Goal: Task Accomplishment & Management: Complete application form

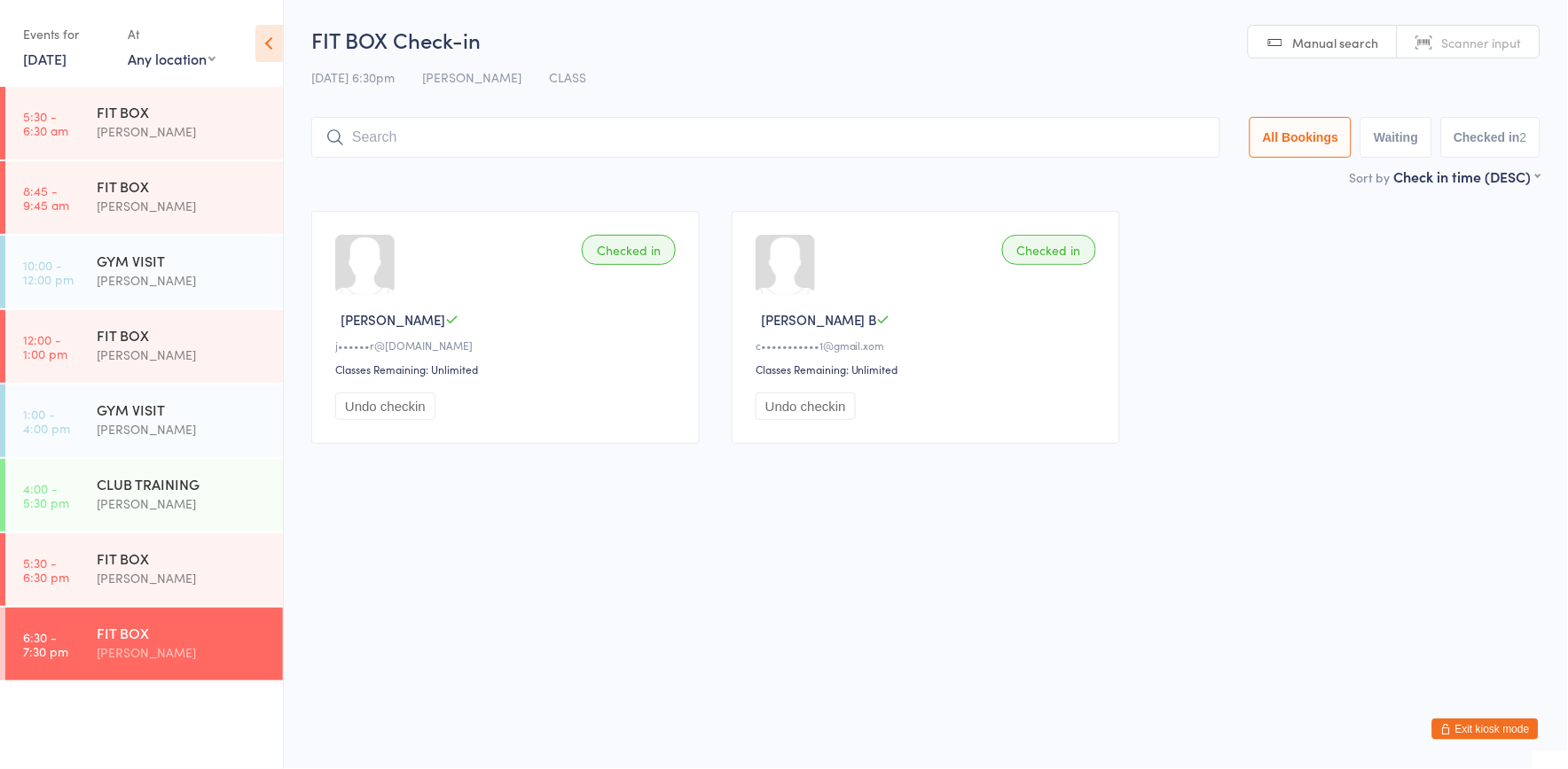
click at [718, 94] on div "FIT BOX Check-in 14 Aug 6:30pm HARRY COSTI CLASS Manual search Scanner input Al…" at bounding box center [925, 96] width 1229 height 142
click at [1517, 729] on button "Exit kiosk mode" at bounding box center [1485, 729] width 107 height 21
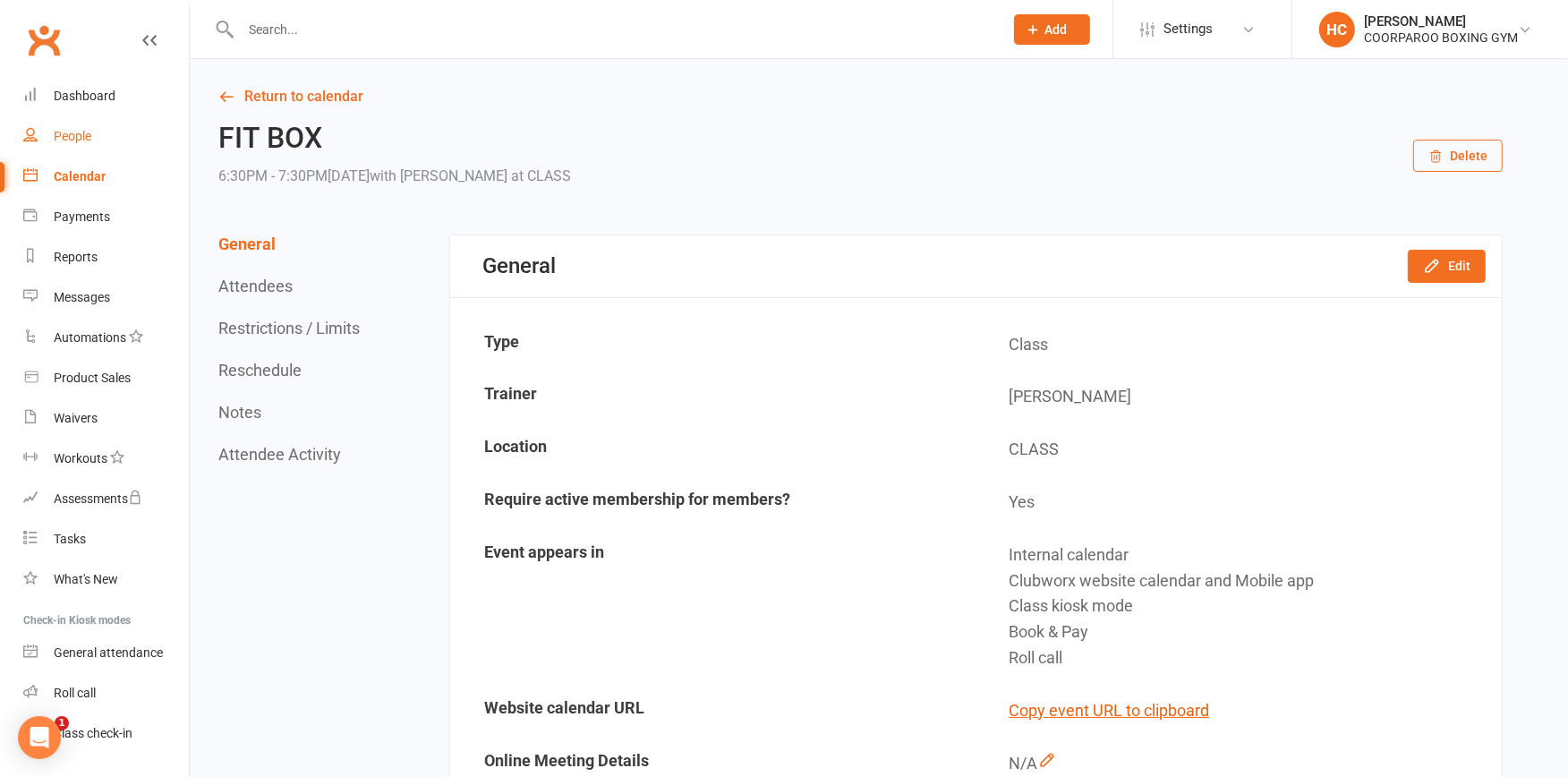
click at [63, 134] on div "People" at bounding box center [72, 136] width 38 height 15
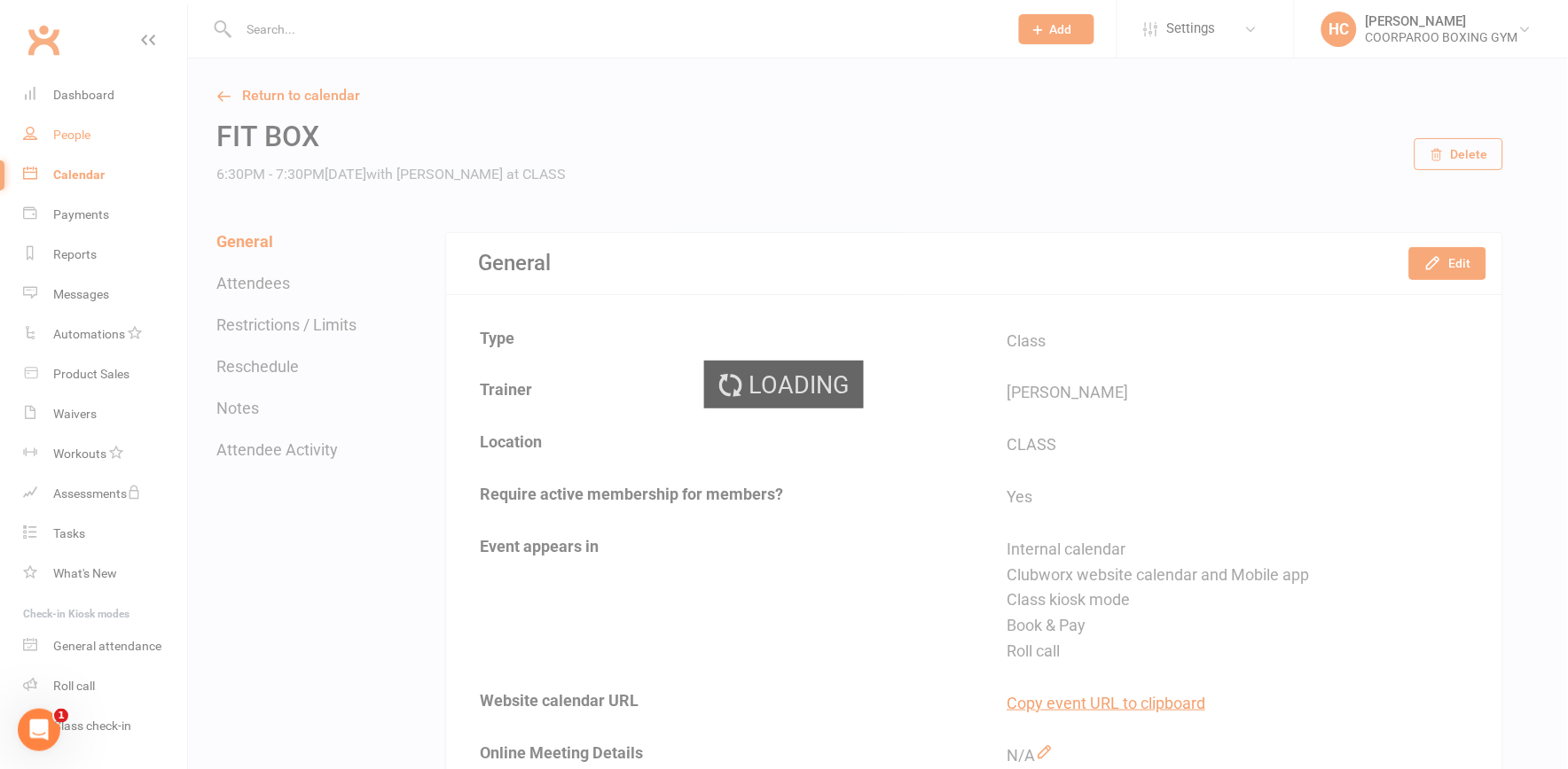
select select "100"
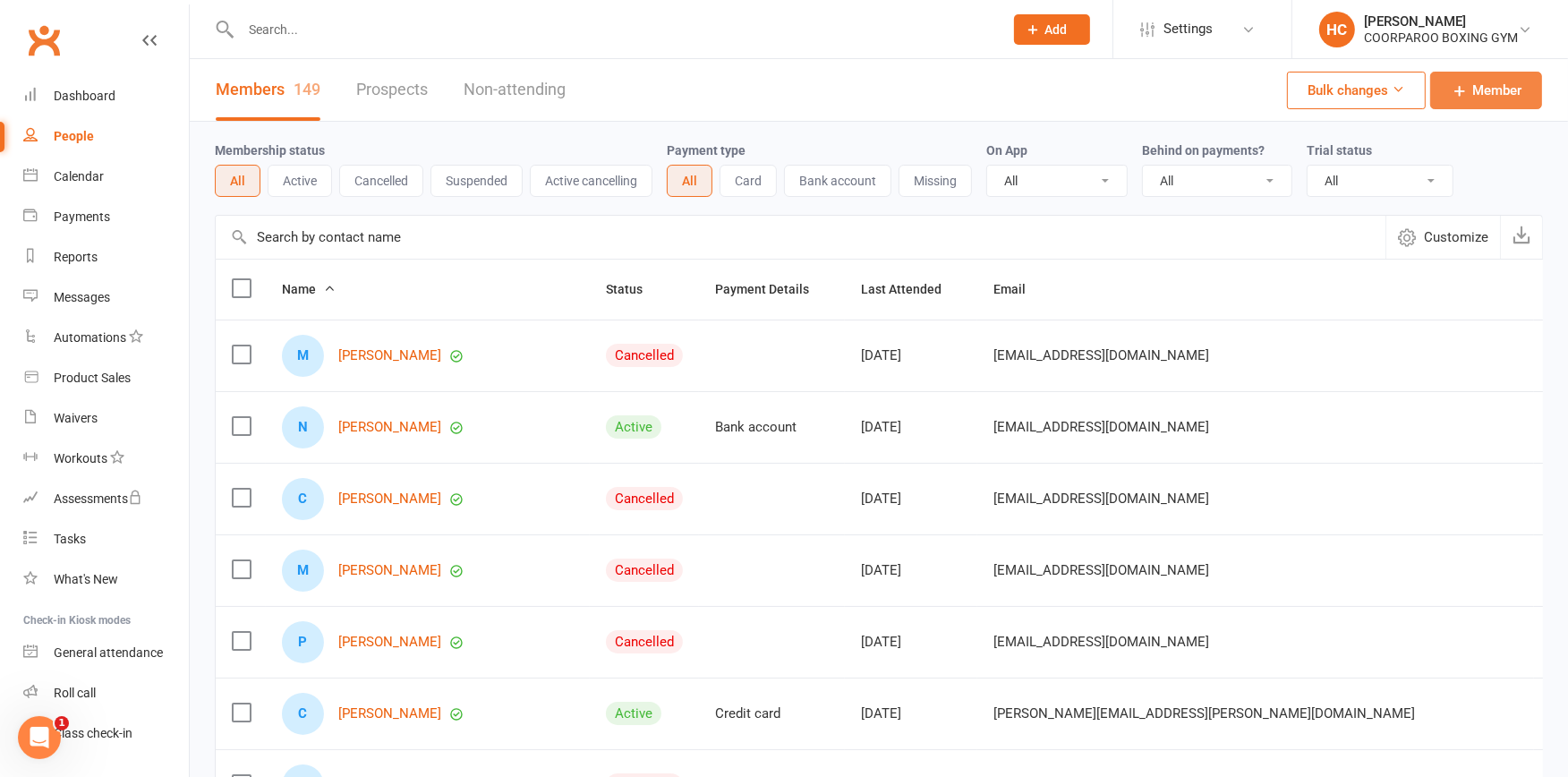
click at [1501, 87] on span "Member" at bounding box center [1497, 90] width 50 height 21
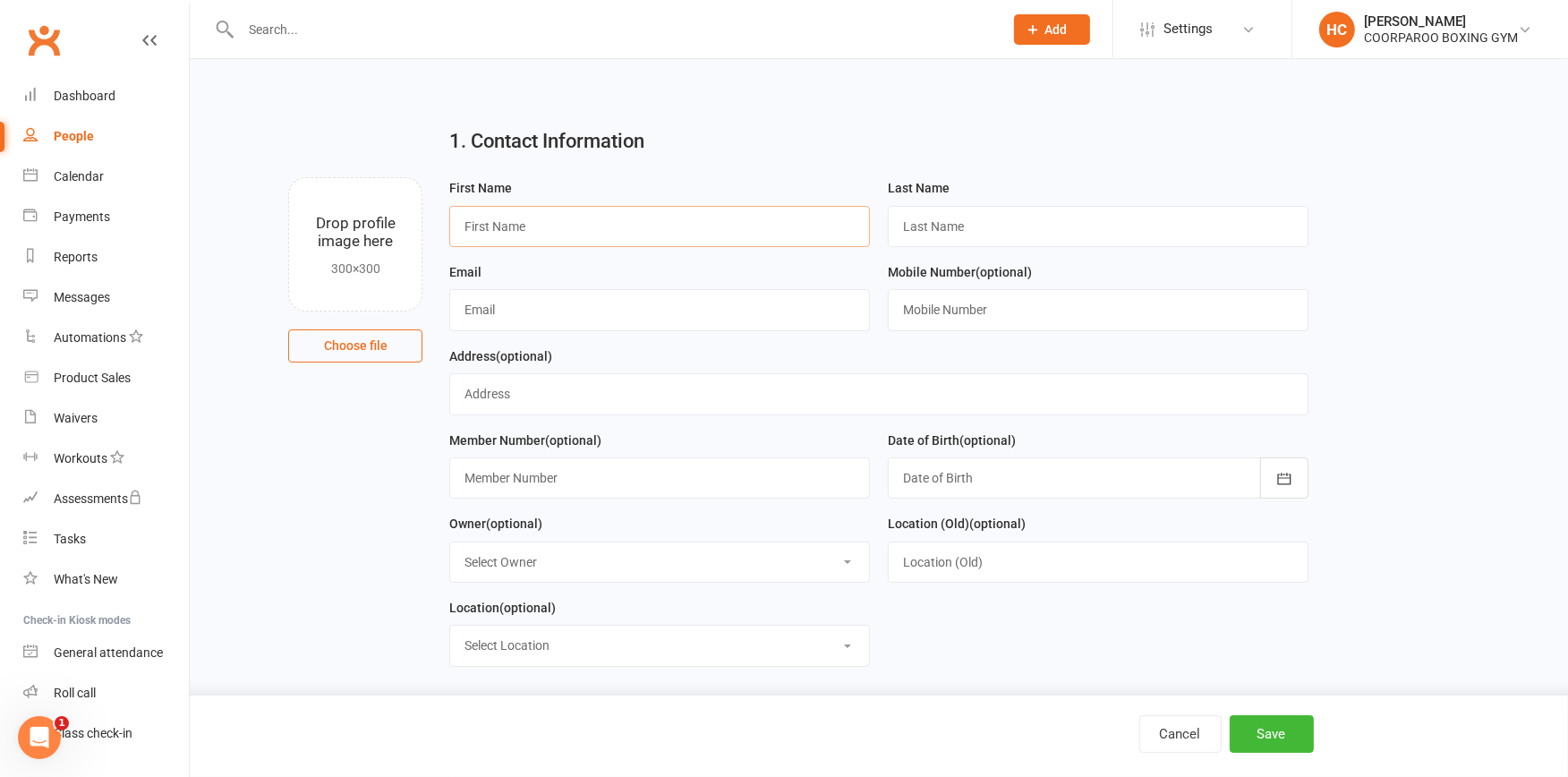
click at [582, 234] on input "text" at bounding box center [659, 226] width 421 height 41
type input "[PERSON_NAME]"
click at [985, 228] on input "text" at bounding box center [1098, 226] width 421 height 41
type input "[GEOGRAPHIC_DATA]"
drag, startPoint x: 586, startPoint y: 309, endPoint x: 594, endPoint y: 320, distance: 13.6
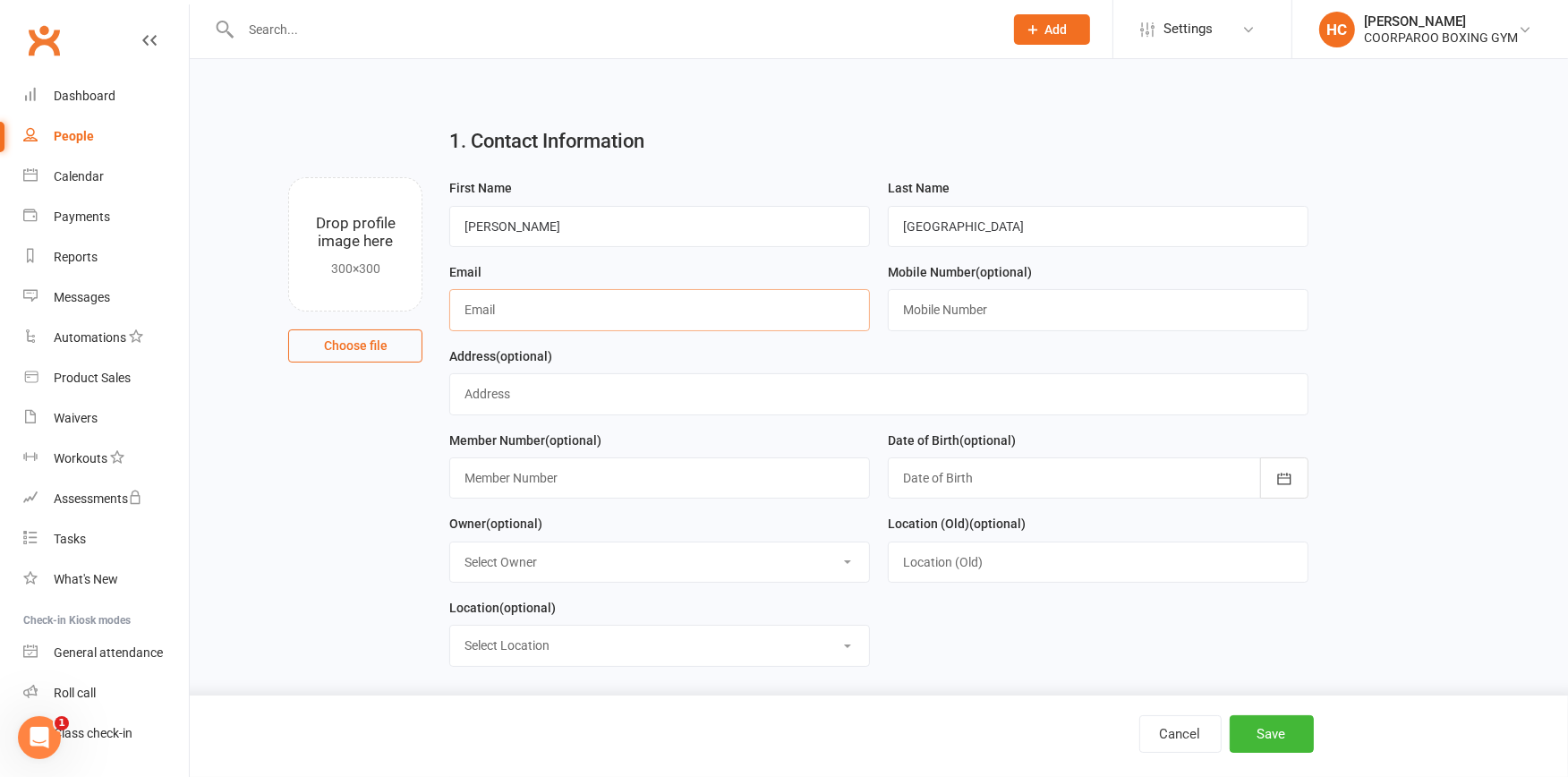
click at [585, 308] on input "text" at bounding box center [659, 309] width 421 height 41
type input "[EMAIL_ADDRESS][DOMAIN_NAME]"
click at [1000, 307] on input "text" at bounding box center [1098, 309] width 421 height 41
type input "0417132447"
click at [539, 394] on input "text" at bounding box center [878, 394] width 859 height 41
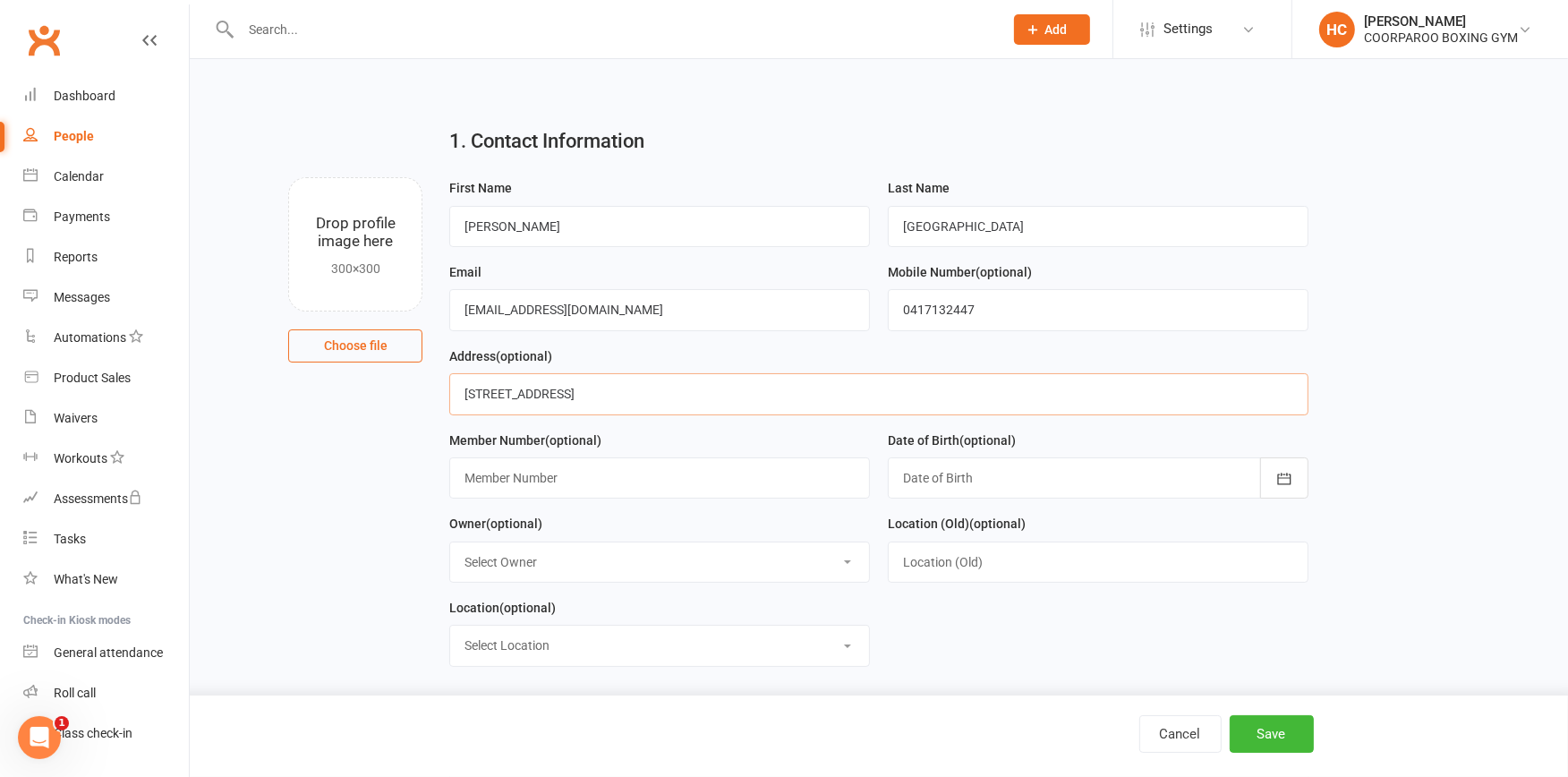
type input "[STREET_ADDRESS]"
click at [617, 479] on input "text" at bounding box center [659, 478] width 421 height 41
type input "00951"
click at [1284, 471] on icon "button" at bounding box center [1284, 479] width 17 height 17
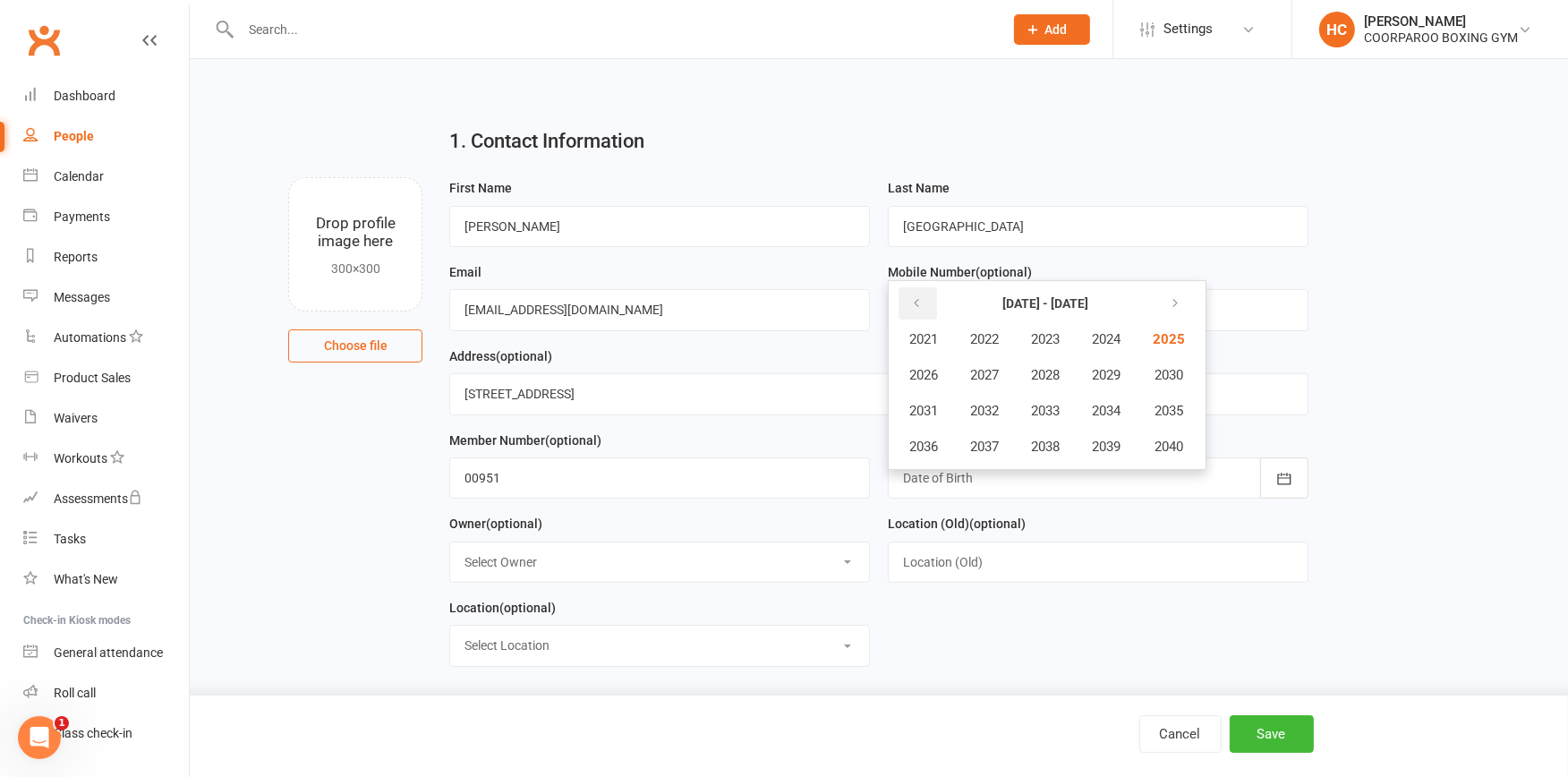
click at [910, 303] on icon "button" at bounding box center [917, 304] width 13 height 15
click at [1098, 440] on span "1999" at bounding box center [1106, 447] width 29 height 17
click at [1035, 373] on button "May" at bounding box center [1020, 375] width 92 height 34
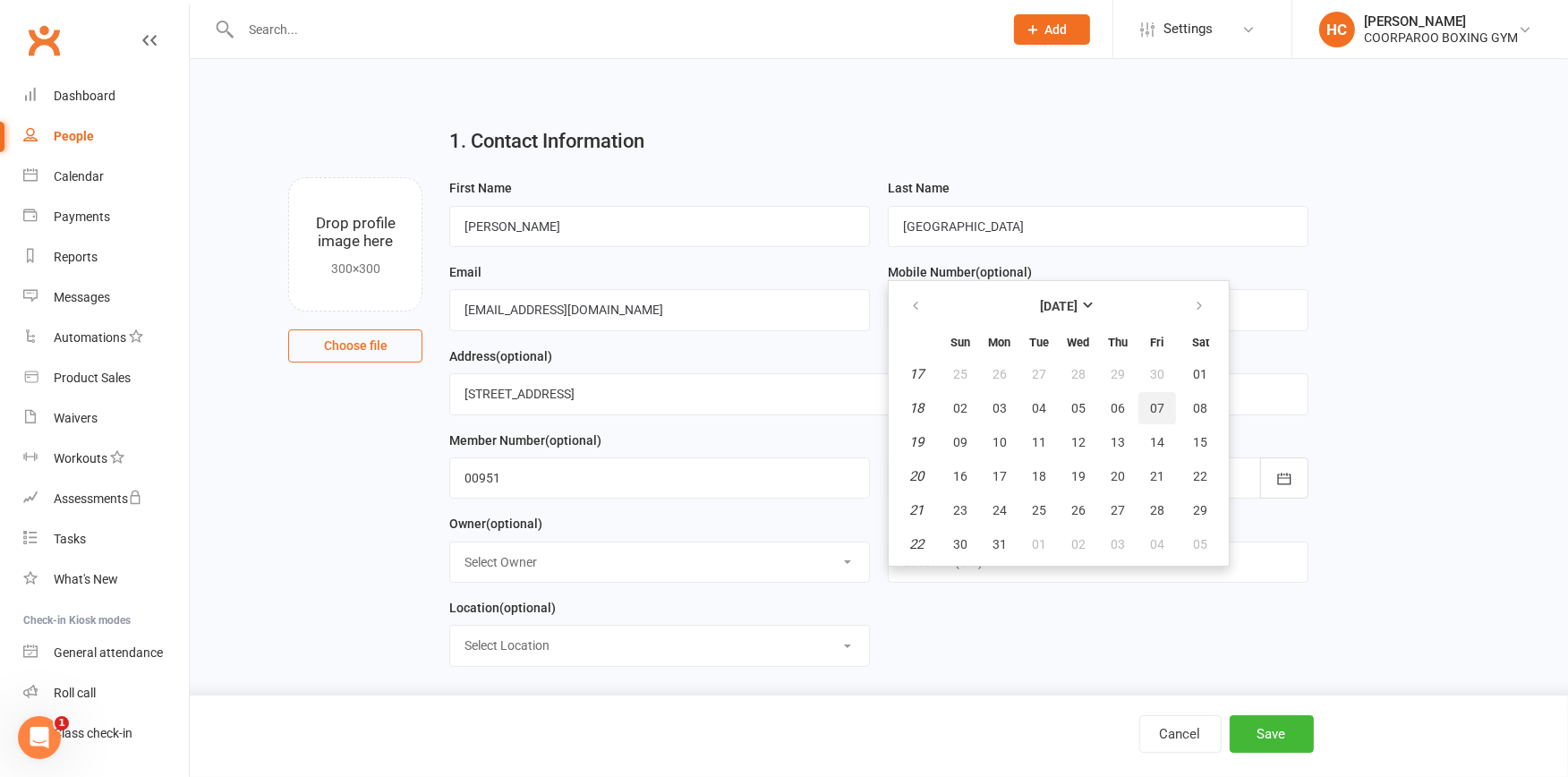
click at [1150, 403] on span "07" at bounding box center [1158, 409] width 15 height 15
type input "[DATE]"
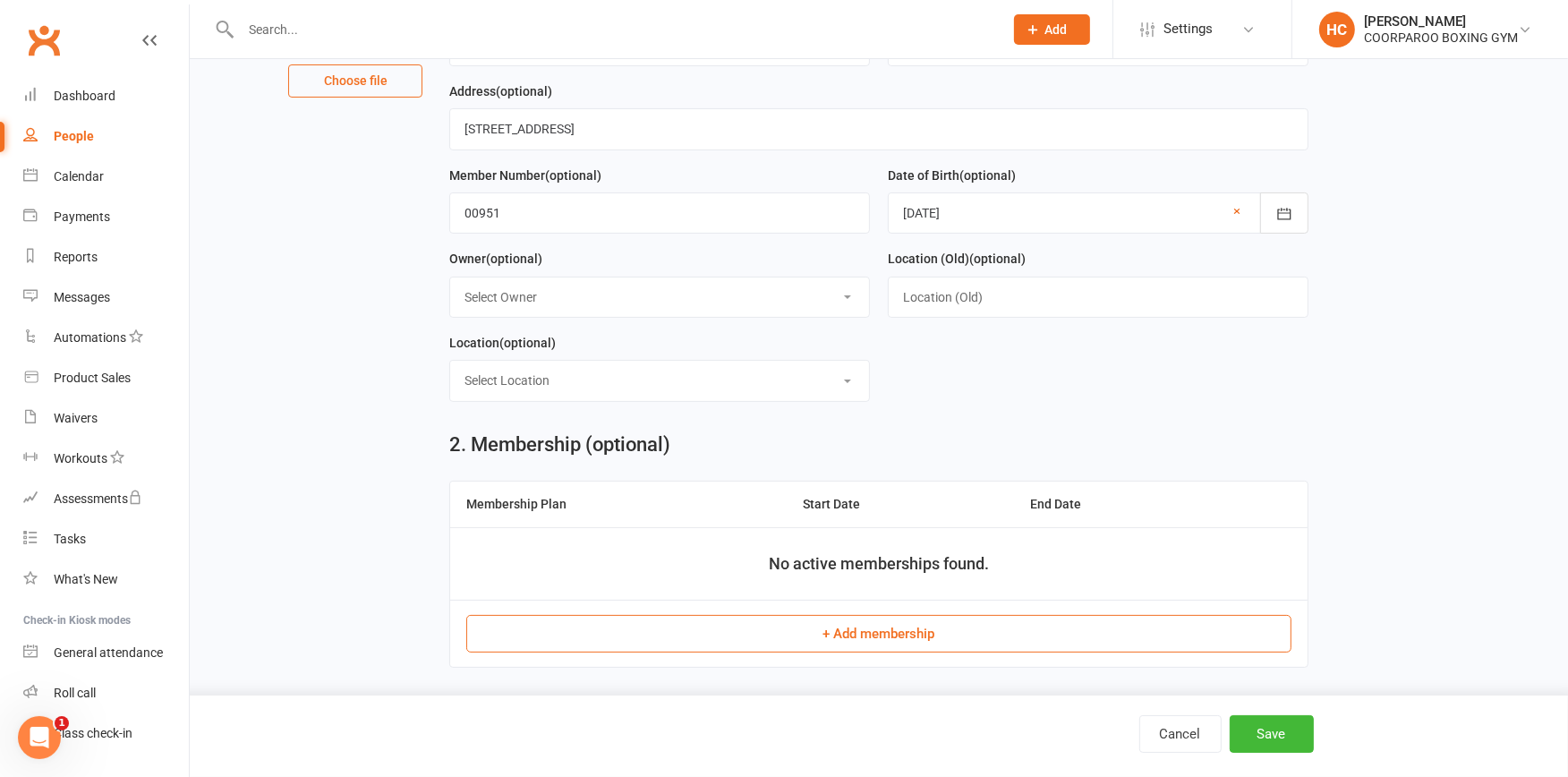
scroll to position [497, 0]
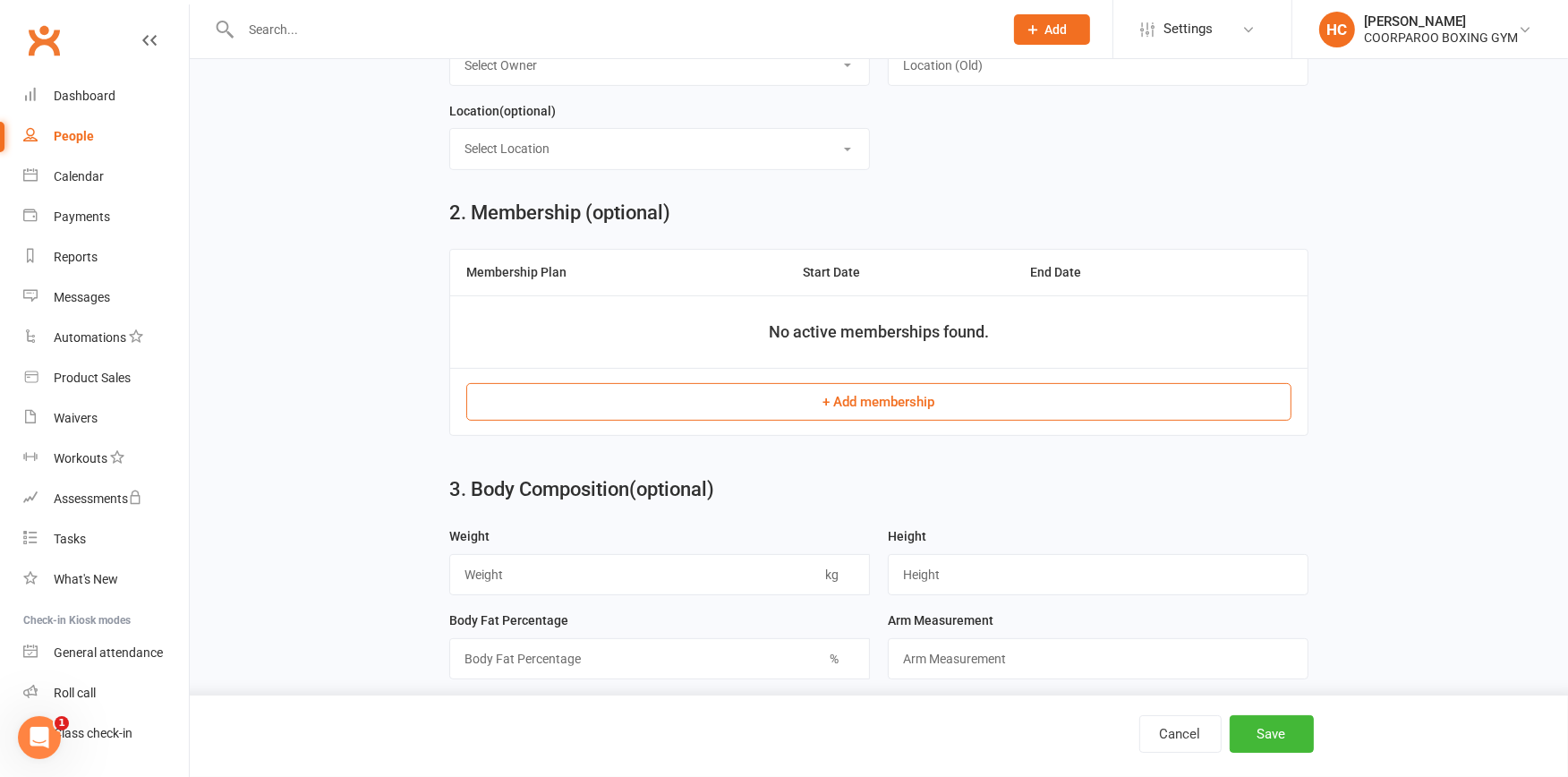
click at [865, 407] on button "+ Add membership" at bounding box center [879, 401] width 824 height 38
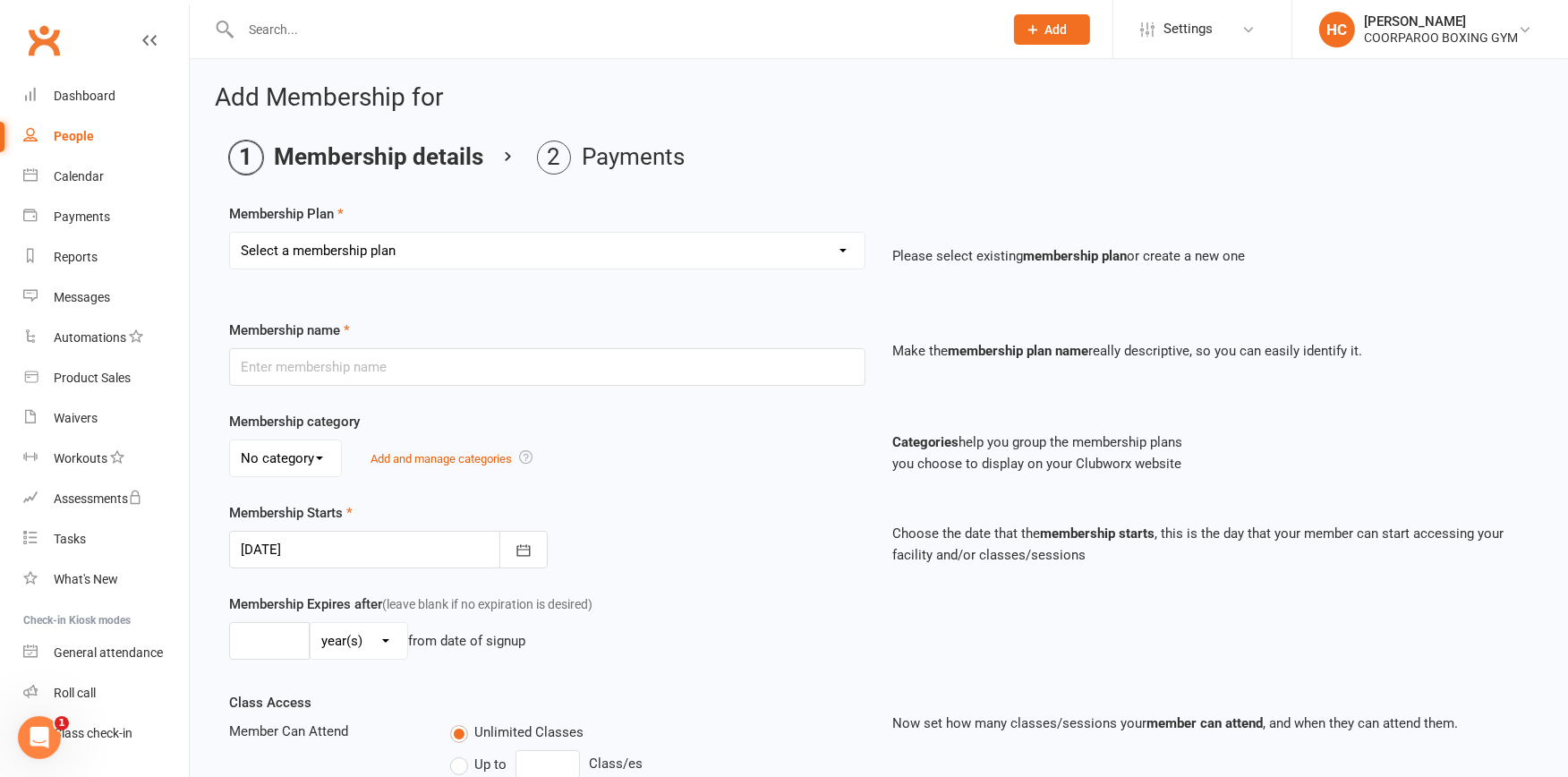
click at [841, 247] on select "Select a membership plan Create new Membership Plan Student Adult" at bounding box center [548, 250] width 635 height 36
select select "2"
click at [230, 233] on select "Select a membership plan Create new Membership Plan Student Adult" at bounding box center [548, 250] width 635 height 36
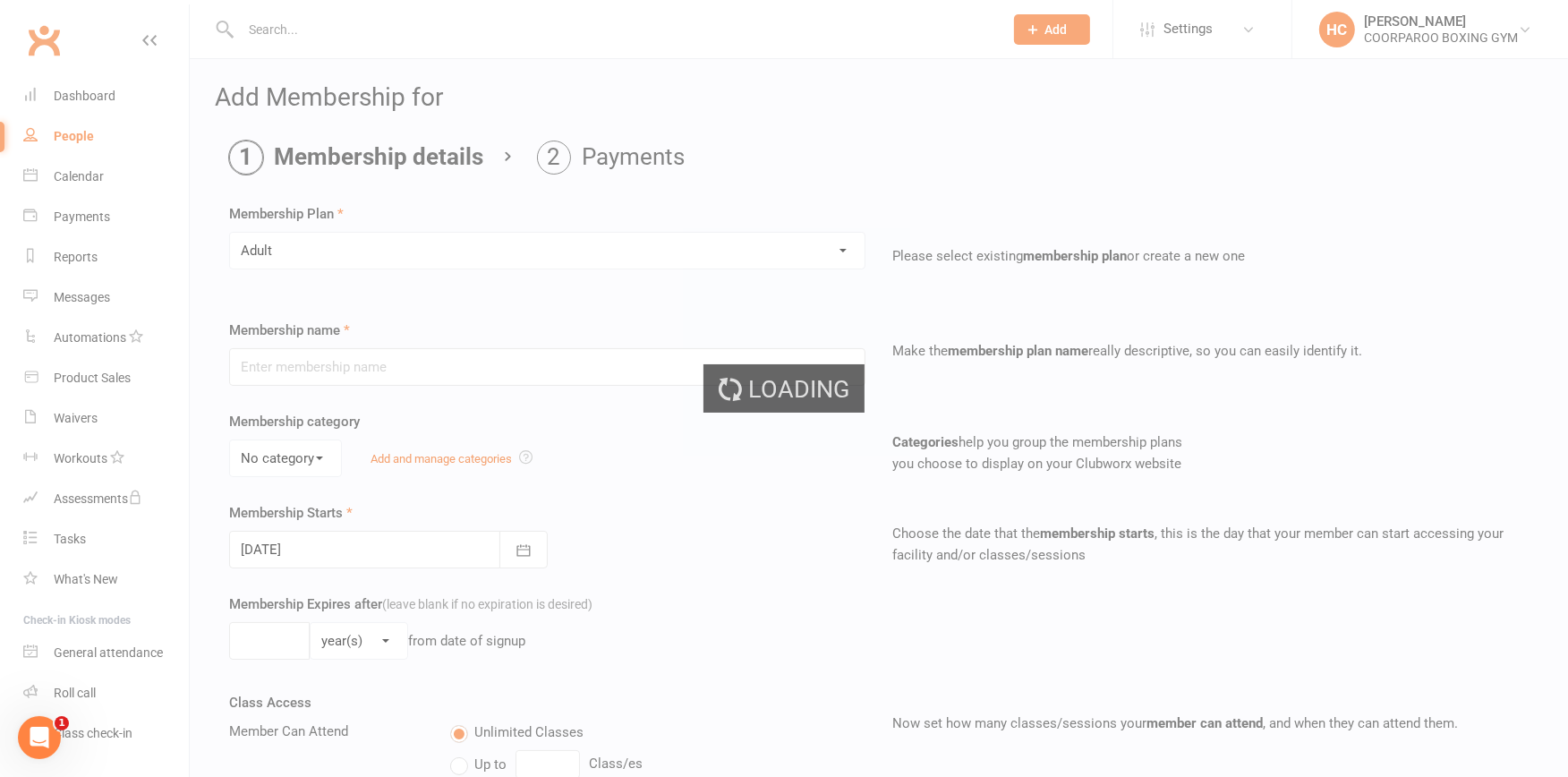
type input "Adult"
select select "0"
type input "0"
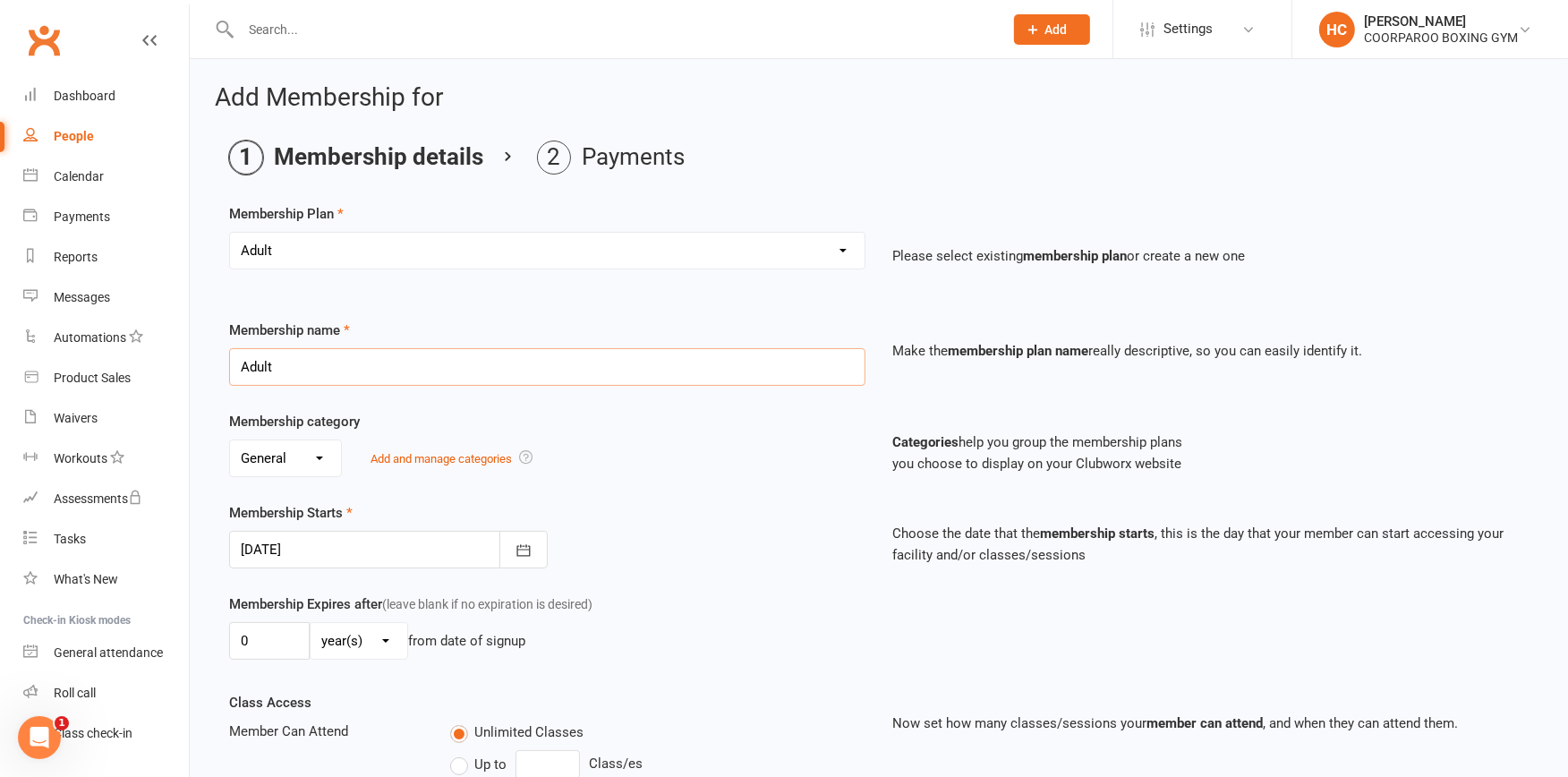
click at [445, 369] on input "Adult" at bounding box center [548, 366] width 637 height 38
type input "A"
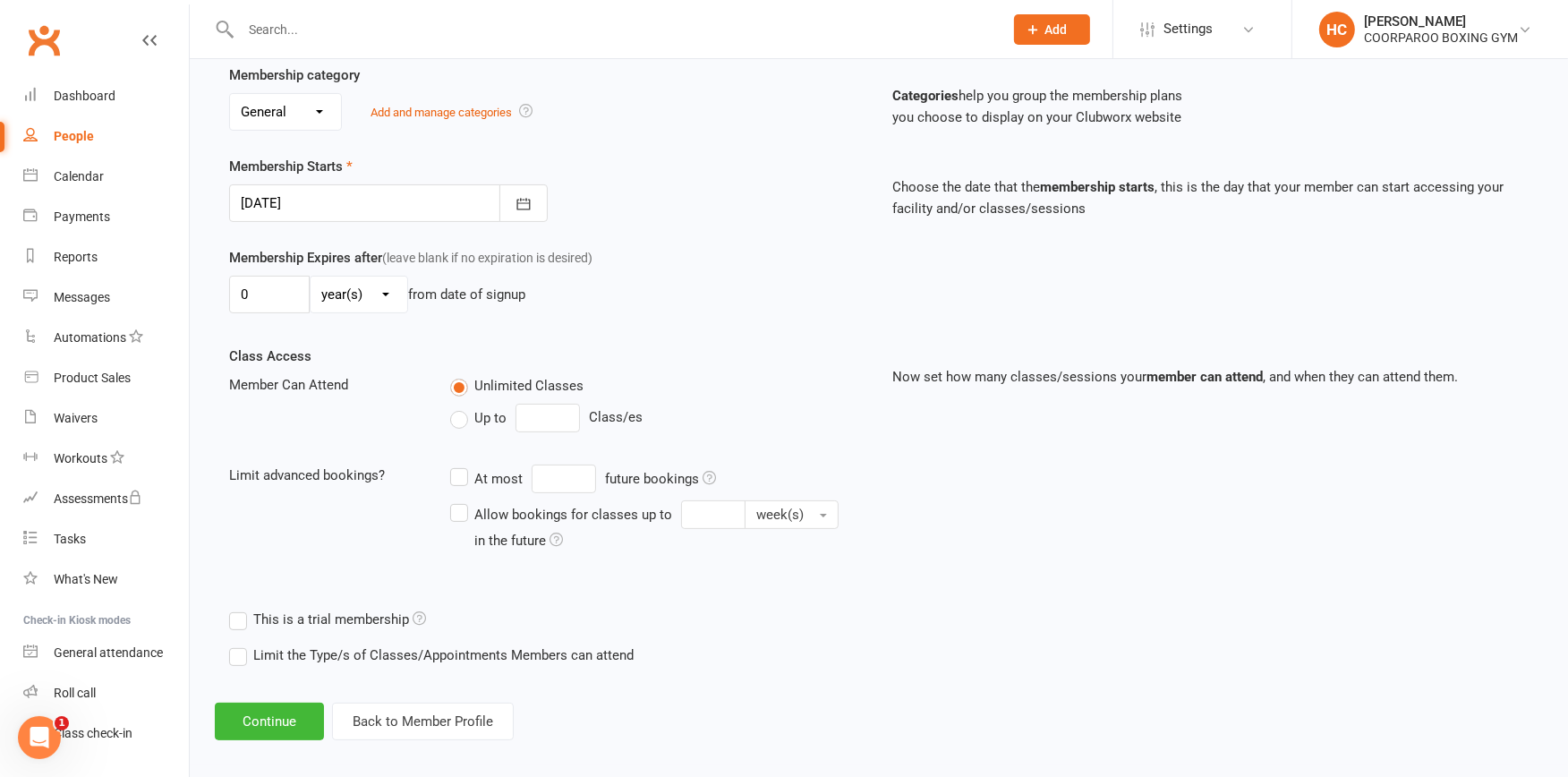
scroll to position [360, 0]
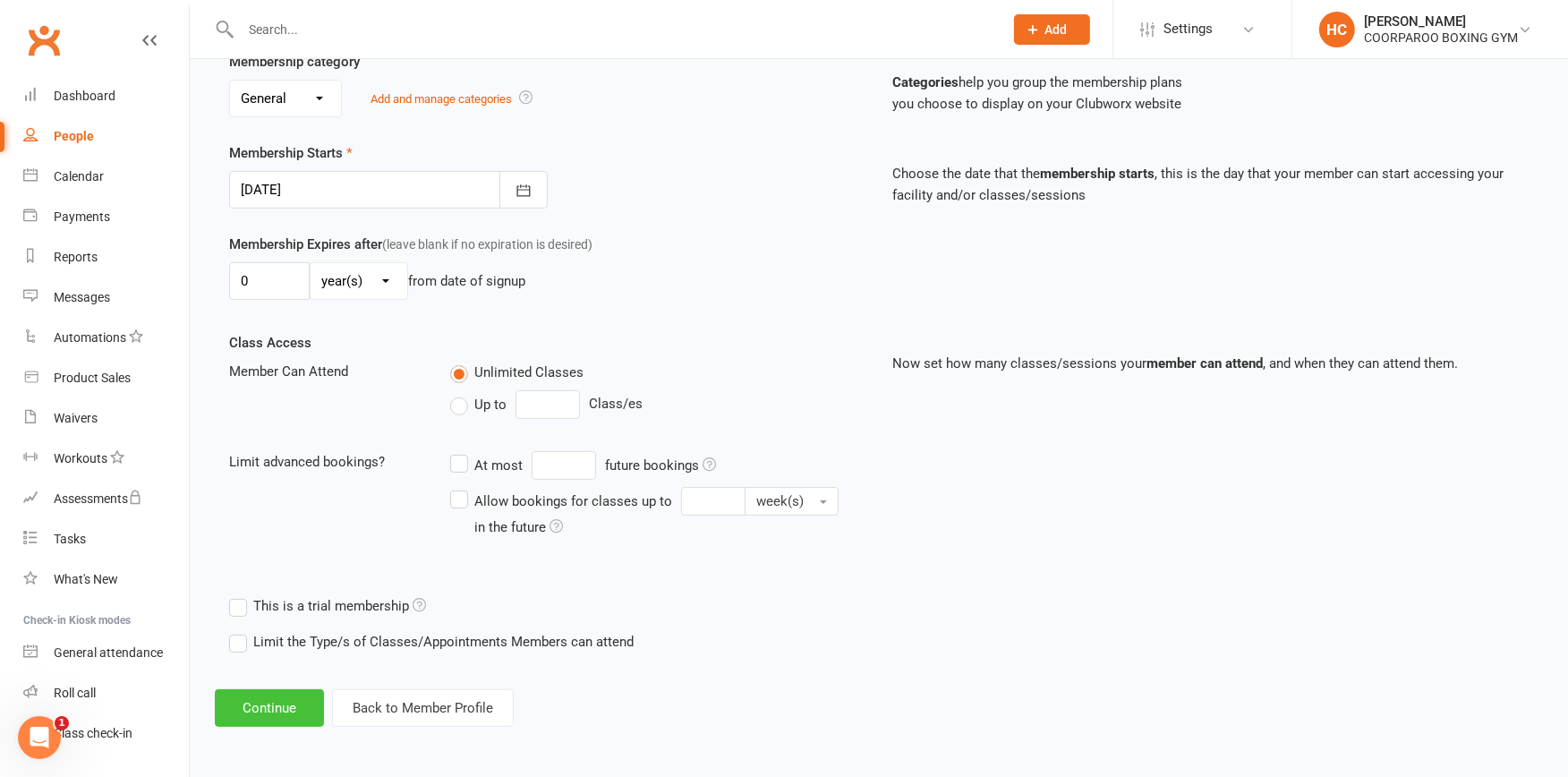
type input "[PERSON_NAME]"
click at [260, 697] on button "Continue" at bounding box center [269, 708] width 110 height 38
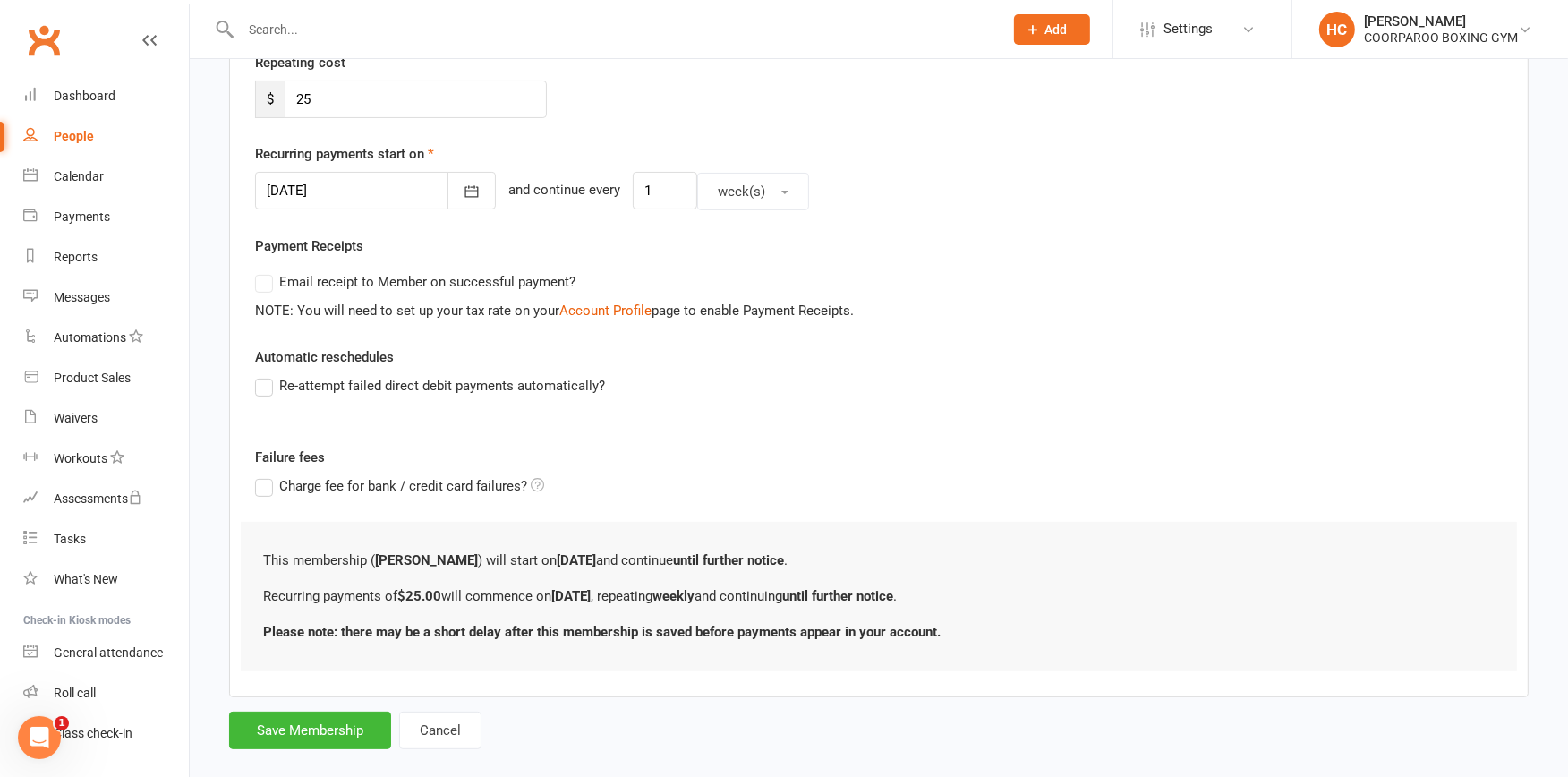
scroll to position [380, 0]
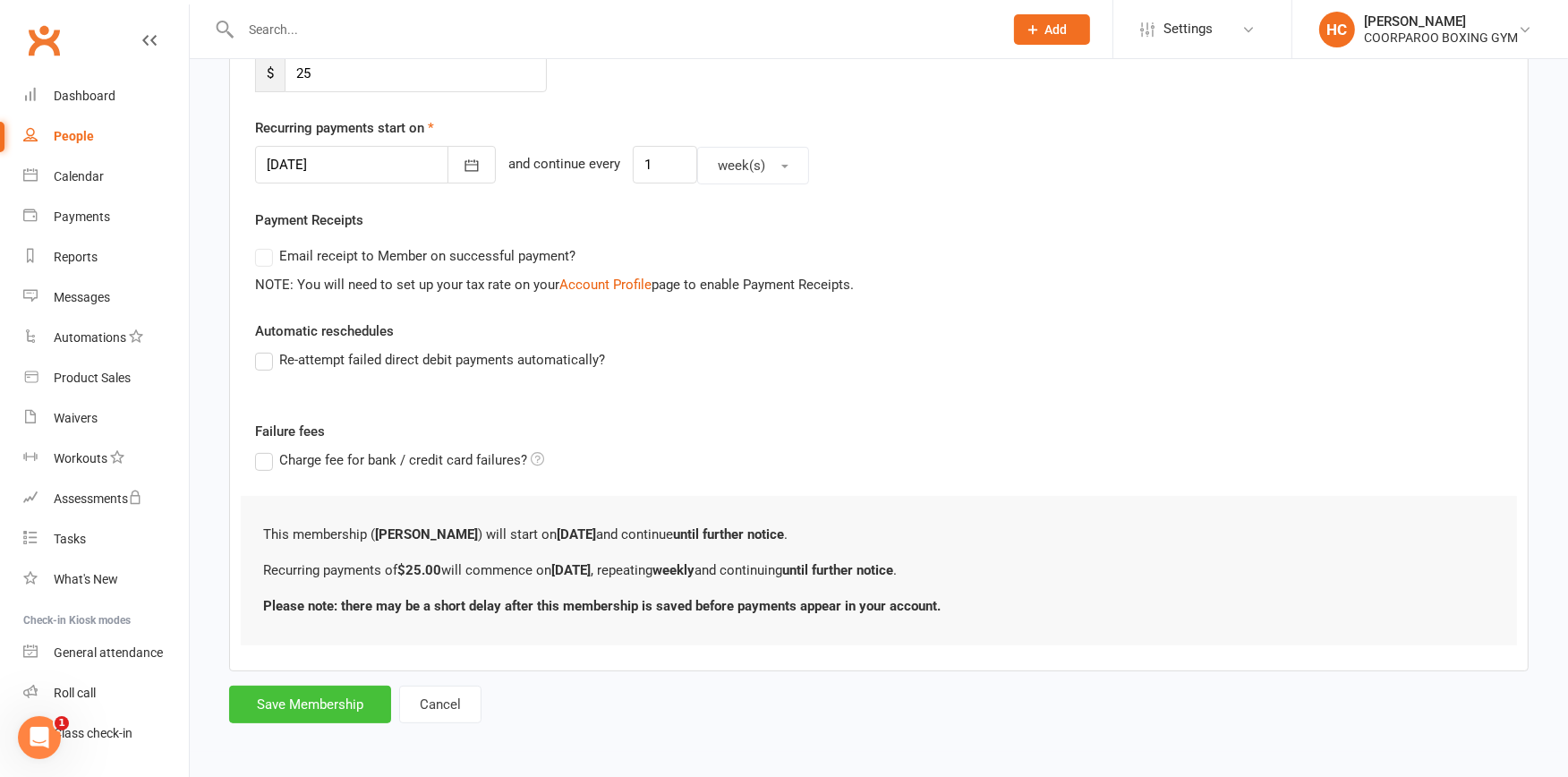
click at [327, 709] on button "Save Membership" at bounding box center [310, 704] width 162 height 38
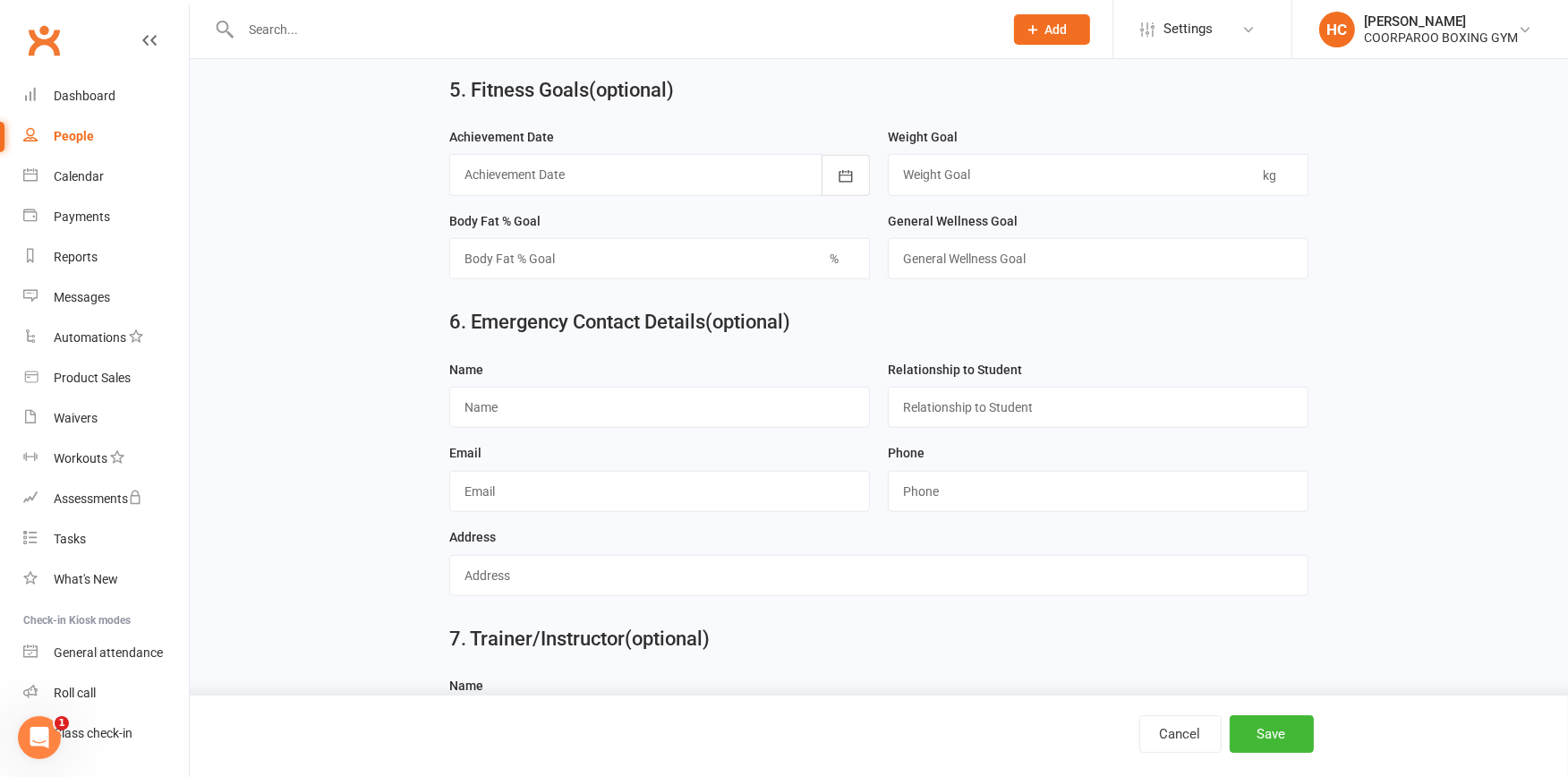
scroll to position [1479, 0]
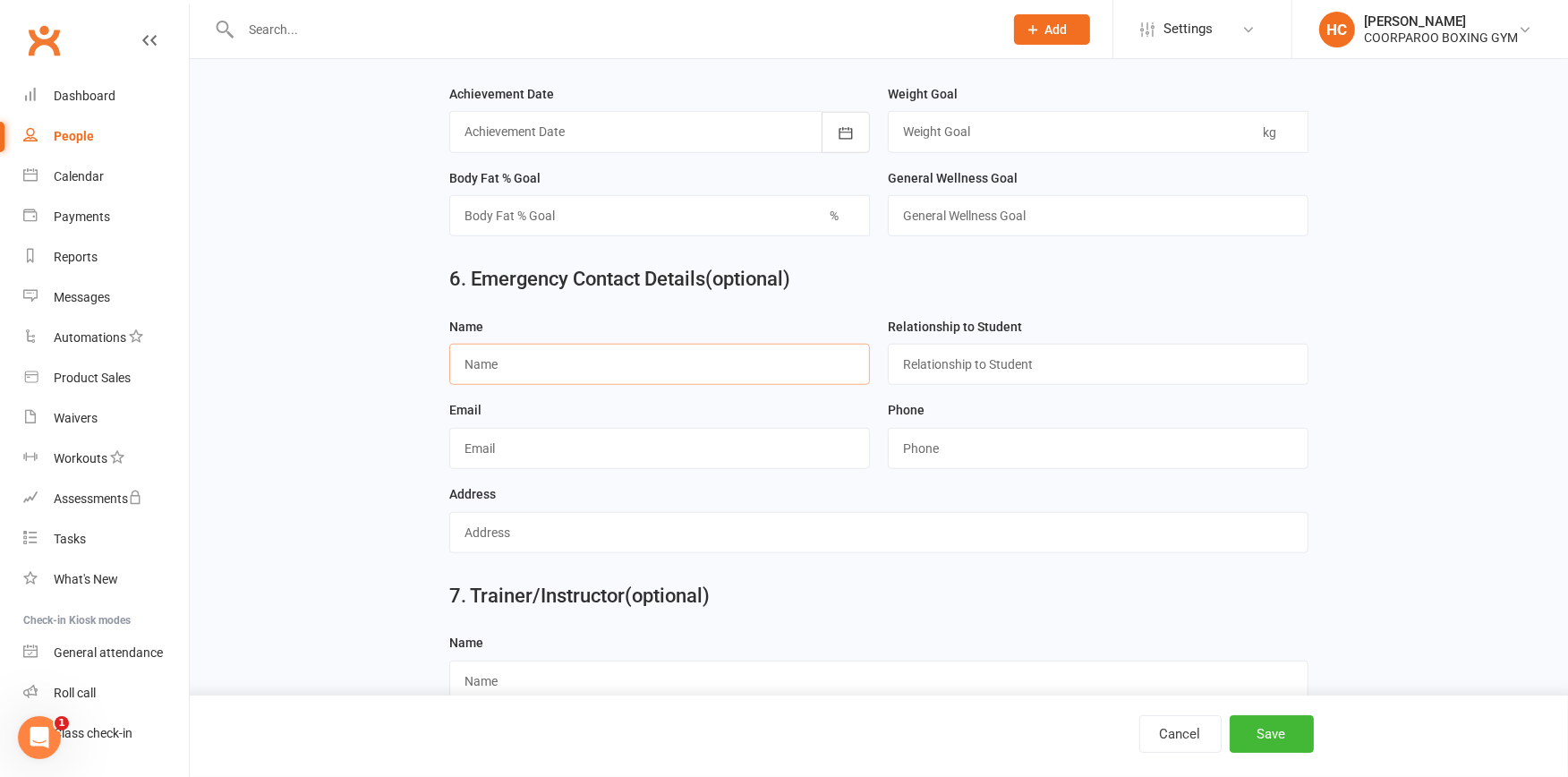
click at [582, 365] on input "text" at bounding box center [659, 365] width 421 height 41
type input "[PERSON_NAME]"
click at [1078, 365] on input "text" at bounding box center [1098, 365] width 421 height 41
type input "PARTNER"
click at [969, 448] on input "string" at bounding box center [1098, 448] width 421 height 41
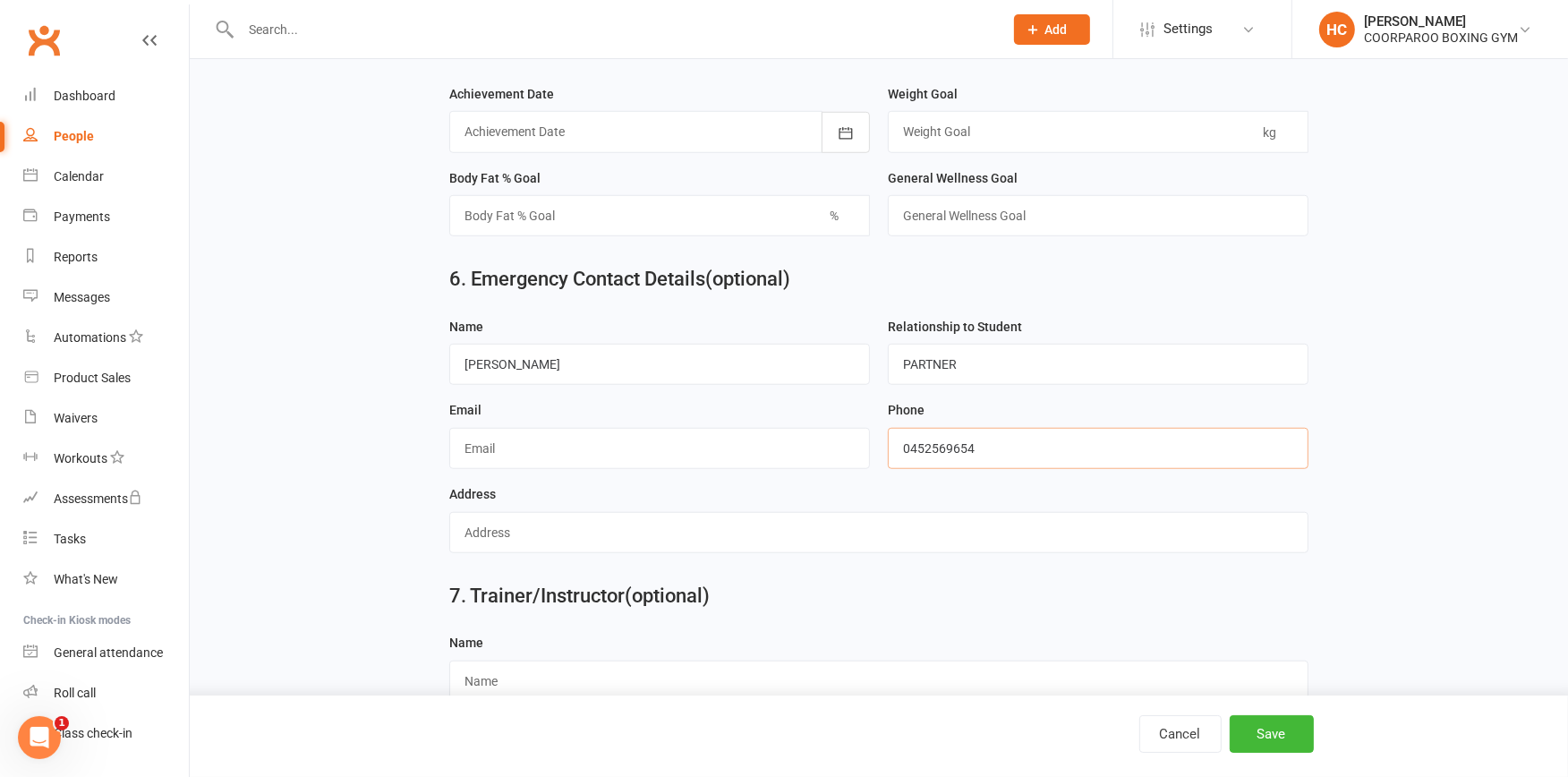
scroll to position [1520, 0]
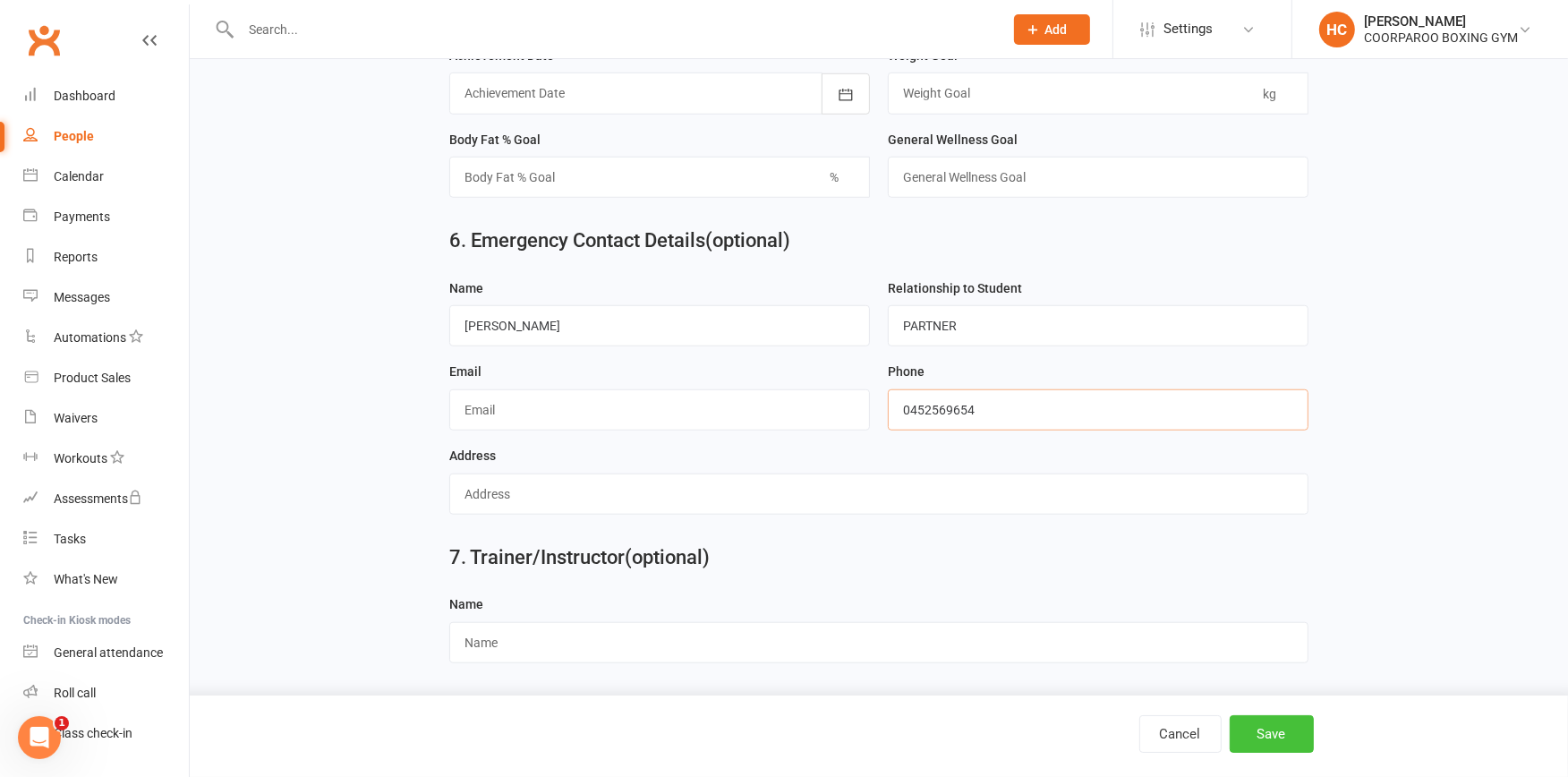
type input "0452569654"
click at [1282, 732] on button "Save" at bounding box center [1272, 734] width 84 height 38
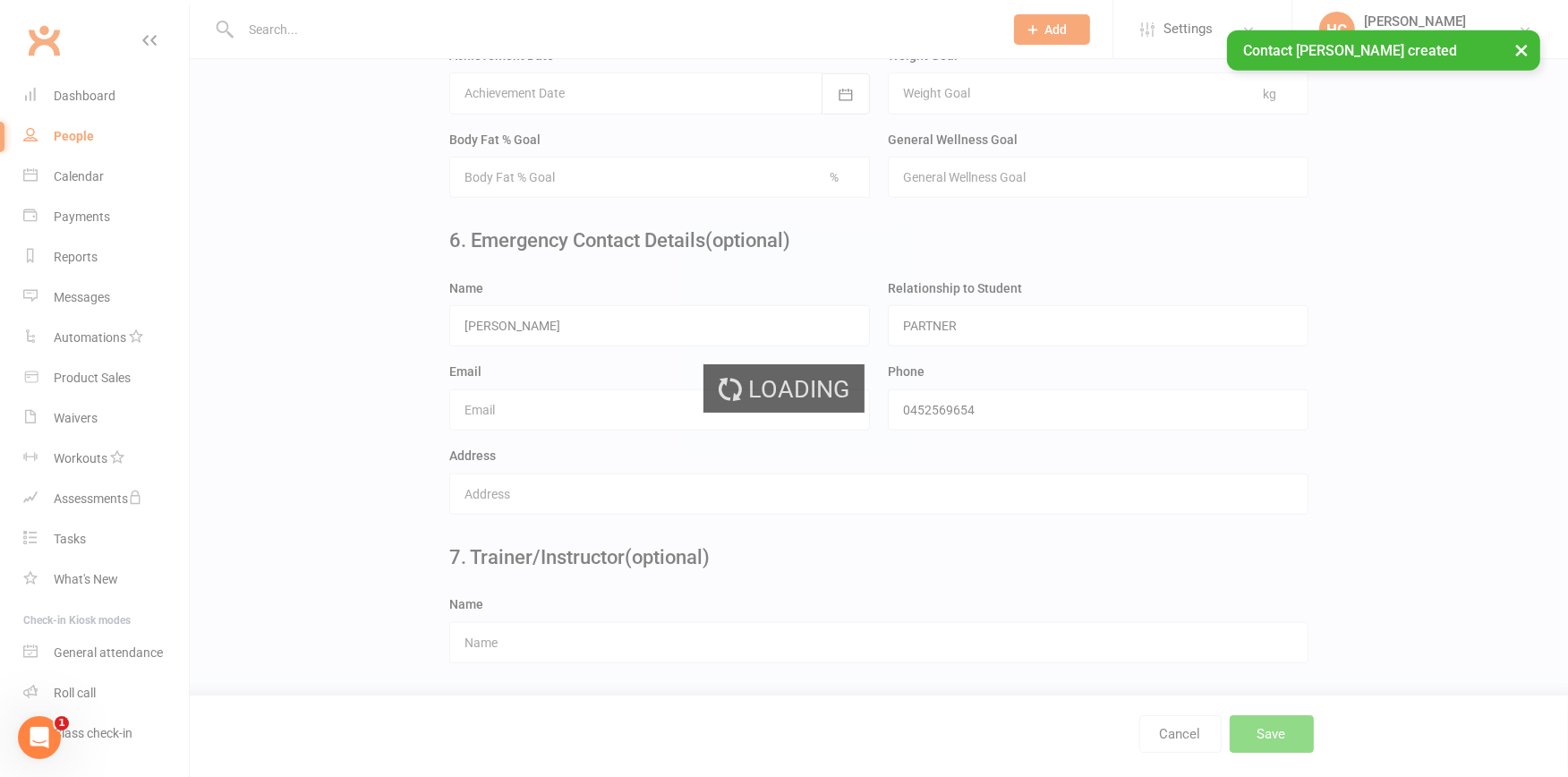
scroll to position [0, 0]
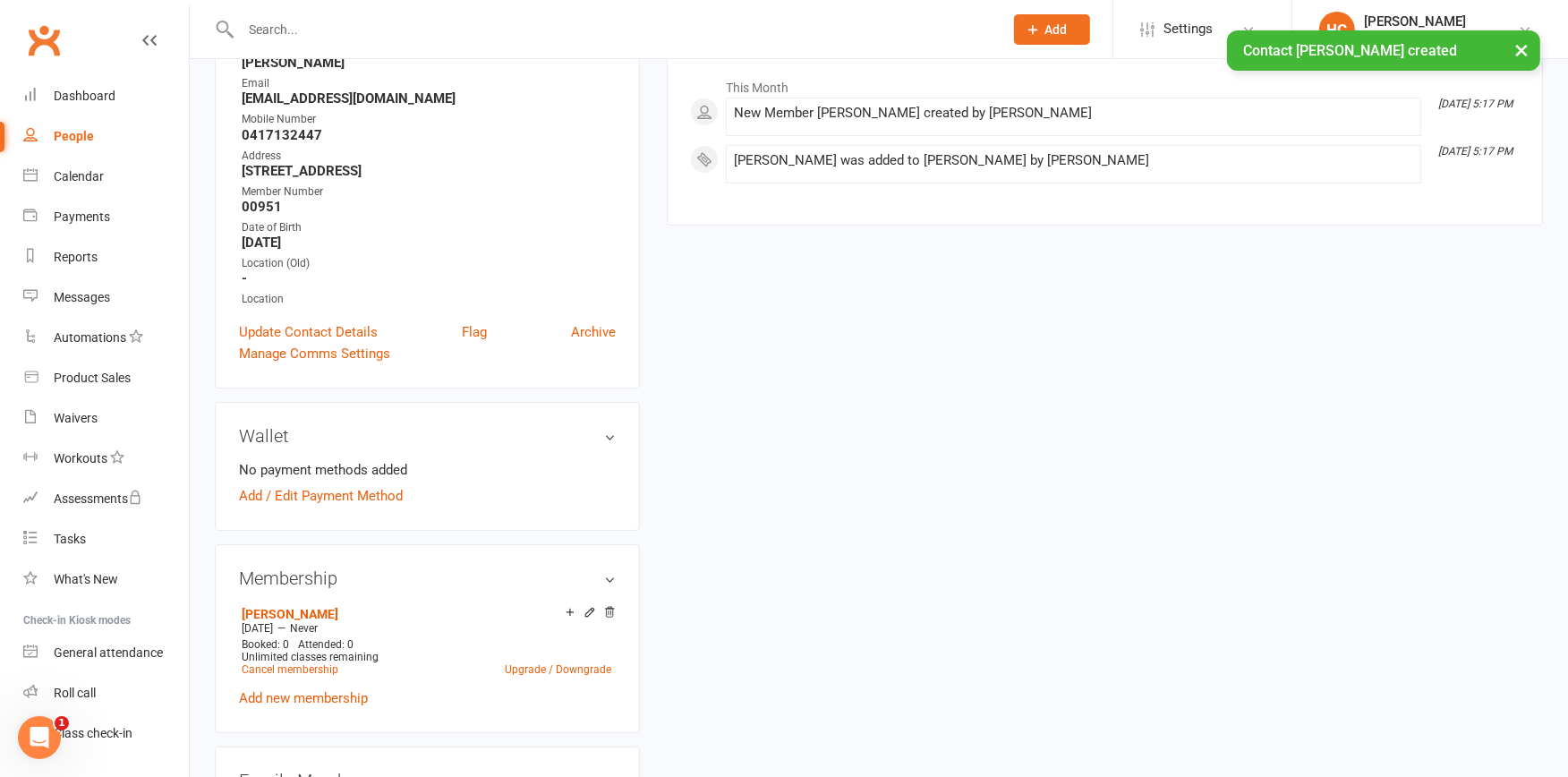
scroll to position [298, 0]
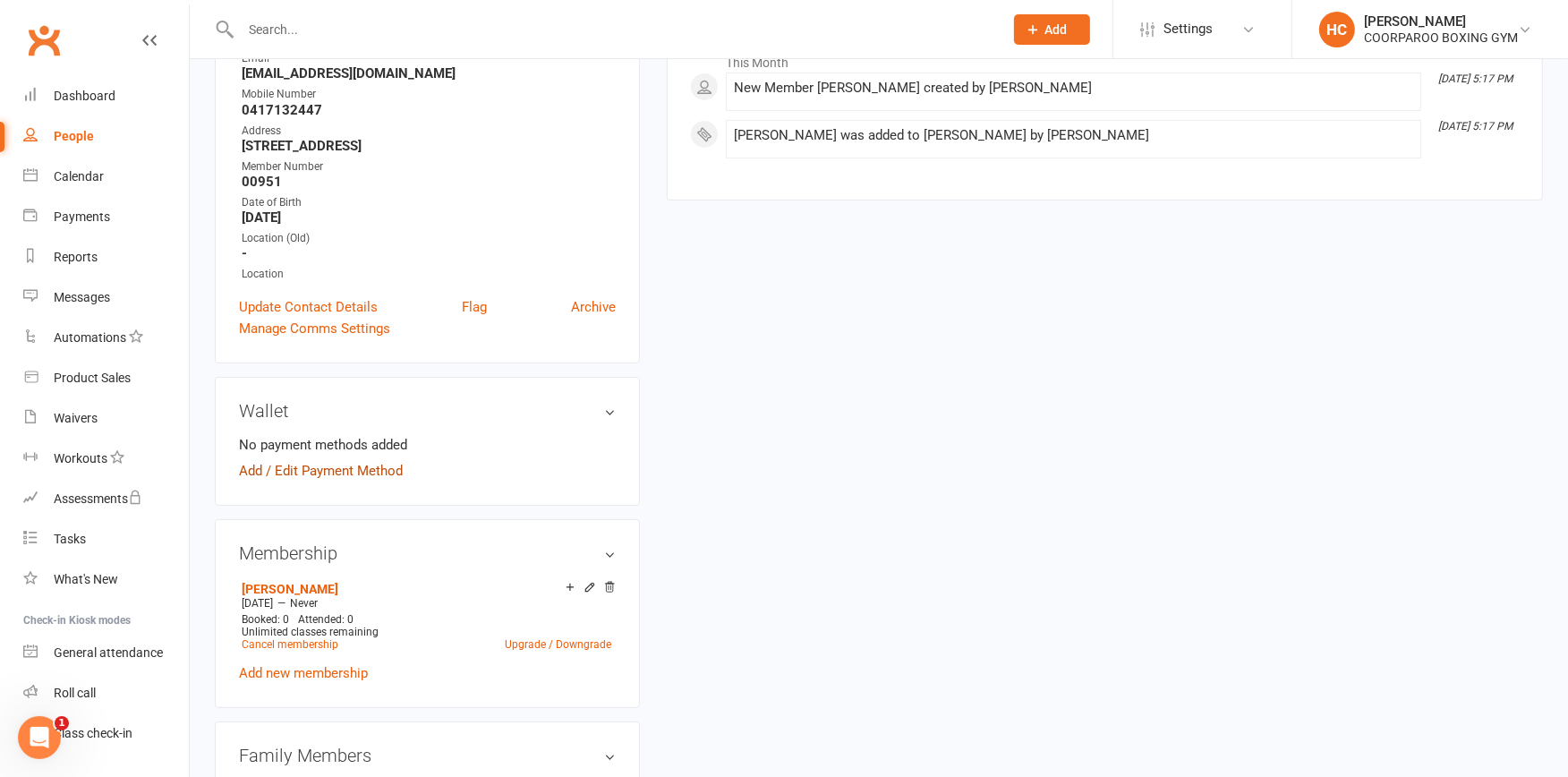
click at [335, 463] on link "Add / Edit Payment Method" at bounding box center [321, 470] width 164 height 21
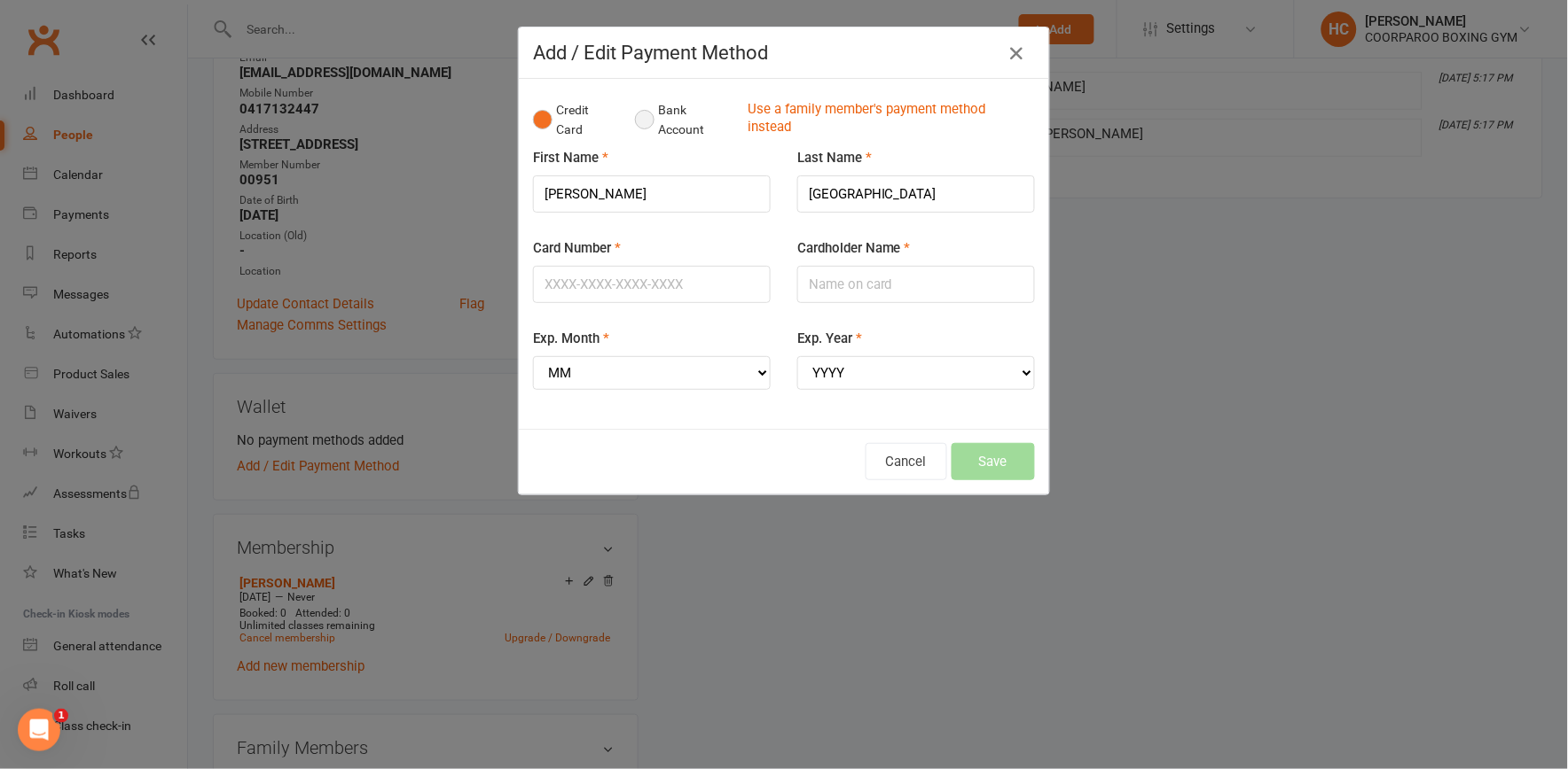
click at [638, 122] on button "Bank Account" at bounding box center [685, 119] width 98 height 54
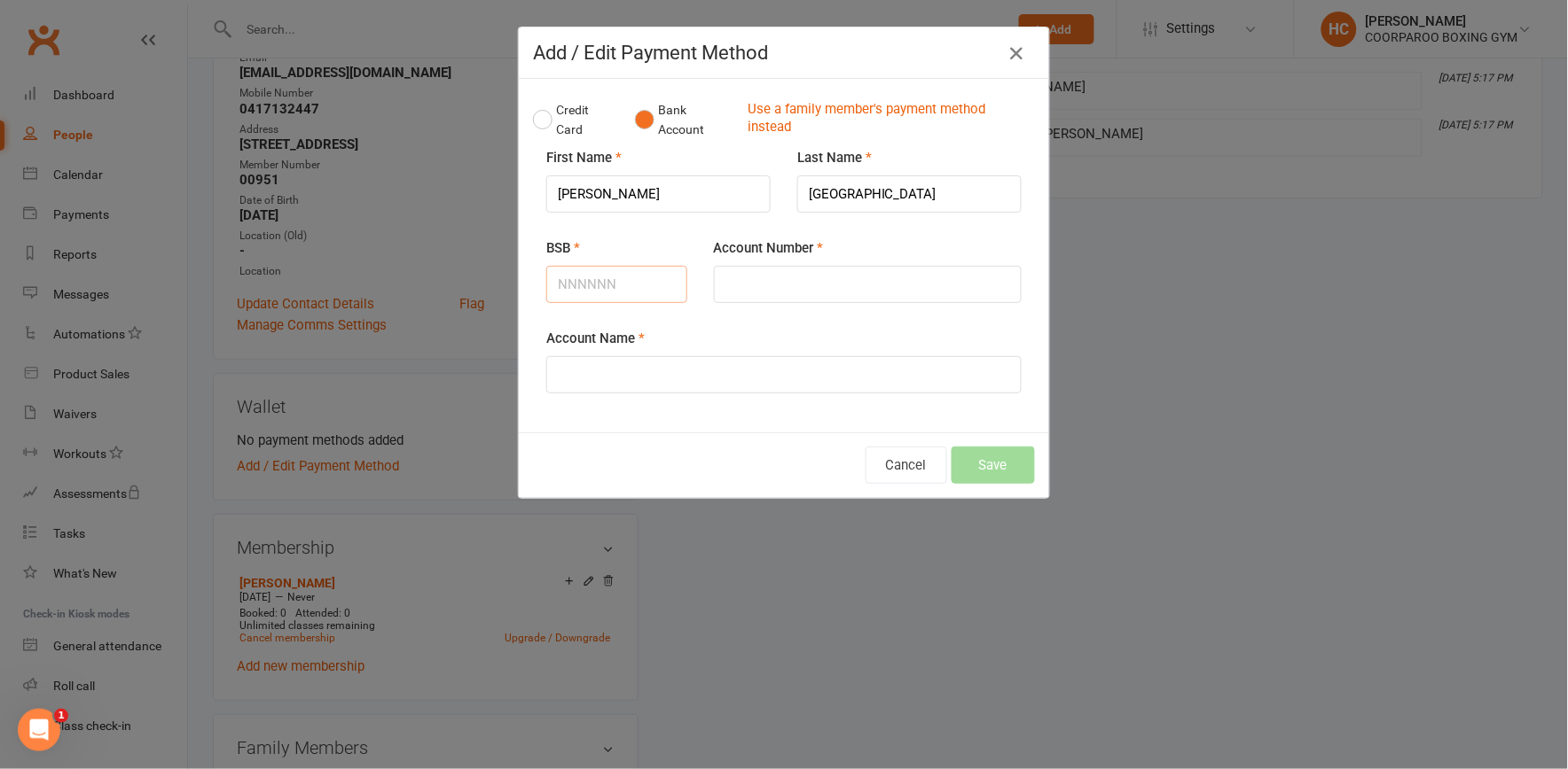
click at [649, 285] on input "BSB" at bounding box center [616, 284] width 141 height 37
type input "182182"
click at [738, 277] on input "Account Number" at bounding box center [868, 284] width 308 height 37
type input "005724174"
click at [619, 370] on input "Account Name" at bounding box center [783, 374] width 475 height 37
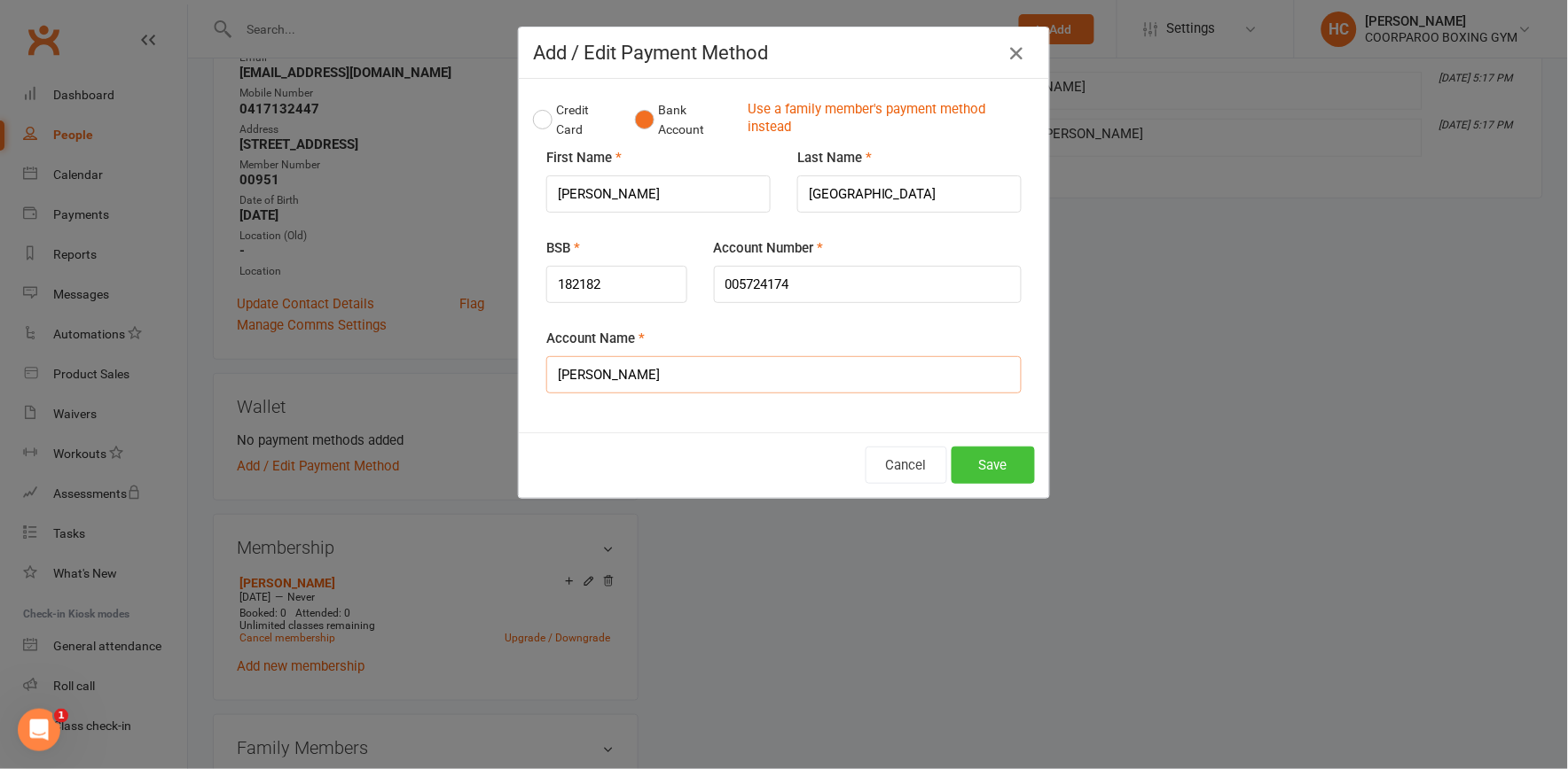
type input "[PERSON_NAME]"
click at [978, 457] on button "Save" at bounding box center [993, 465] width 83 height 37
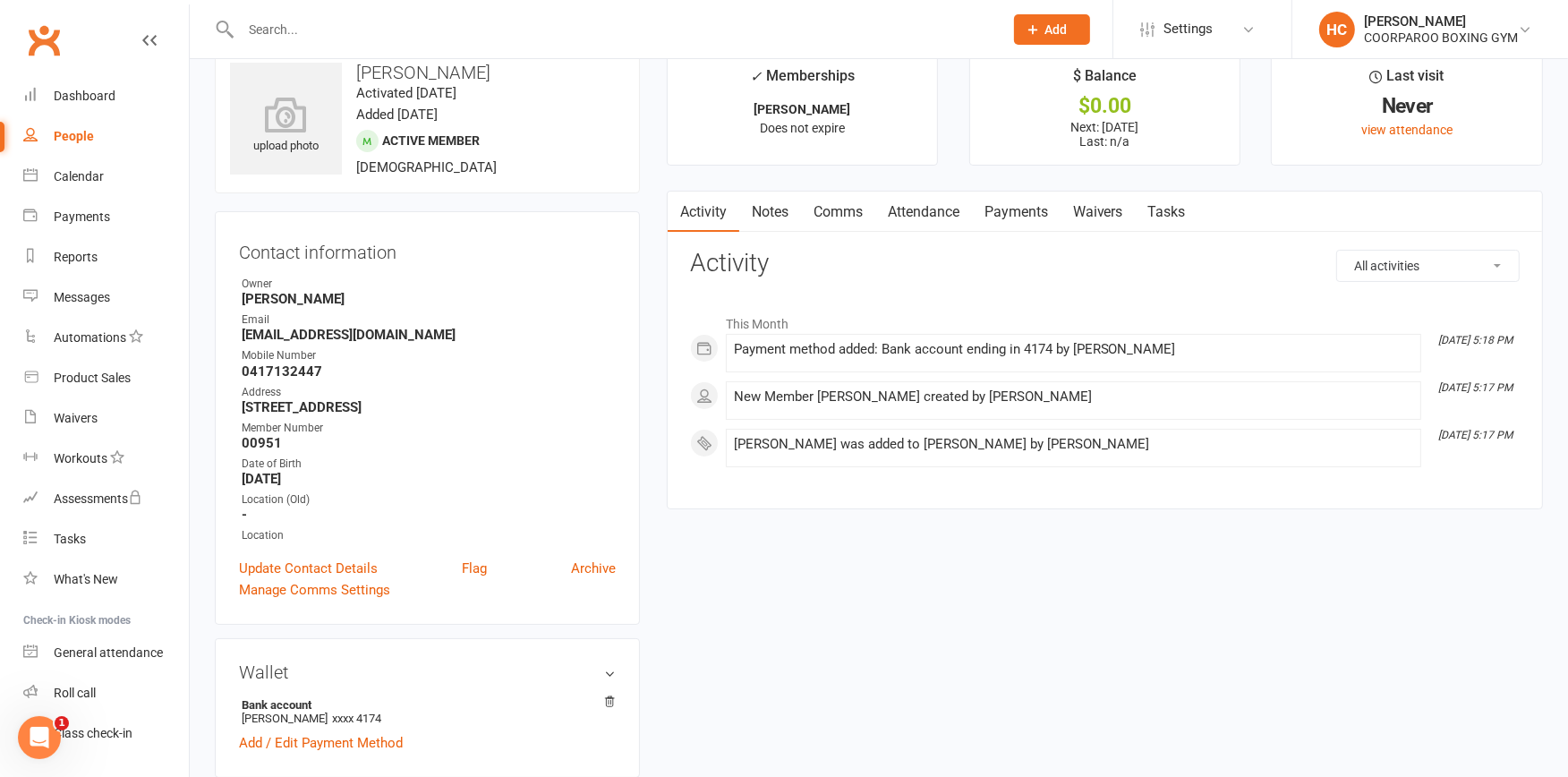
scroll to position [0, 0]
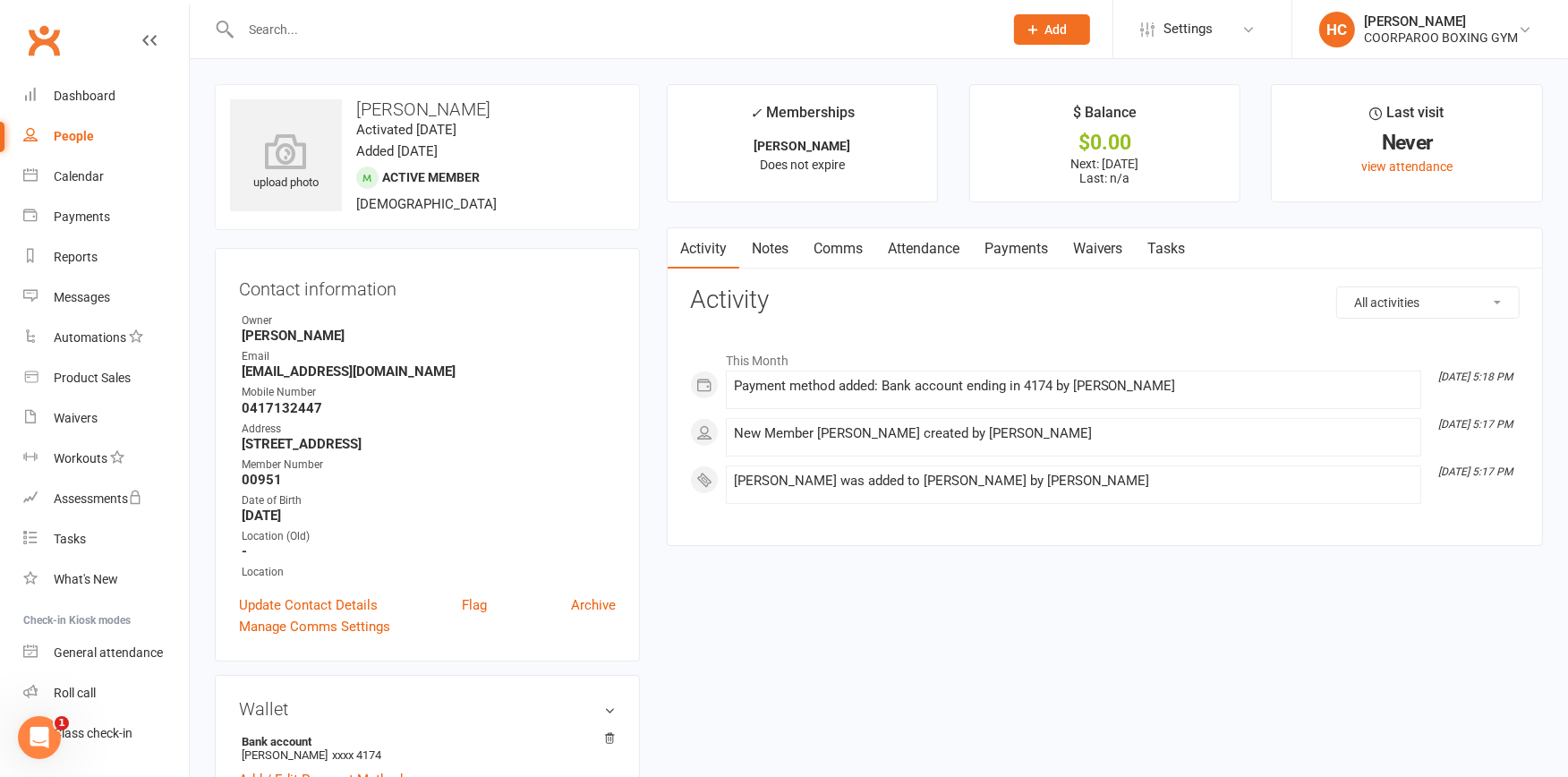
click at [81, 137] on div "People" at bounding box center [74, 136] width 40 height 15
select select "100"
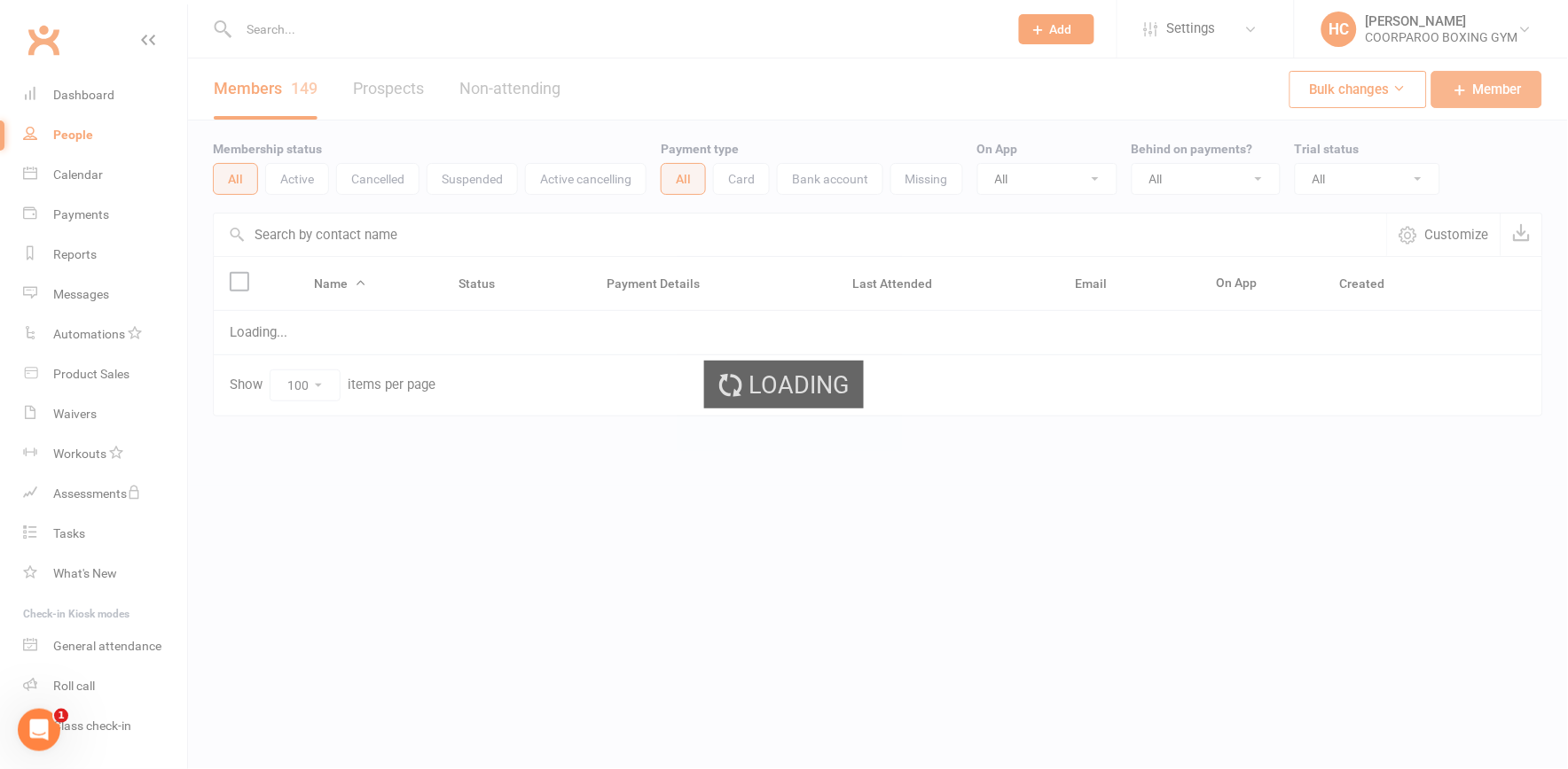
click at [1474, 86] on span "Member" at bounding box center [1498, 89] width 49 height 21
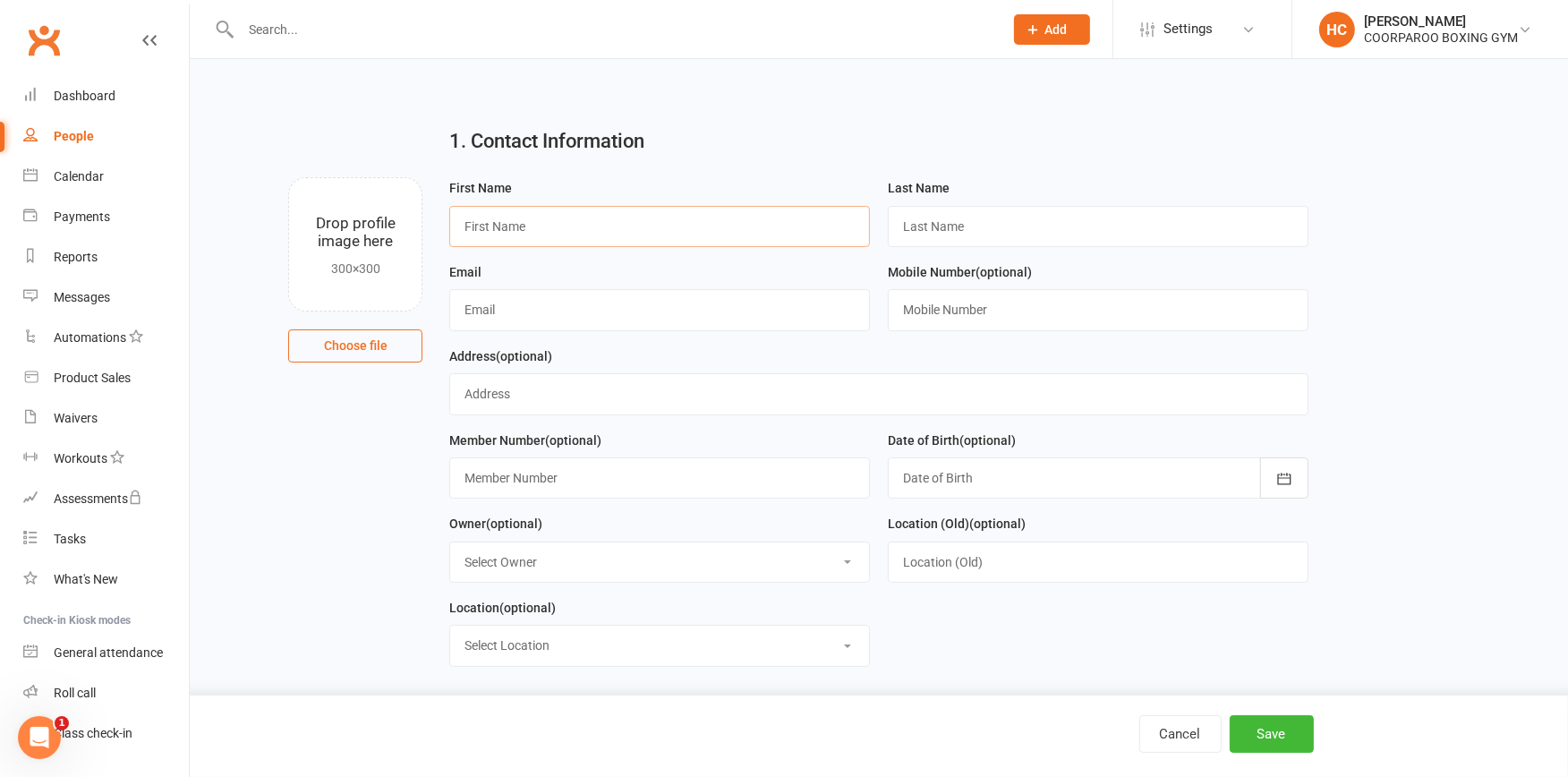
click at [604, 220] on input "text" at bounding box center [659, 226] width 421 height 41
type input "s"
type input "[PERSON_NAME]"
type input "CREW"
click at [616, 305] on input "[EMAIL_ADDRESS][DOMAIN_NAME]" at bounding box center [659, 309] width 421 height 41
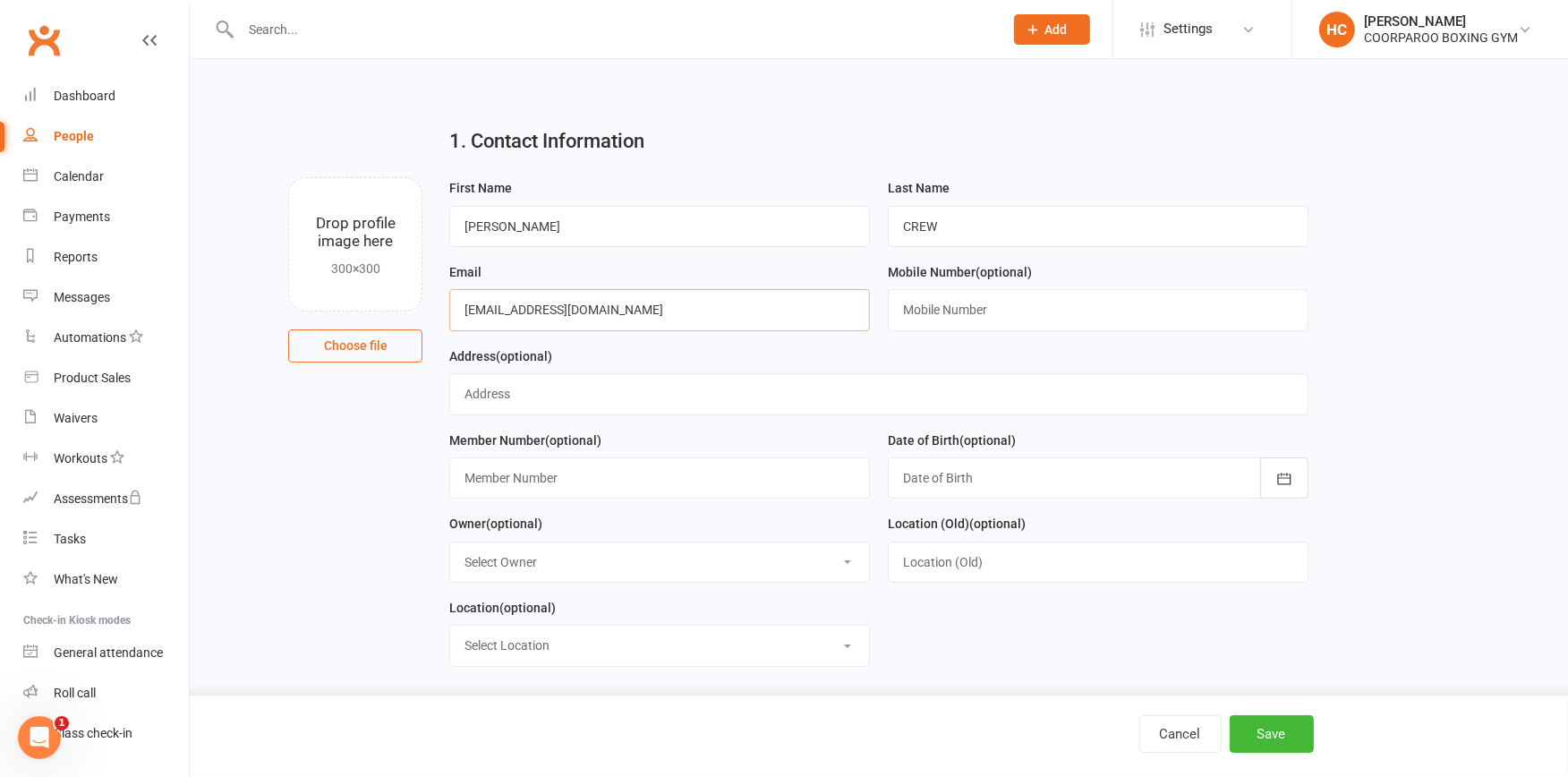
type input "[EMAIL_ADDRESS][DOMAIN_NAME]"
type input "0421553290"
type input "[STREET_ADDRESS][PERSON_NAME]"
type input "02016"
click at [1292, 471] on icon "button" at bounding box center [1284, 479] width 17 height 17
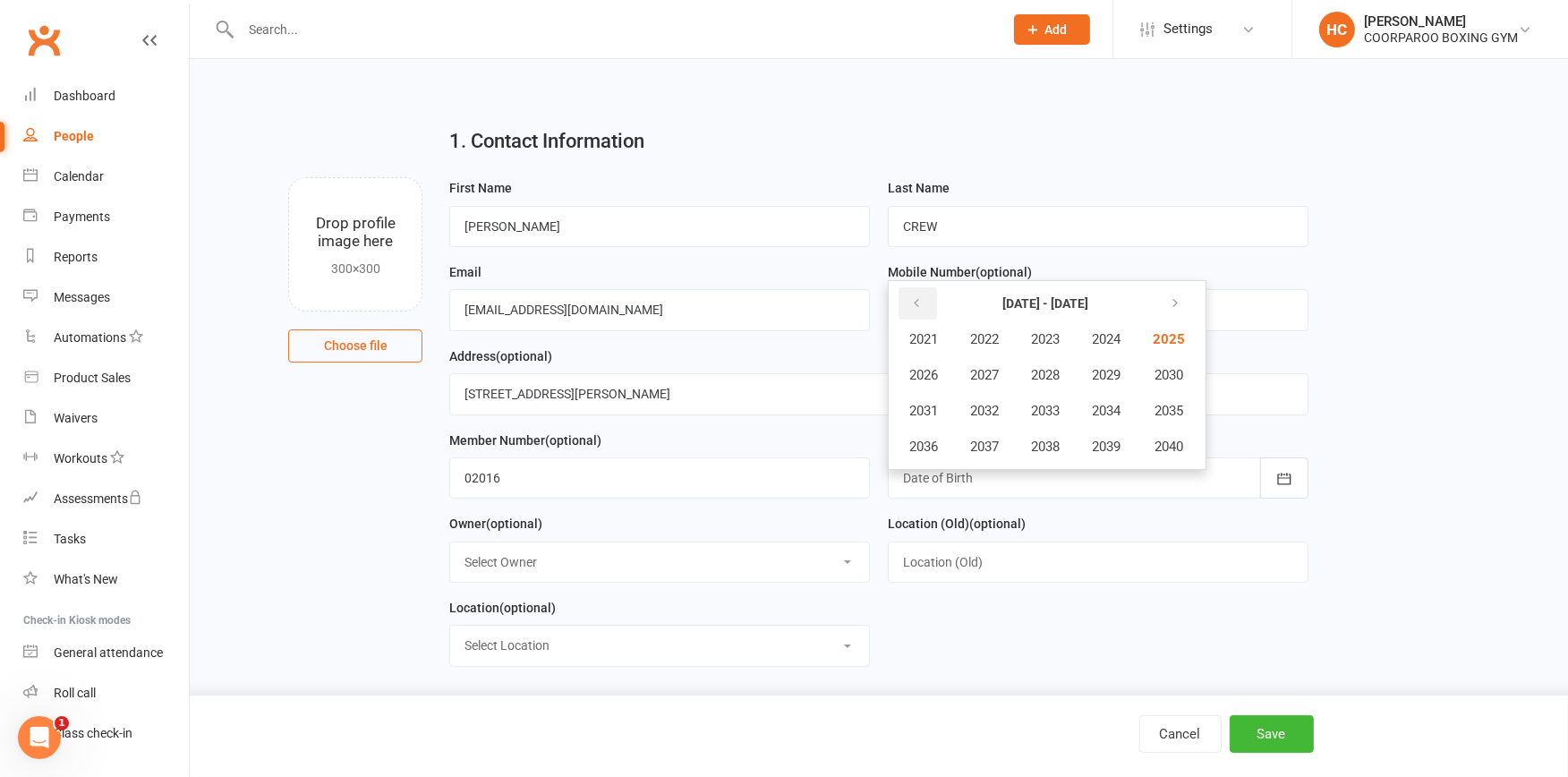
click at [916, 309] on icon "button" at bounding box center [917, 304] width 13 height 15
click at [910, 299] on button "button" at bounding box center [918, 303] width 39 height 32
click at [1045, 440] on span "1998" at bounding box center [1045, 447] width 29 height 17
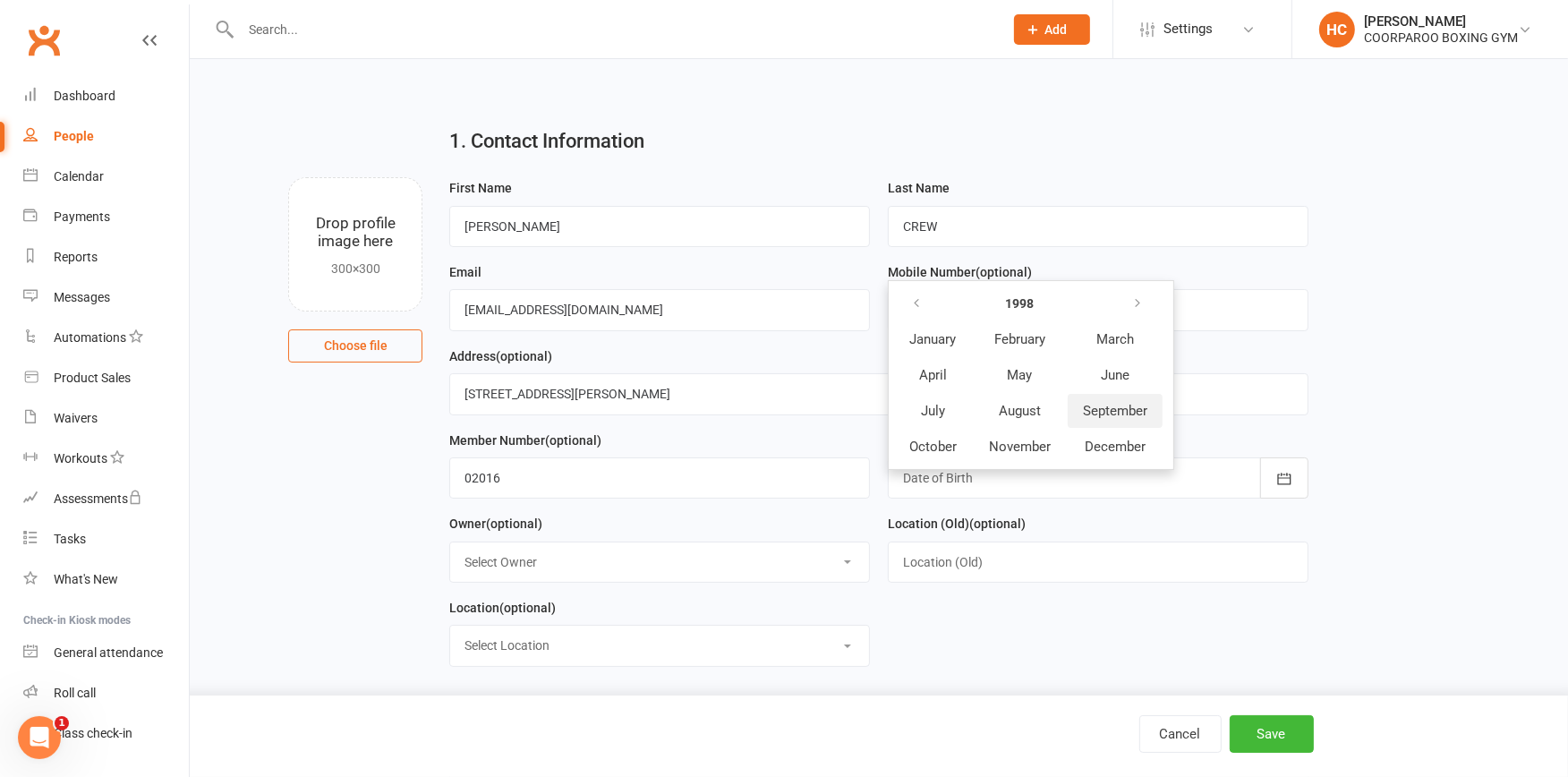
click at [1113, 405] on span "September" at bounding box center [1115, 412] width 64 height 17
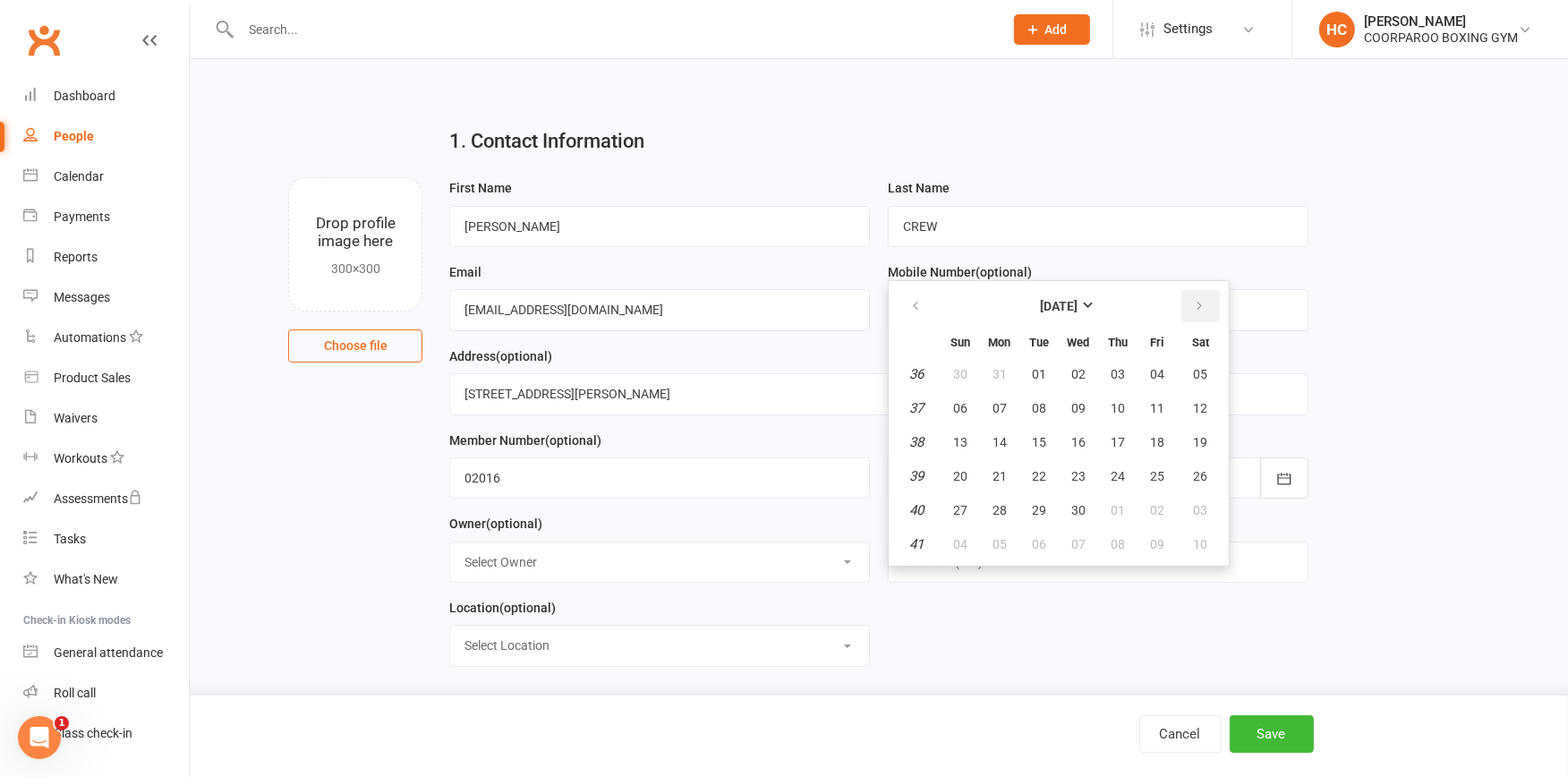
click at [1194, 302] on icon "button" at bounding box center [1200, 307] width 13 height 15
click at [993, 504] on span "30" at bounding box center [1000, 511] width 15 height 15
type input "[DATE]"
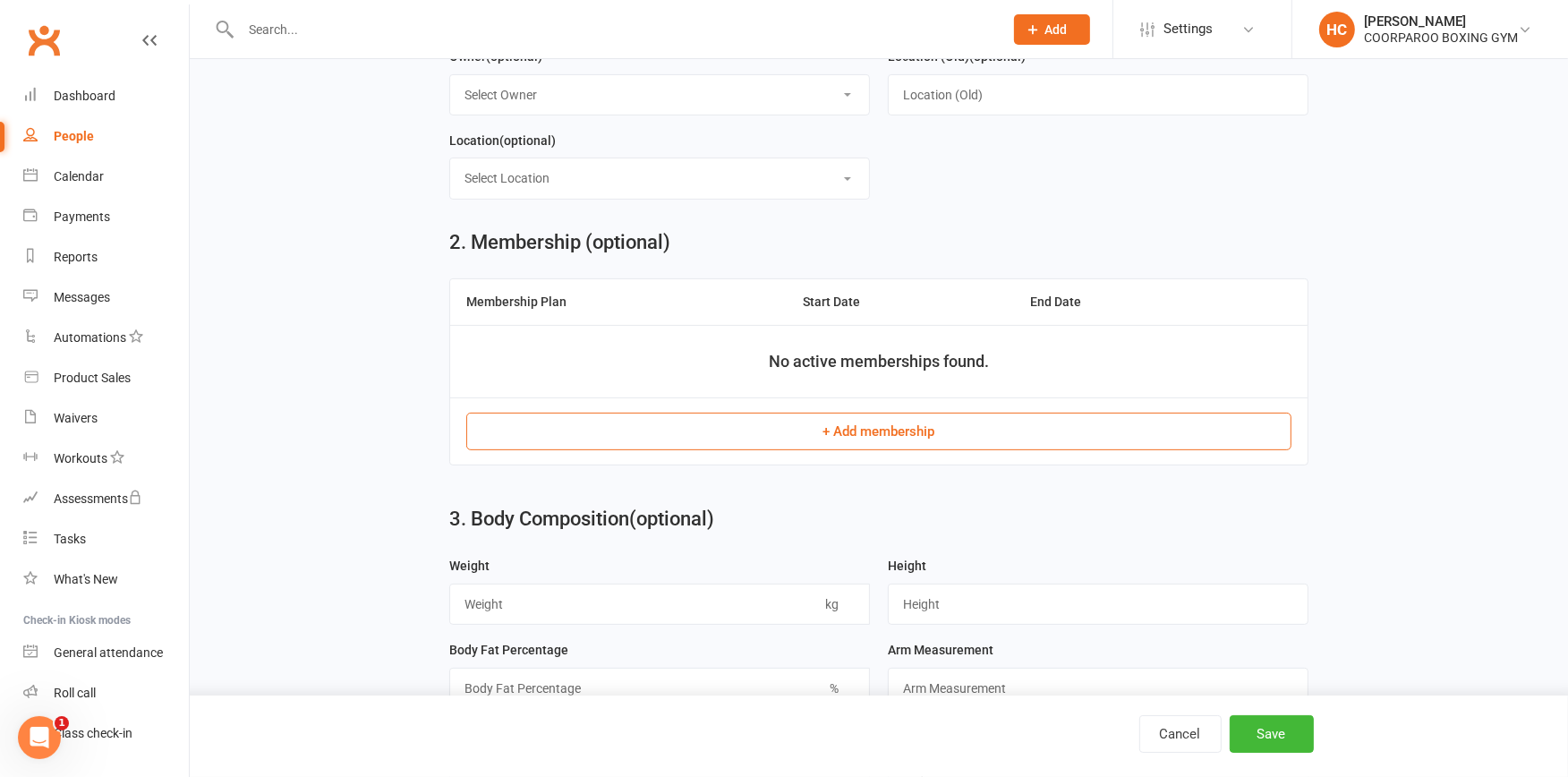
scroll to position [497, 0]
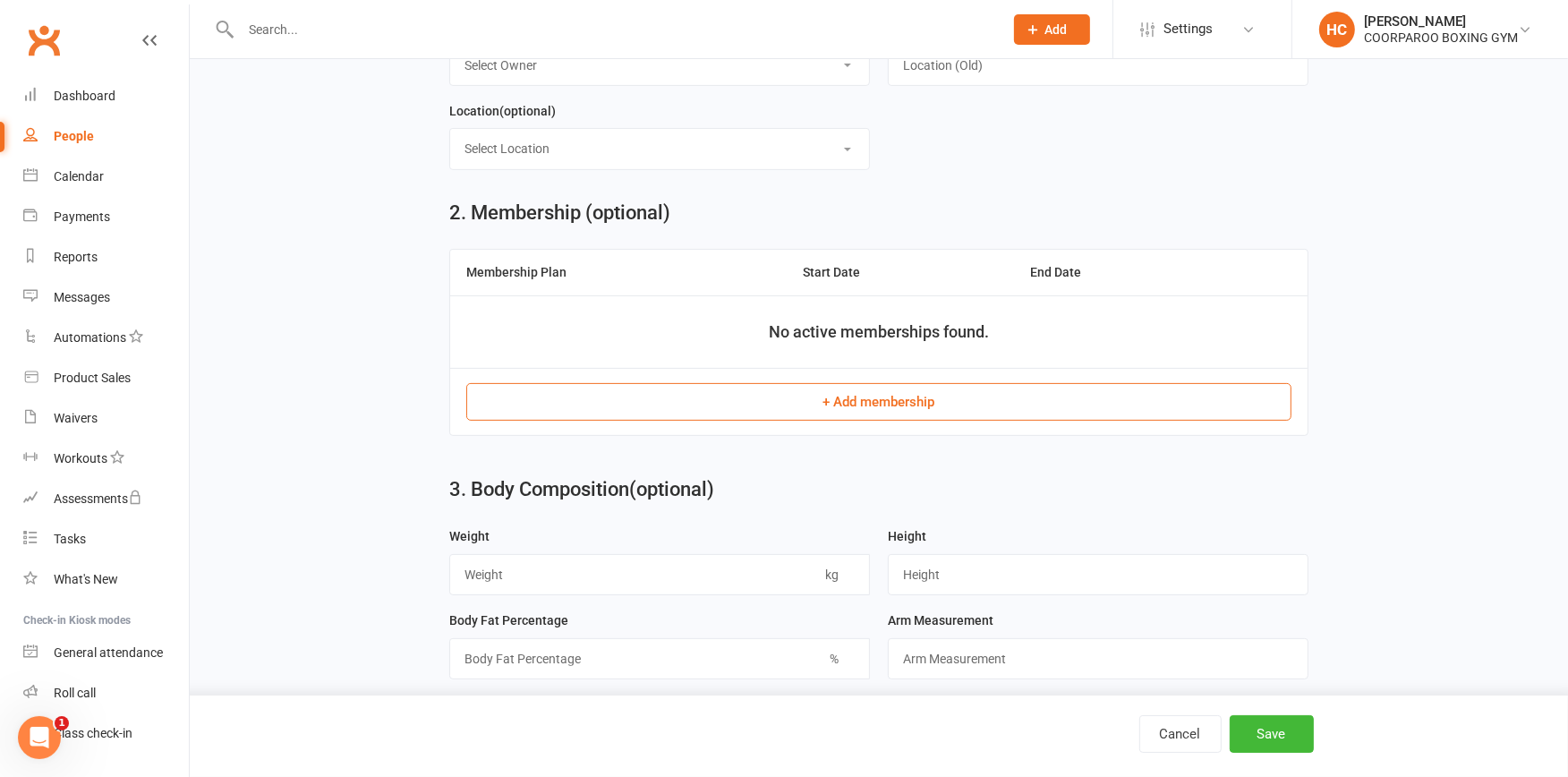
click at [924, 400] on button "+ Add membership" at bounding box center [879, 401] width 824 height 38
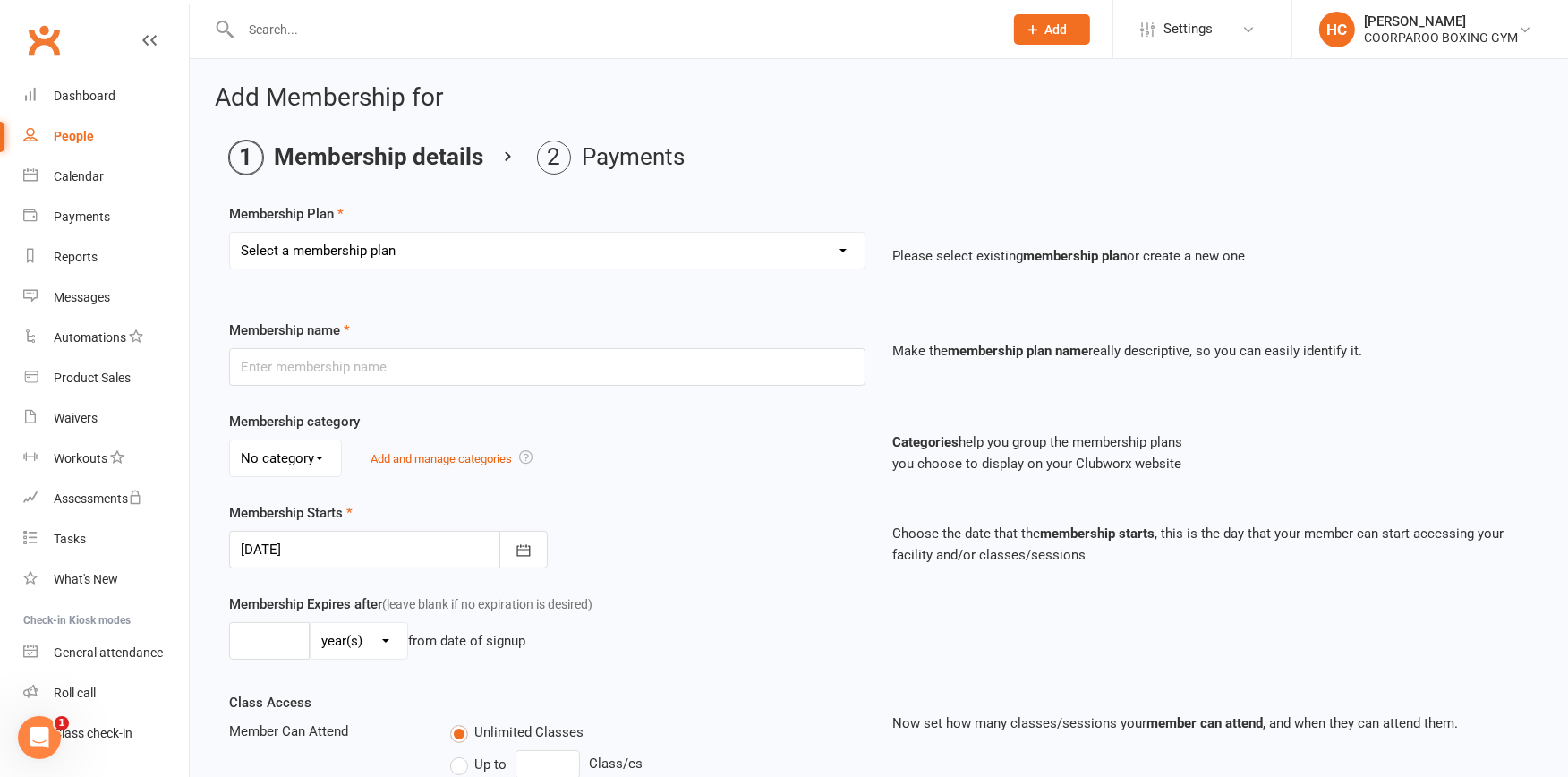
click at [839, 245] on select "Select a membership plan Create new Membership Plan Student Adult" at bounding box center [548, 250] width 635 height 36
select select "2"
click at [230, 233] on select "Select a membership plan Create new Membership Plan Student Adult" at bounding box center [548, 250] width 635 height 36
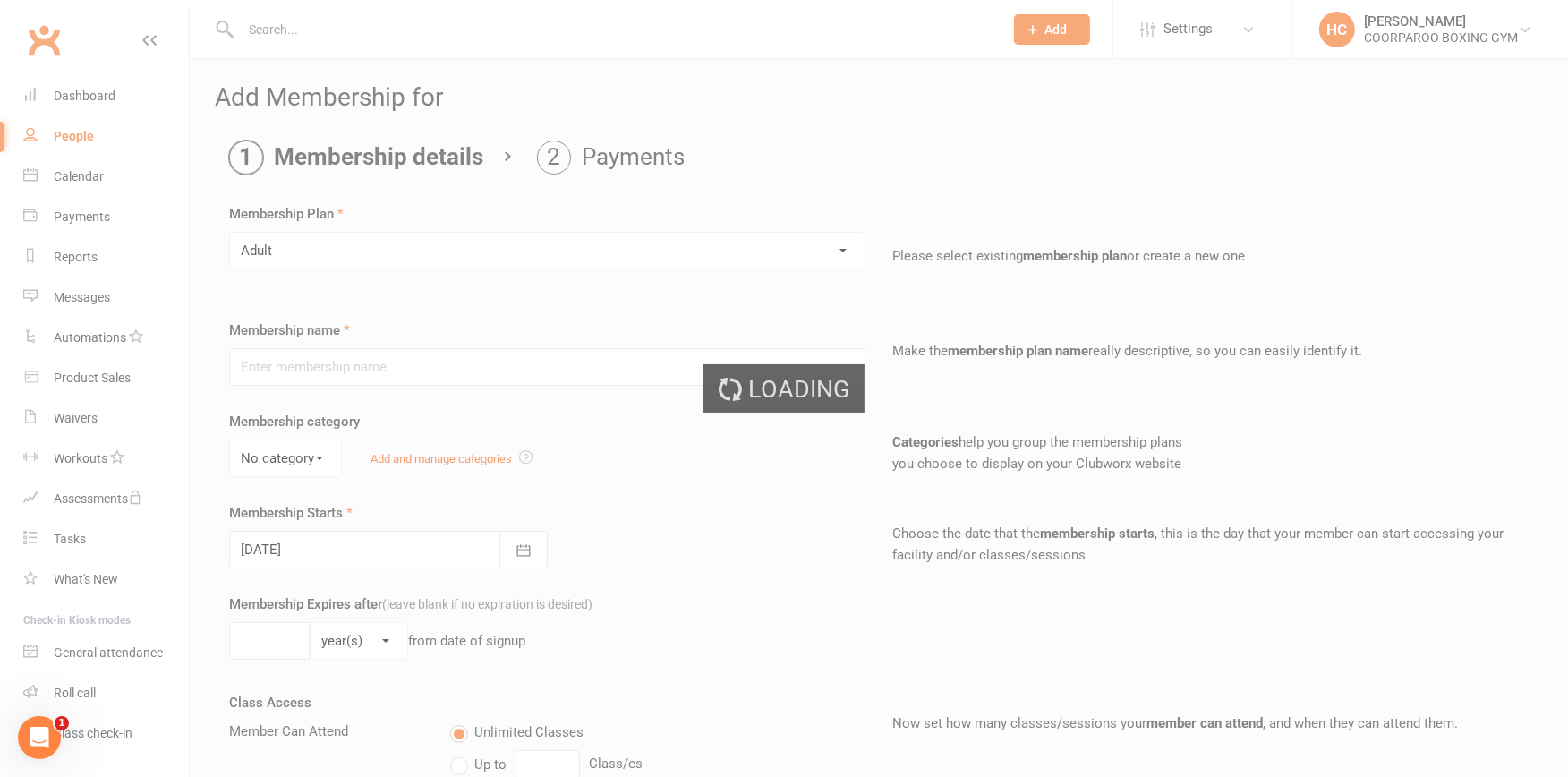
type input "Adult"
select select "0"
type input "0"
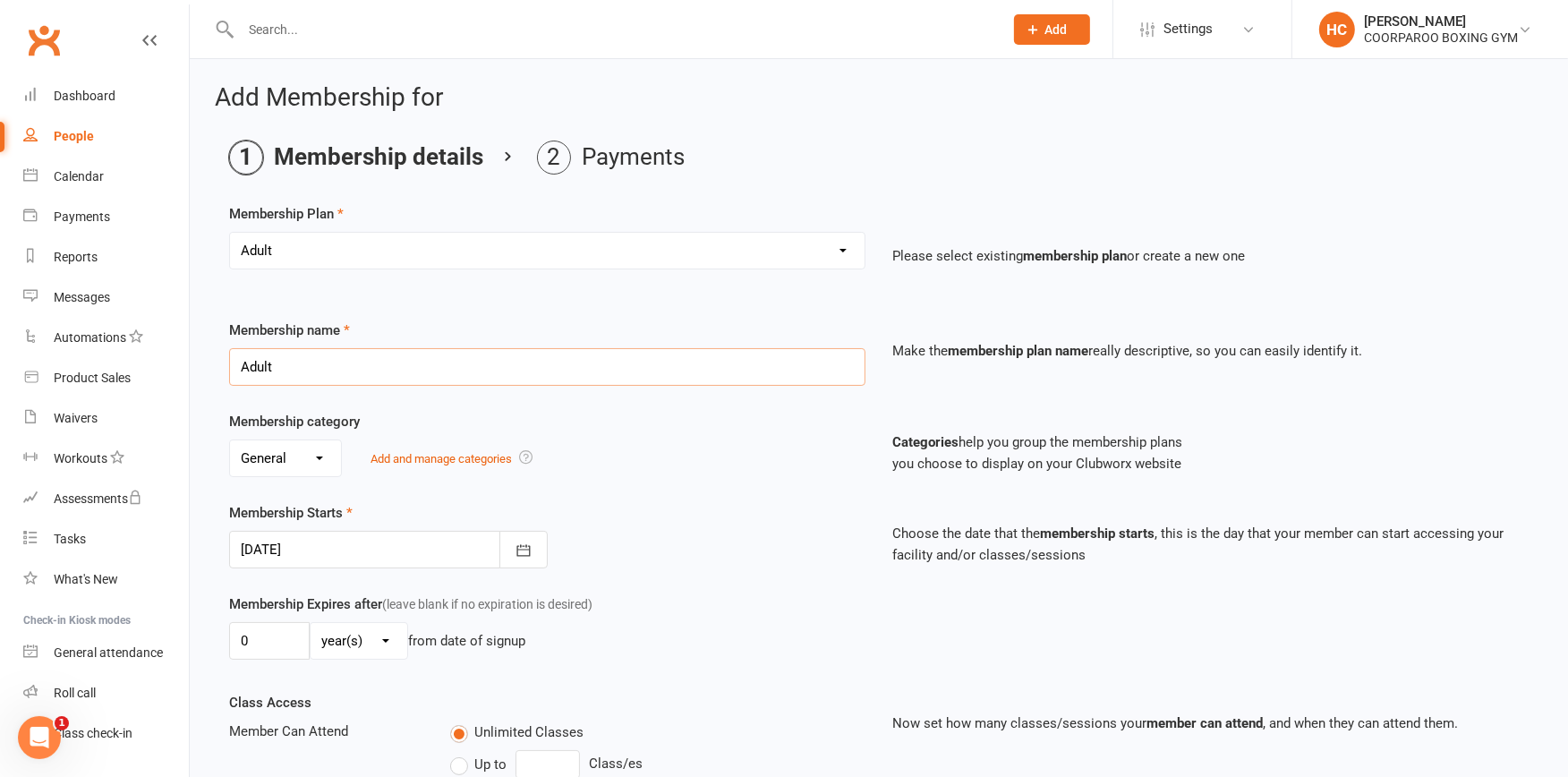
click at [431, 367] on input "Adult" at bounding box center [548, 366] width 637 height 38
type input "A"
type input "s"
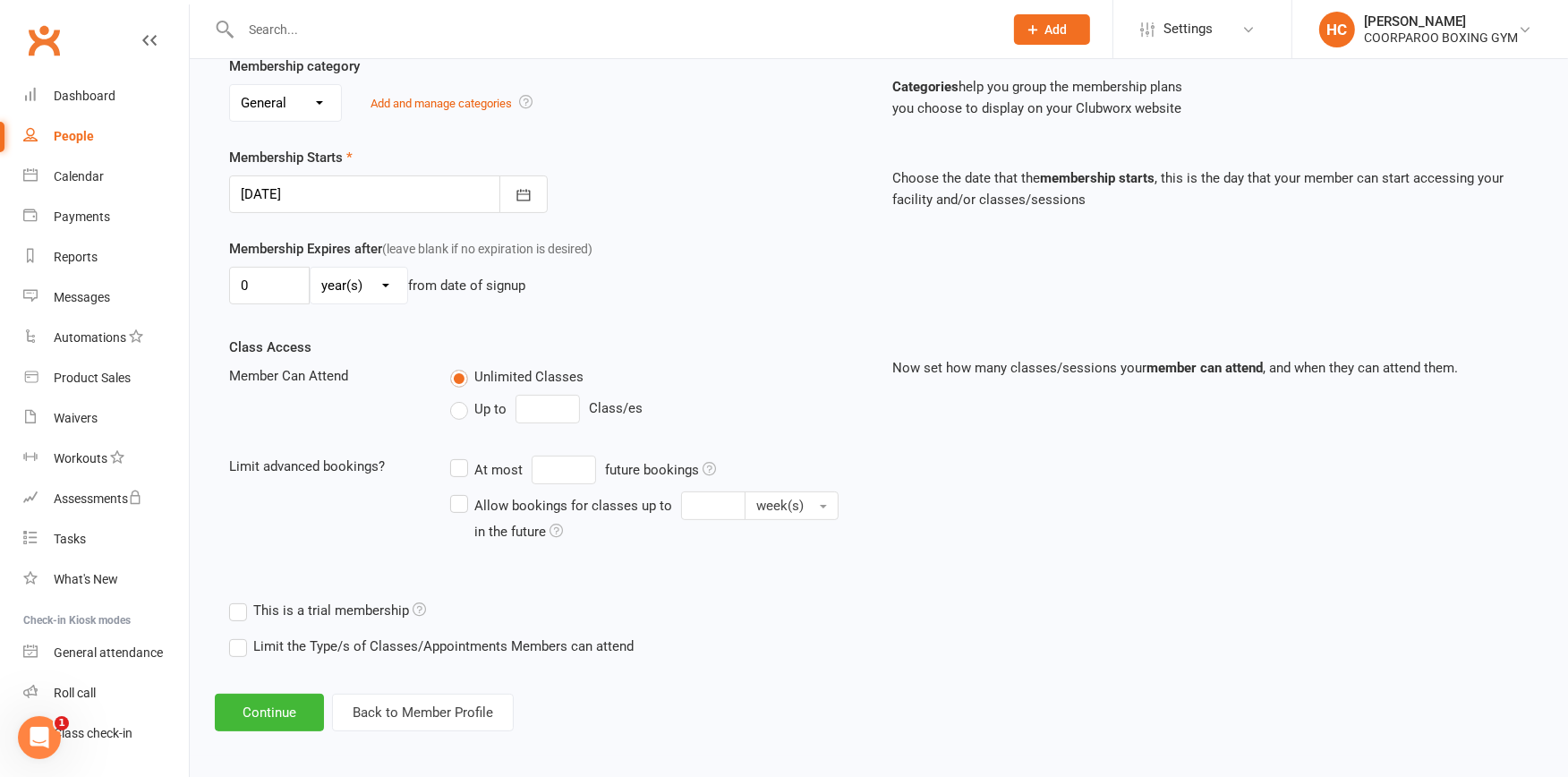
scroll to position [360, 0]
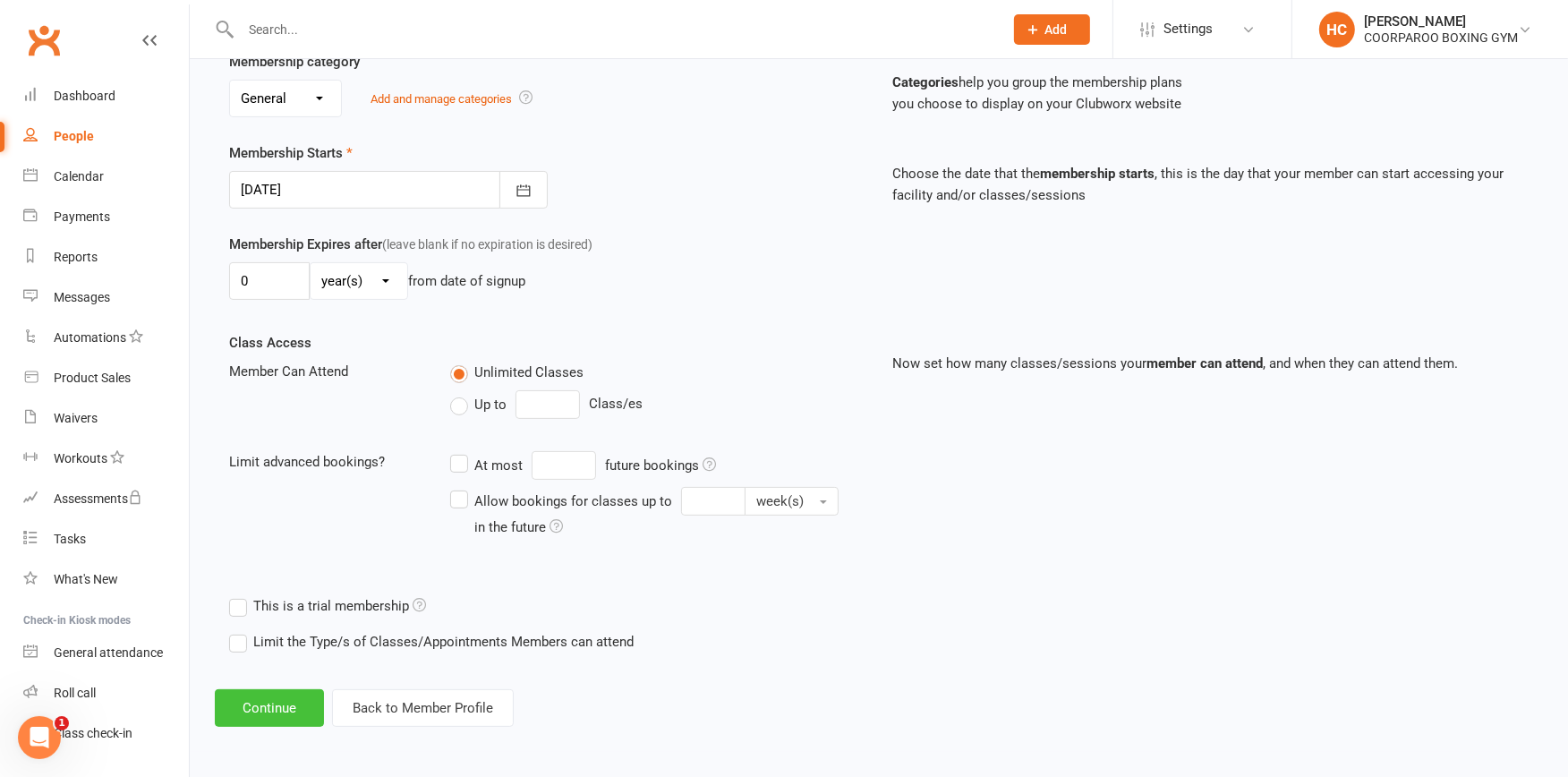
type input "[PERSON_NAME]"
click at [248, 710] on button "Continue" at bounding box center [269, 708] width 110 height 38
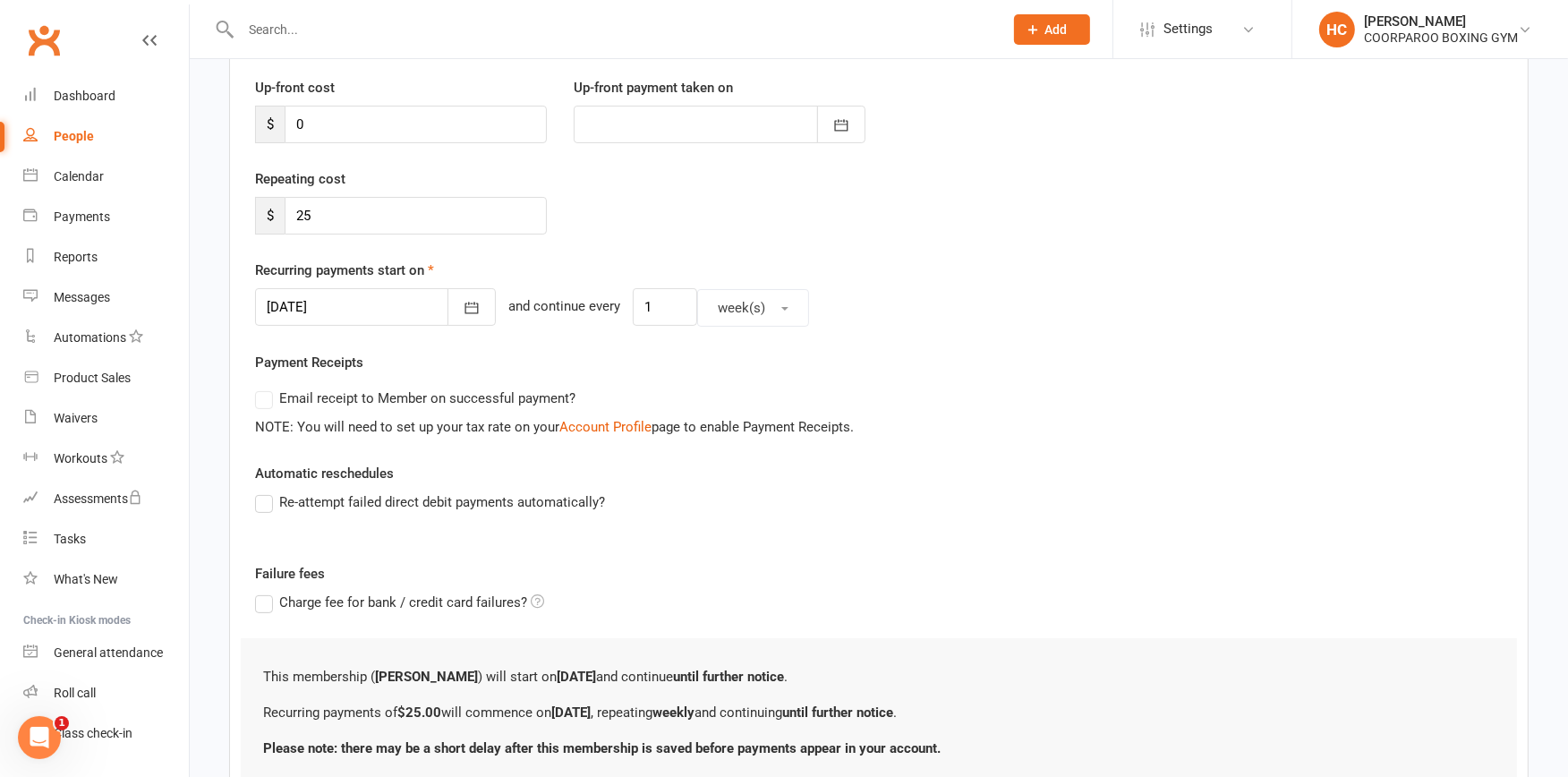
scroll to position [380, 0]
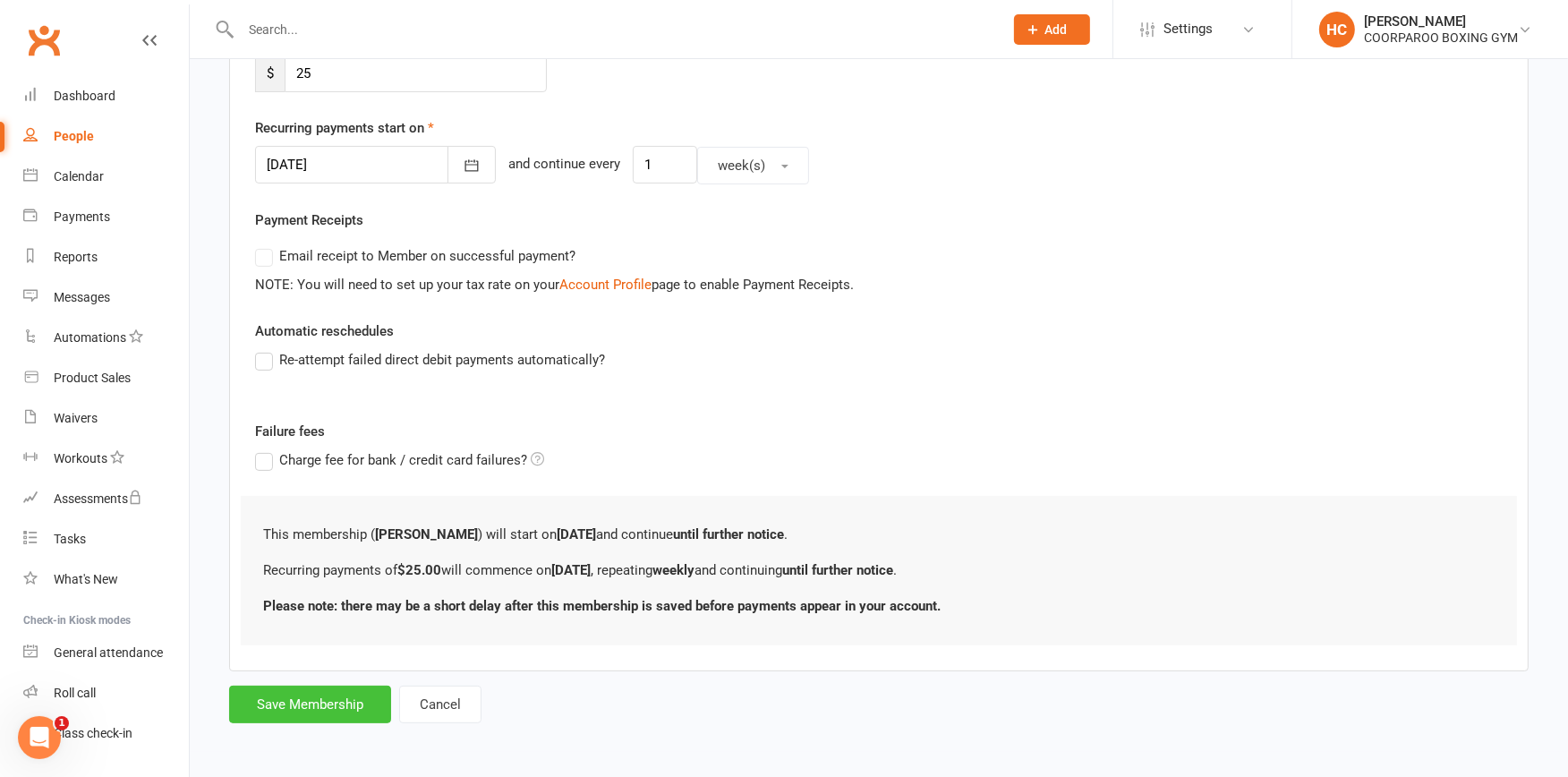
click at [282, 695] on button "Save Membership" at bounding box center [310, 704] width 162 height 38
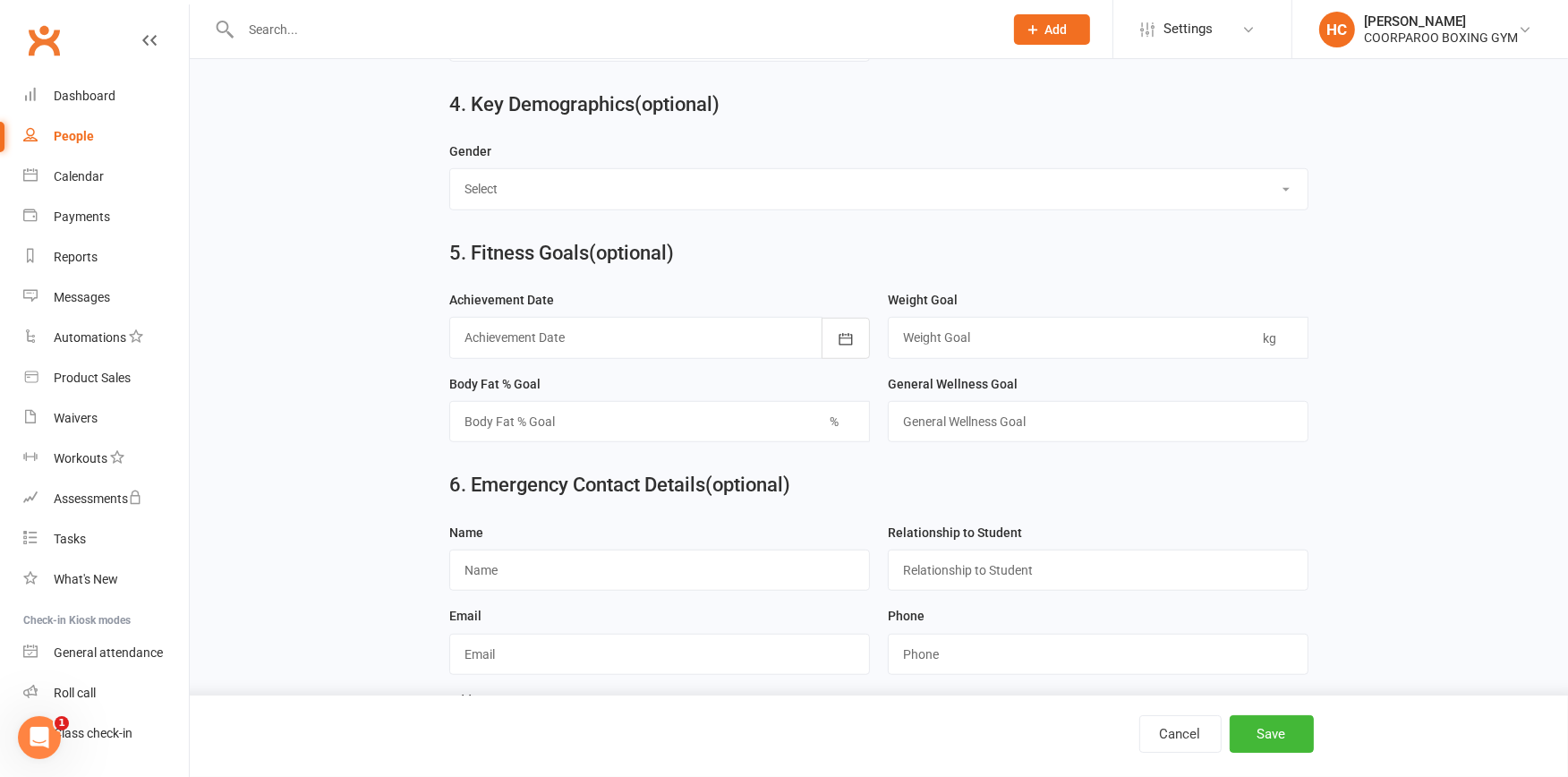
scroll to position [1279, 0]
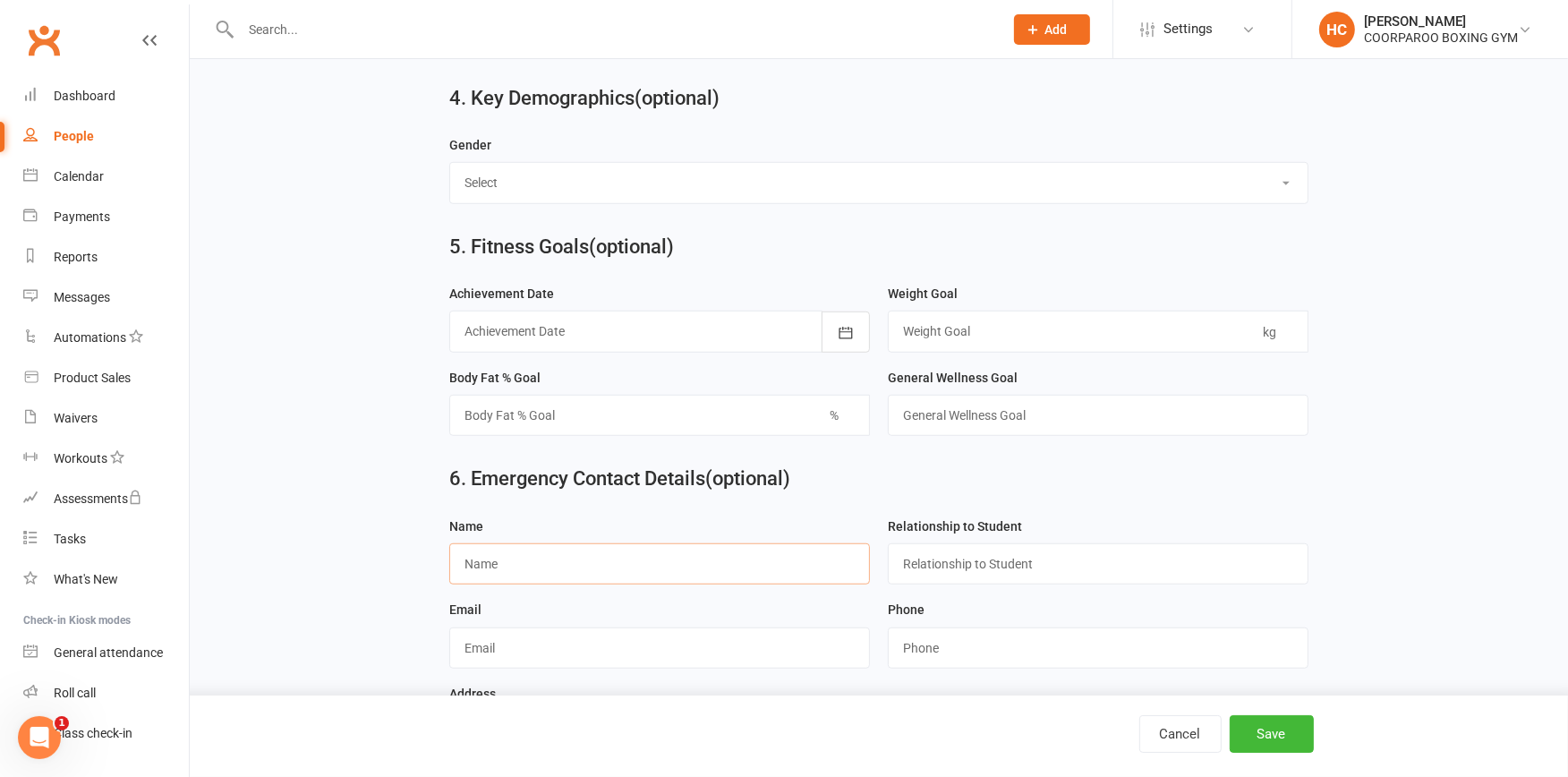
drag, startPoint x: 638, startPoint y: 571, endPoint x: 637, endPoint y: 585, distance: 14.0
click at [638, 571] on input "text" at bounding box center [659, 563] width 421 height 41
type input "[PERSON_NAME]"
type input "PARTNER"
type input "t"
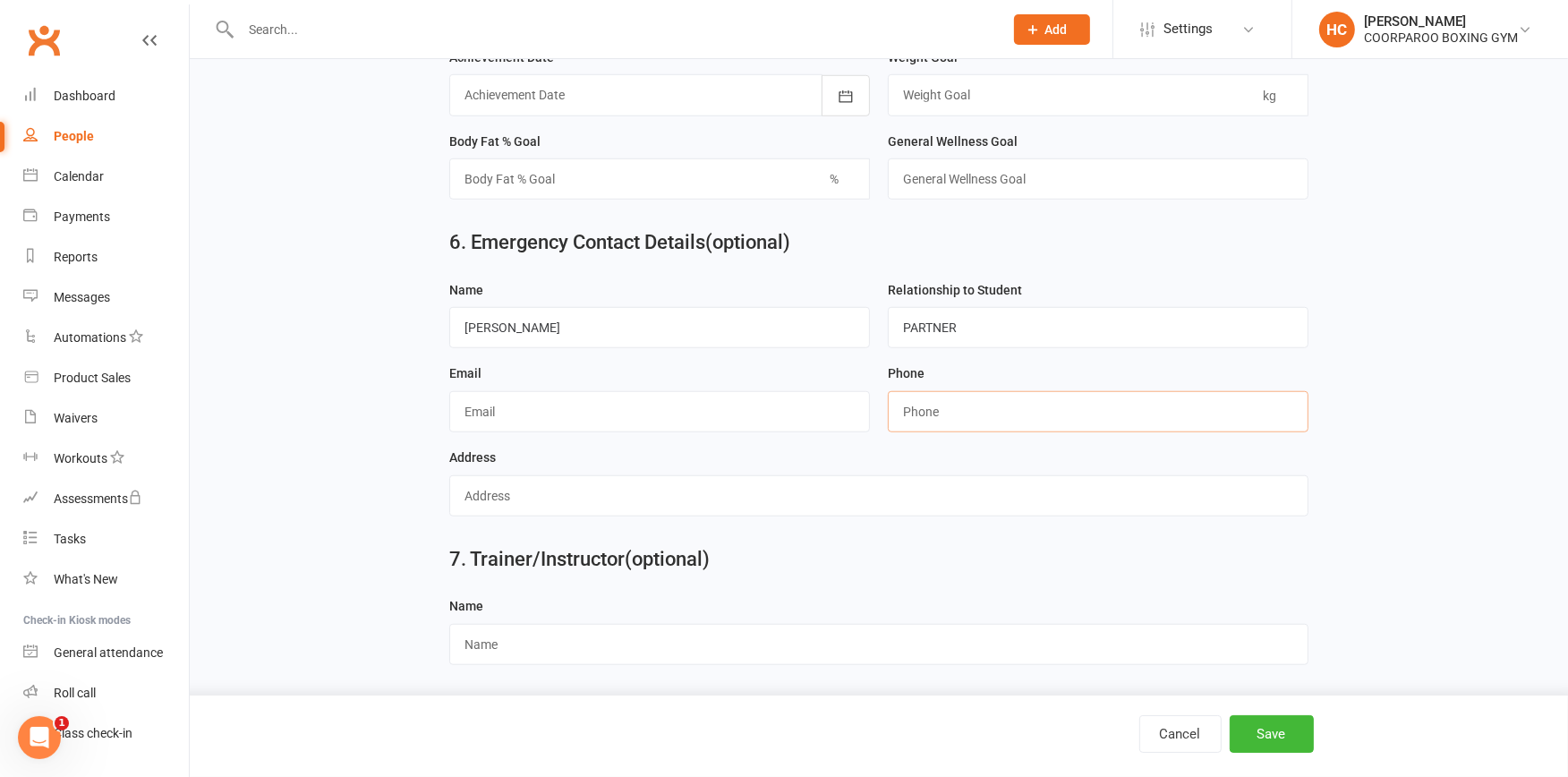
scroll to position [1520, 0]
type input "0478678018"
click at [1277, 740] on button "Save" at bounding box center [1272, 734] width 84 height 38
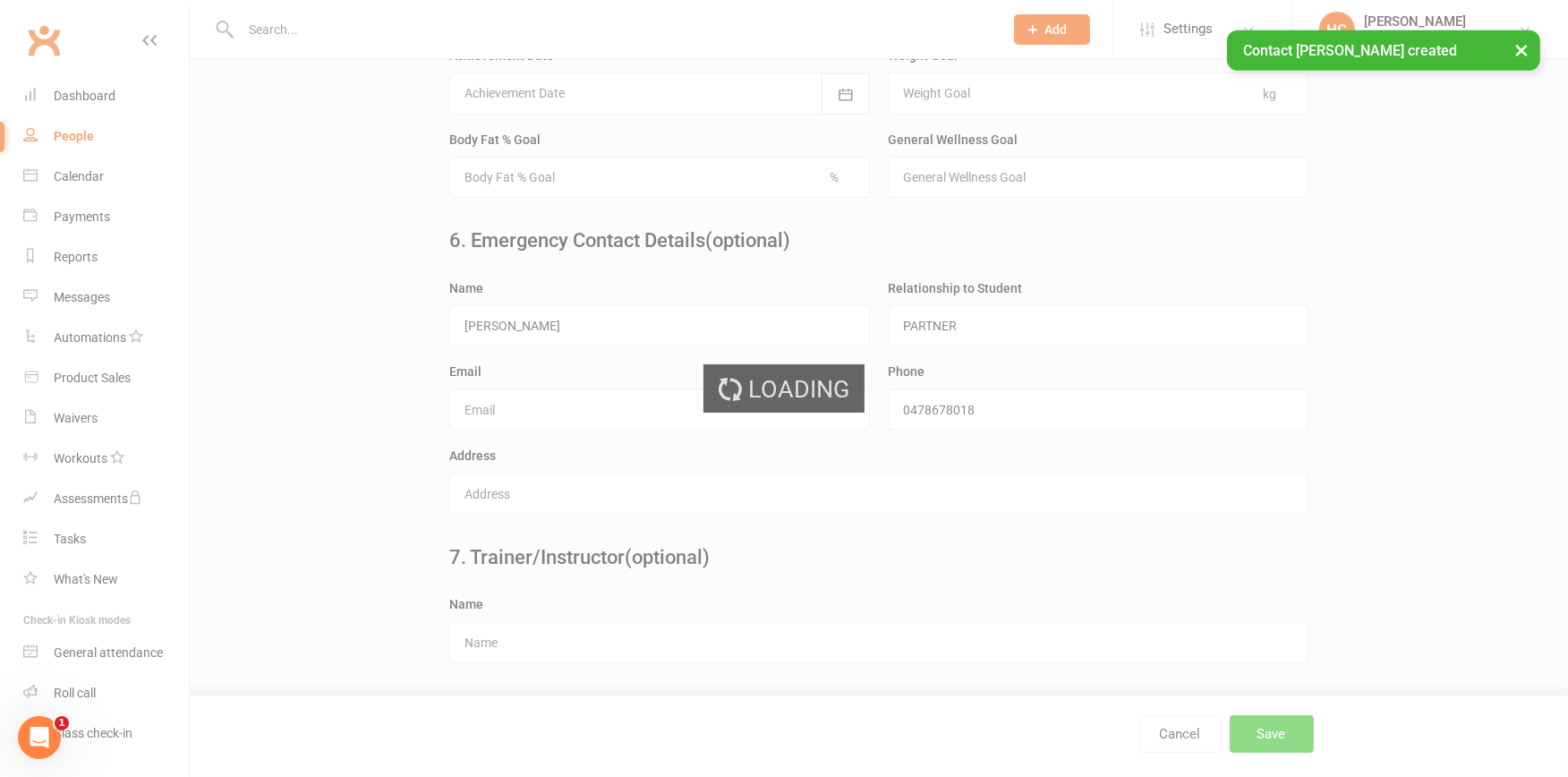
scroll to position [0, 0]
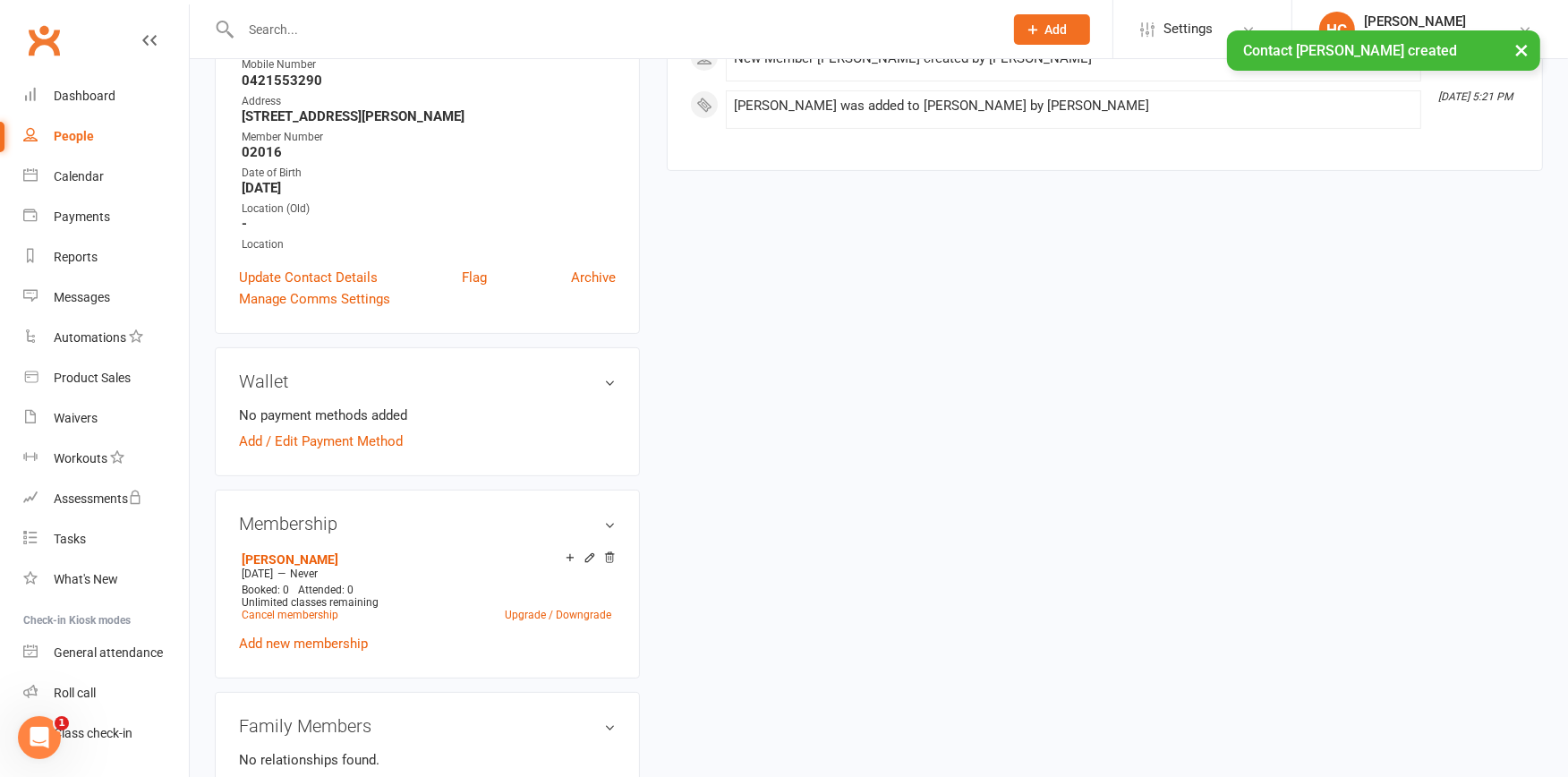
scroll to position [398, 0]
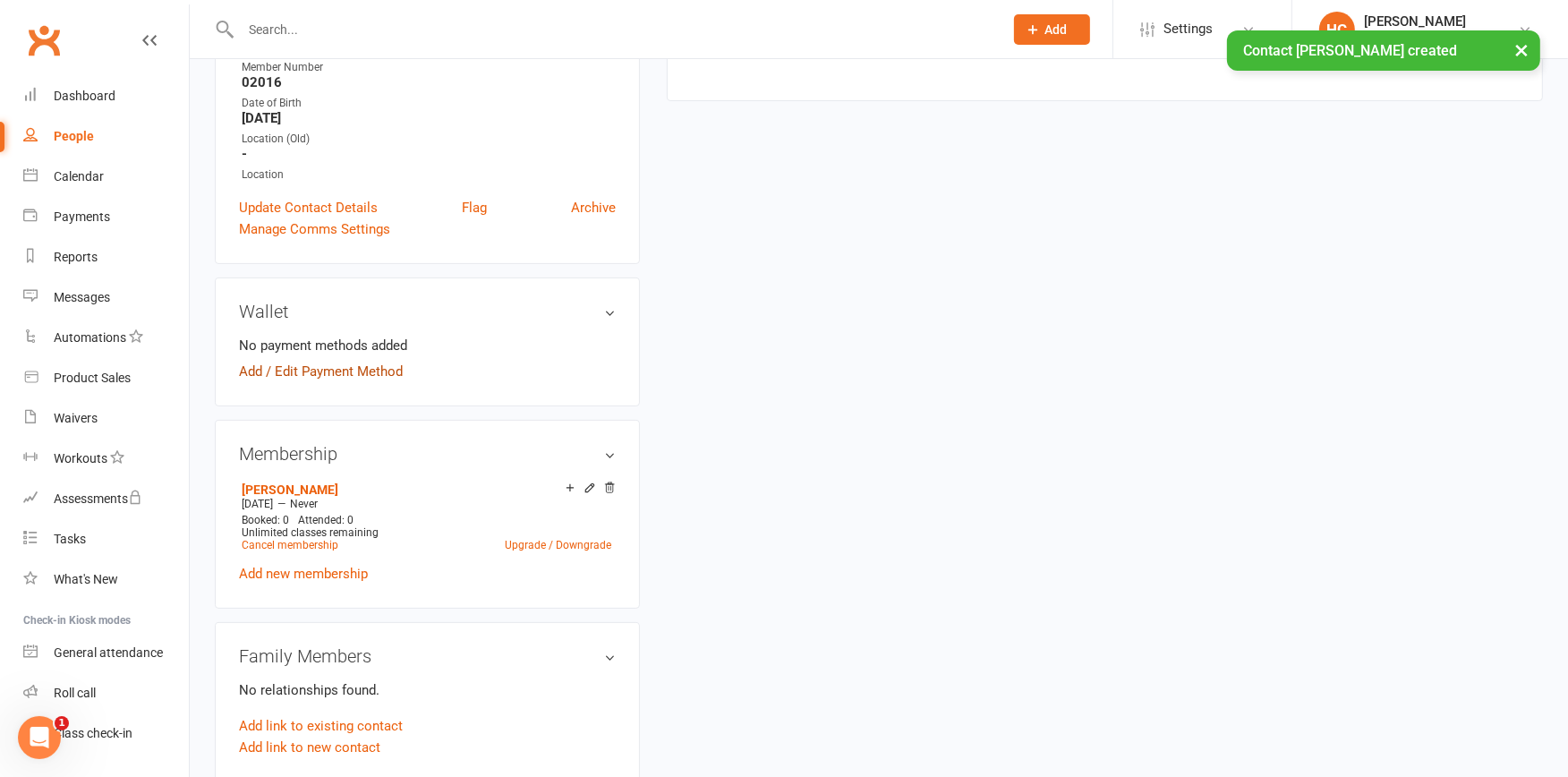
click at [323, 362] on link "Add / Edit Payment Method" at bounding box center [321, 371] width 164 height 21
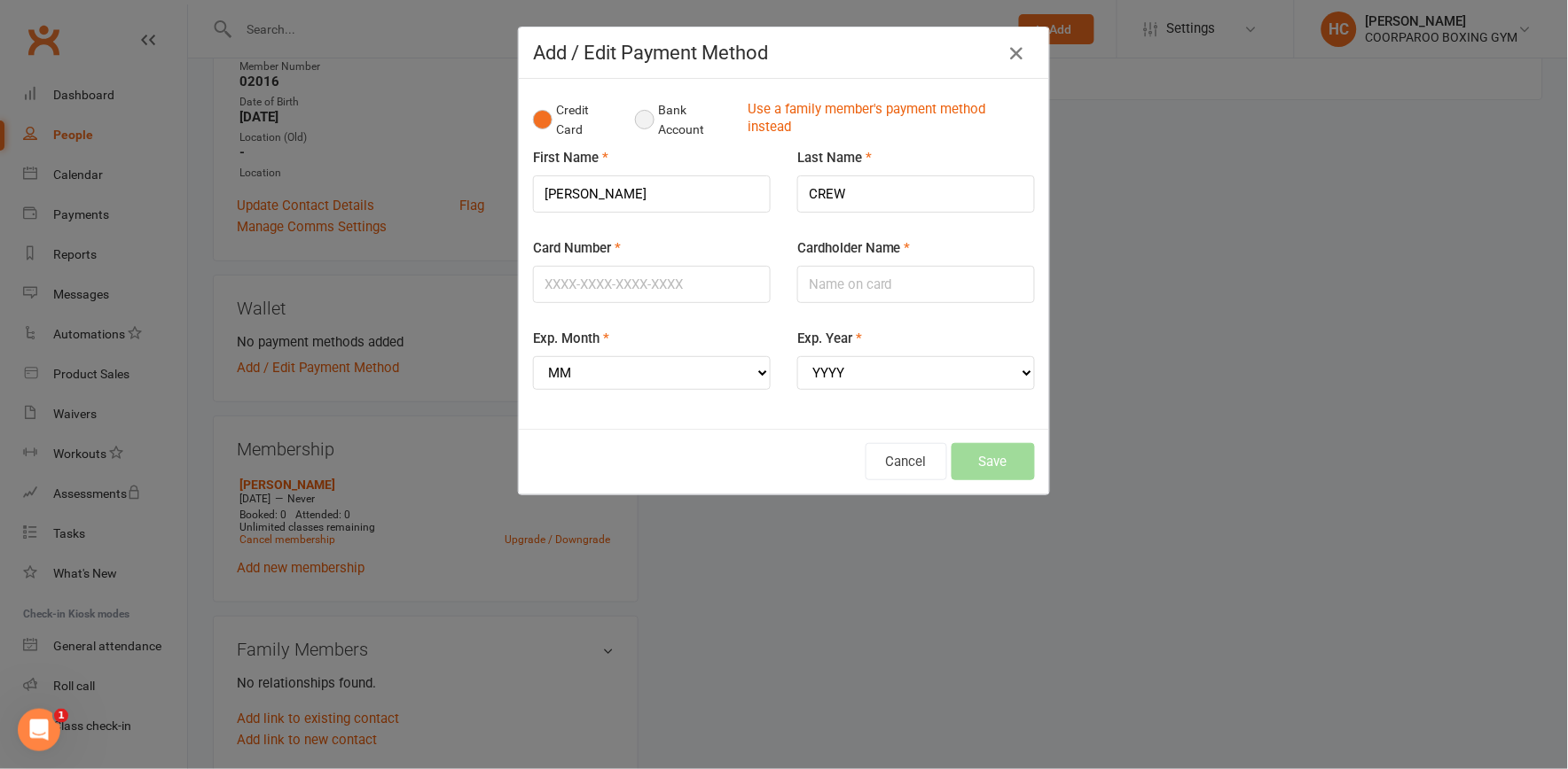
click at [638, 118] on button "Bank Account" at bounding box center [685, 119] width 98 height 54
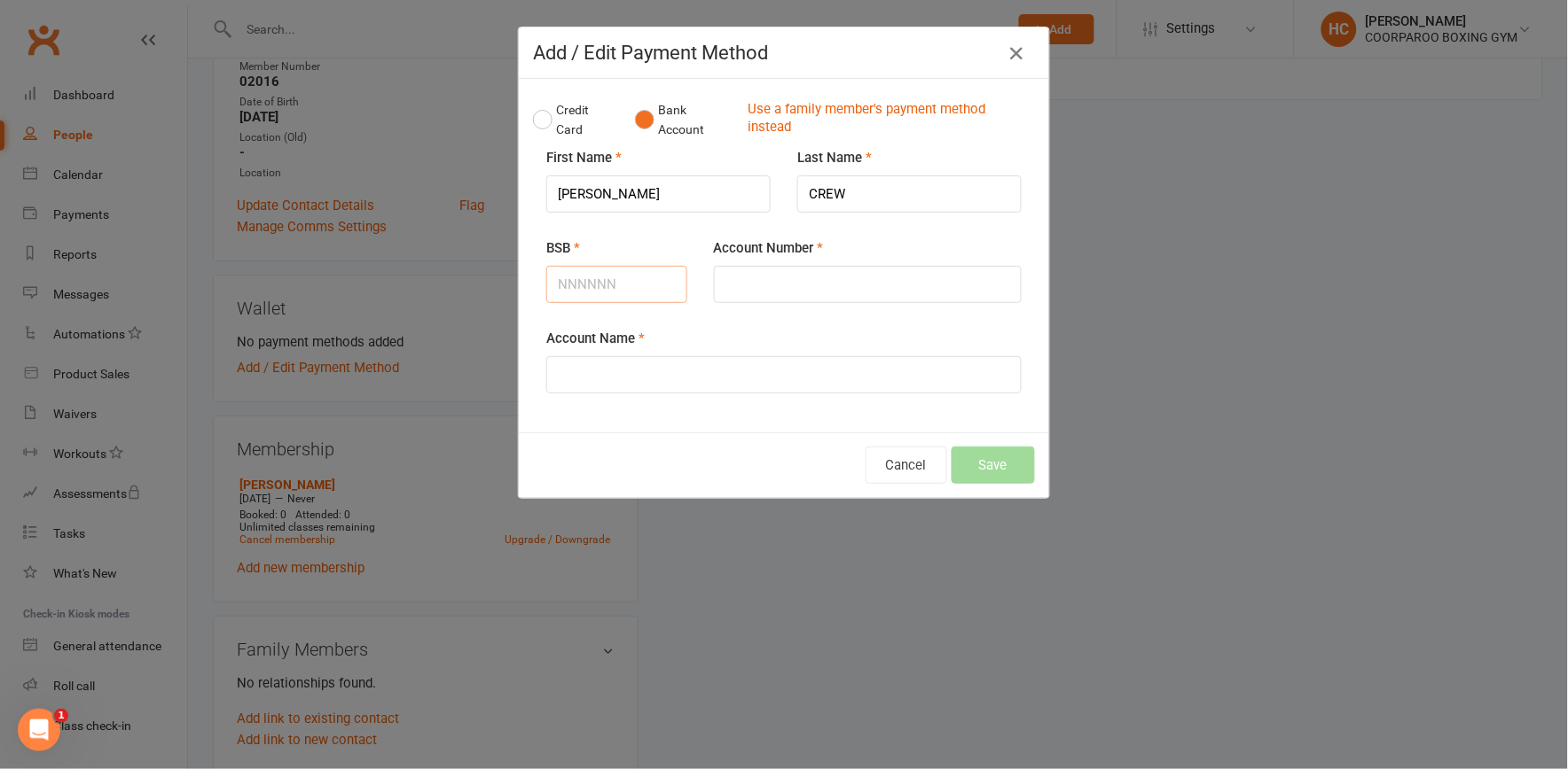
click at [605, 282] on input "BSB" at bounding box center [616, 284] width 141 height 37
type input "923100"
type input "317257186"
click at [586, 360] on input "Account Name" at bounding box center [783, 374] width 475 height 37
type input "s"
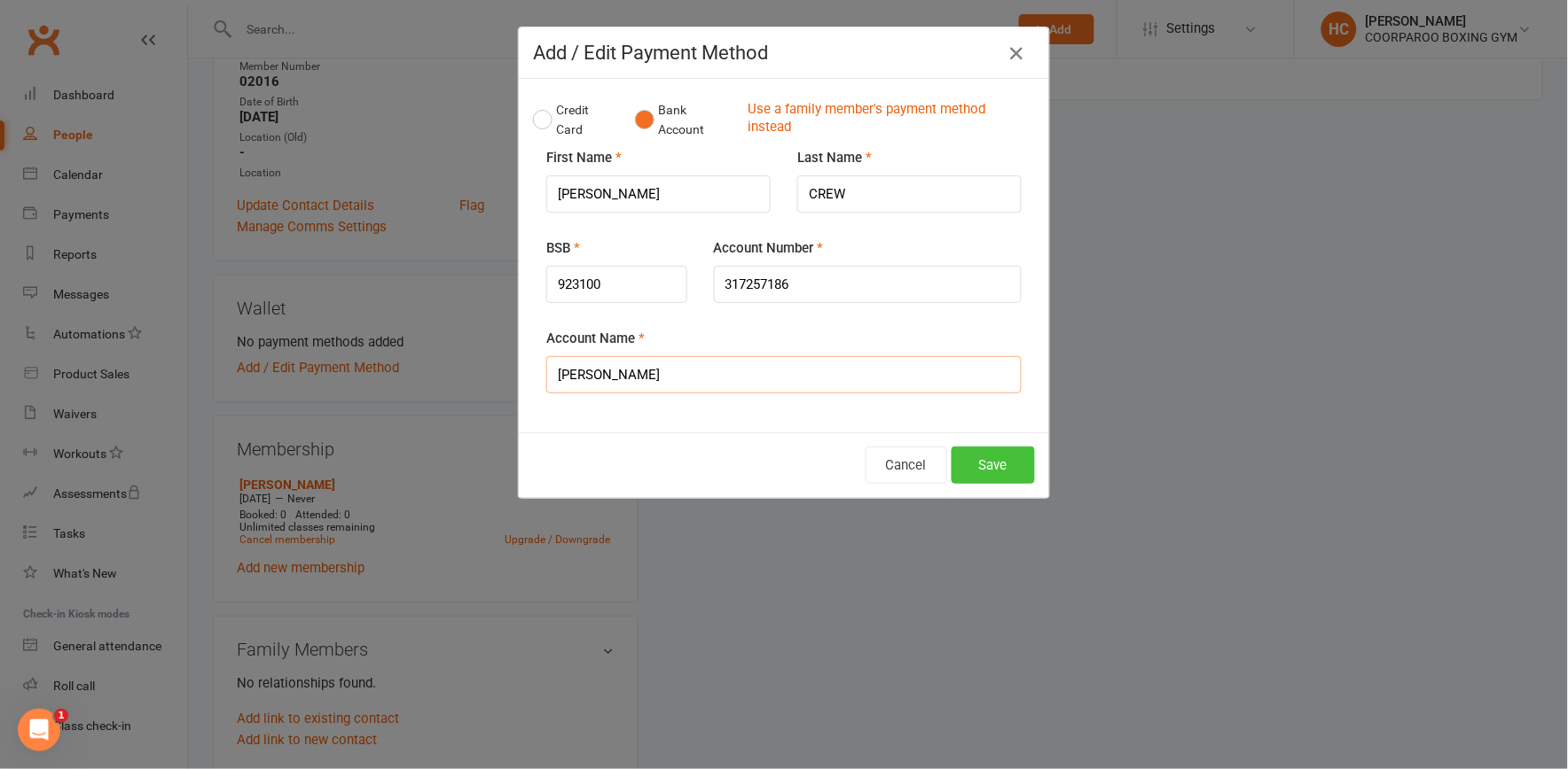
type input "[PERSON_NAME]"
click at [976, 468] on button "Save" at bounding box center [993, 465] width 83 height 37
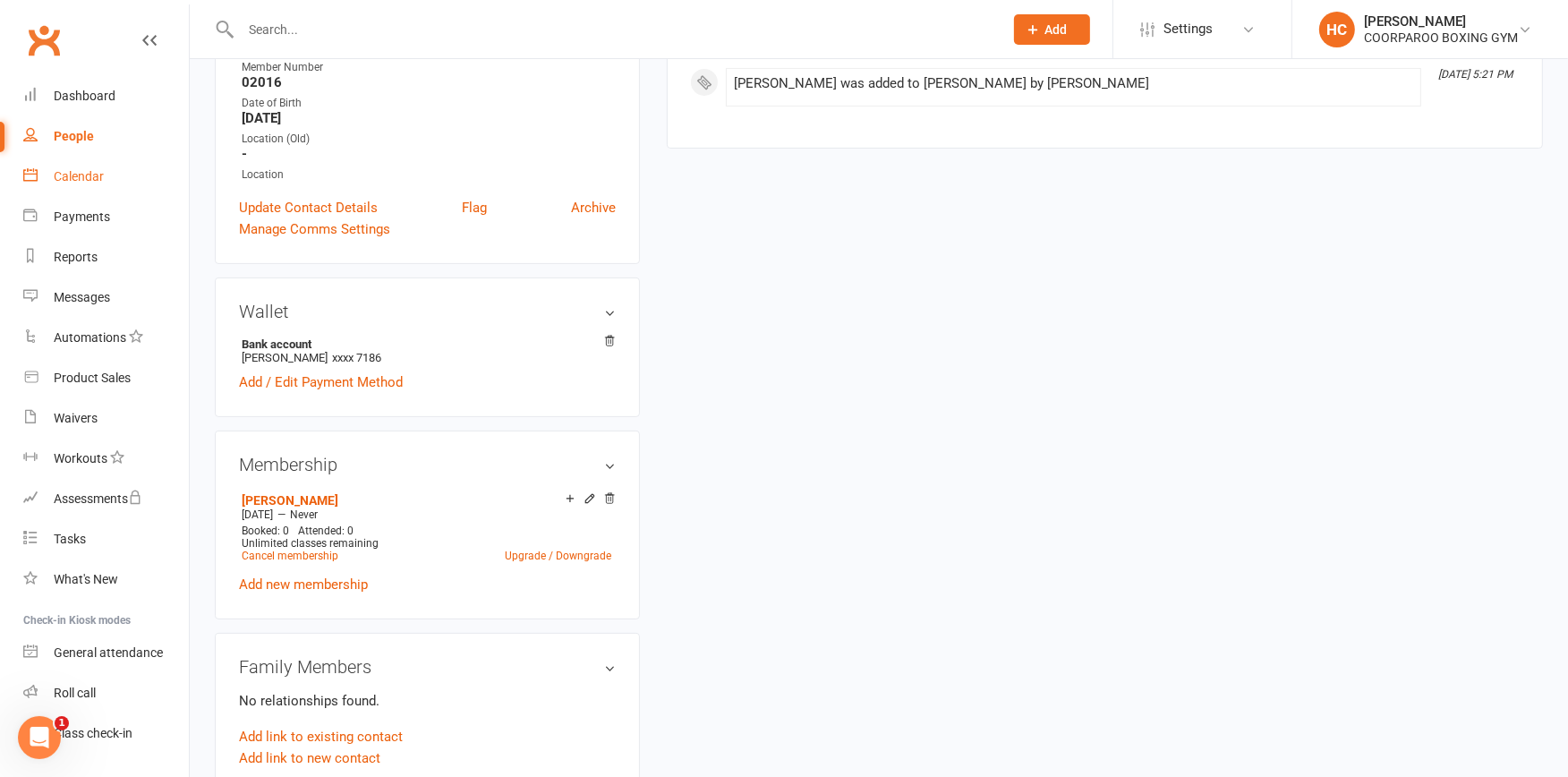
click at [63, 170] on div "Calendar" at bounding box center [78, 177] width 50 height 15
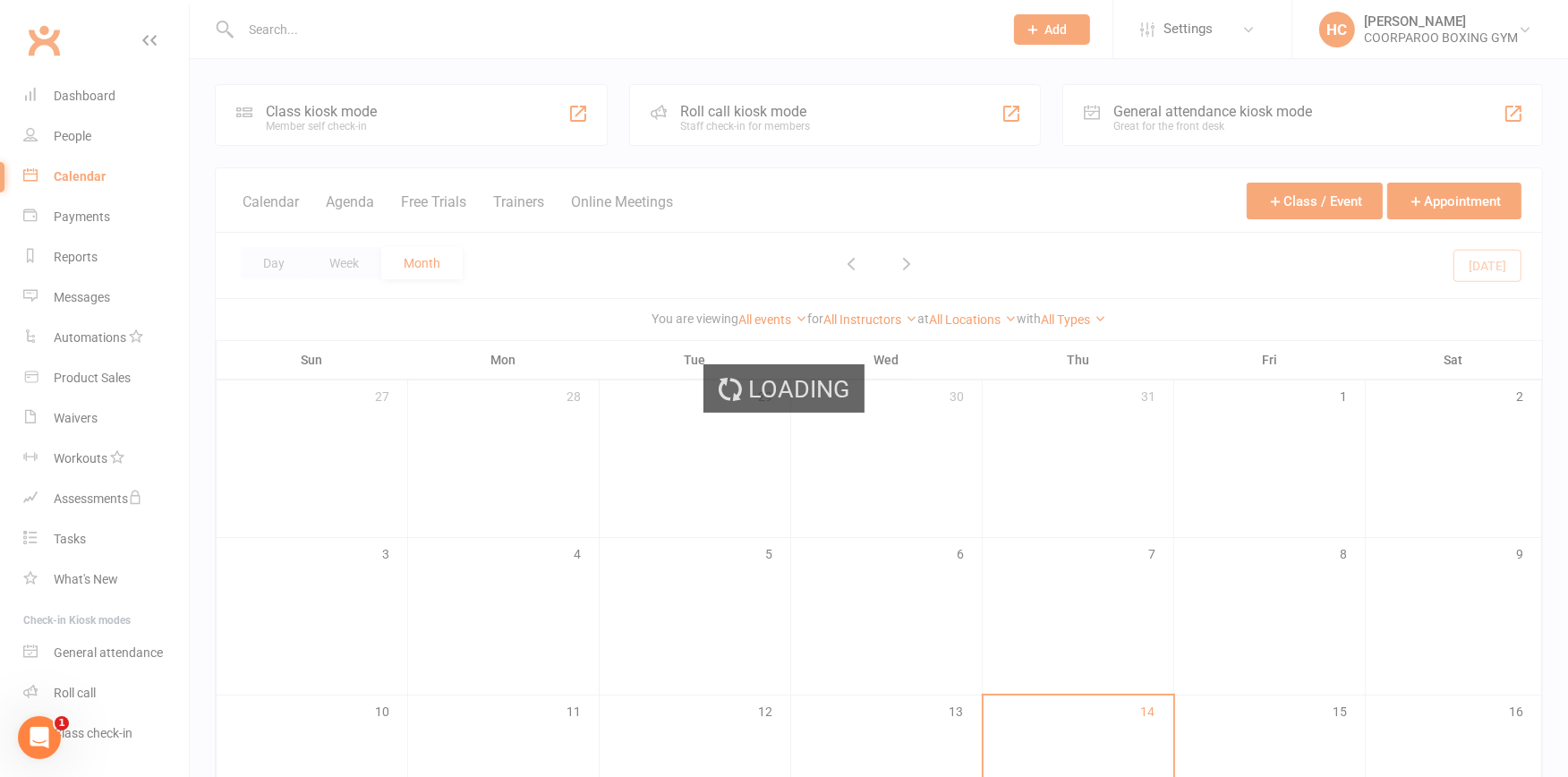
click at [305, 111] on div "Loading" at bounding box center [784, 388] width 1568 height 777
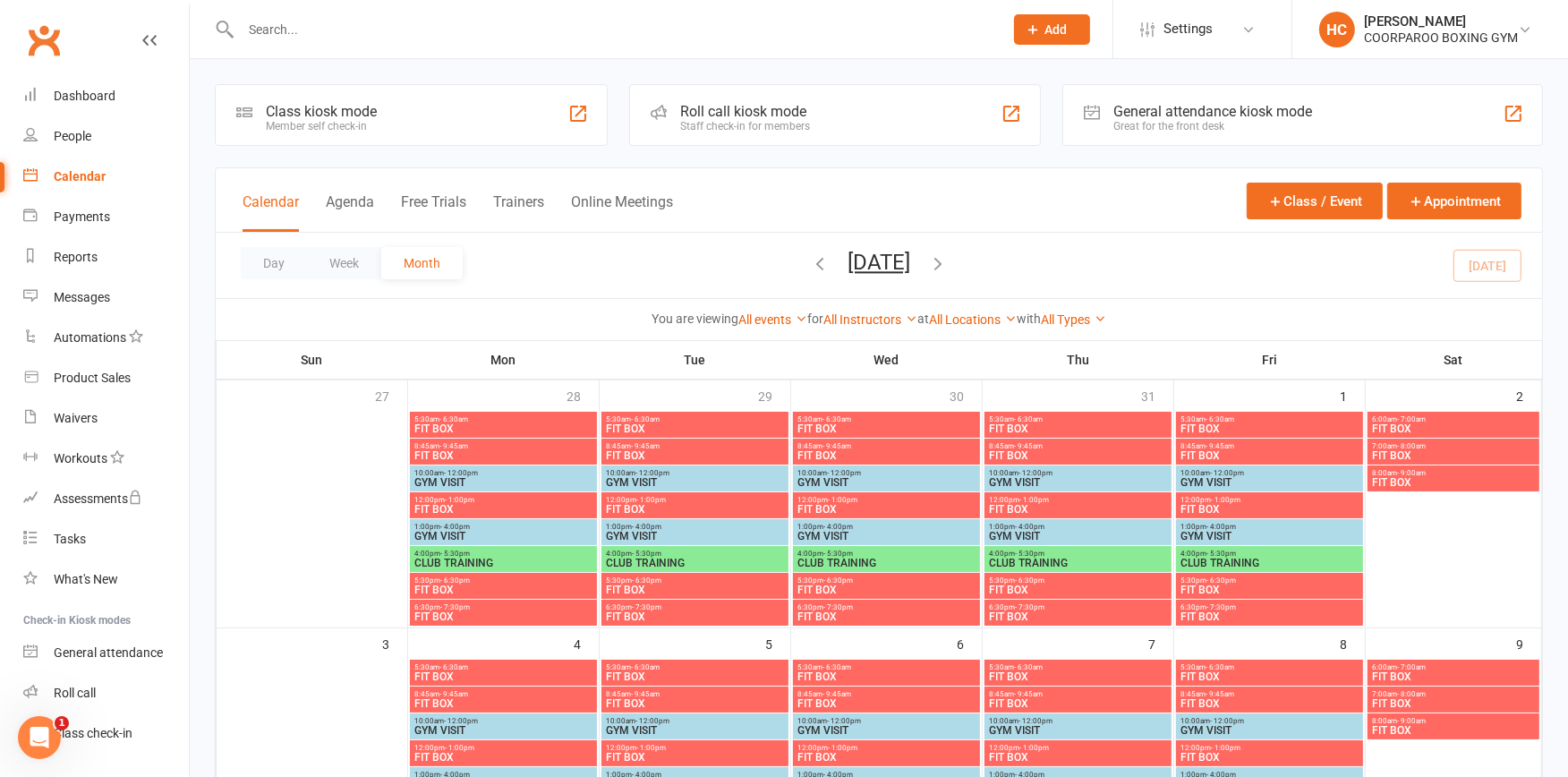
click at [370, 109] on div "Class kiosk mode" at bounding box center [321, 111] width 111 height 17
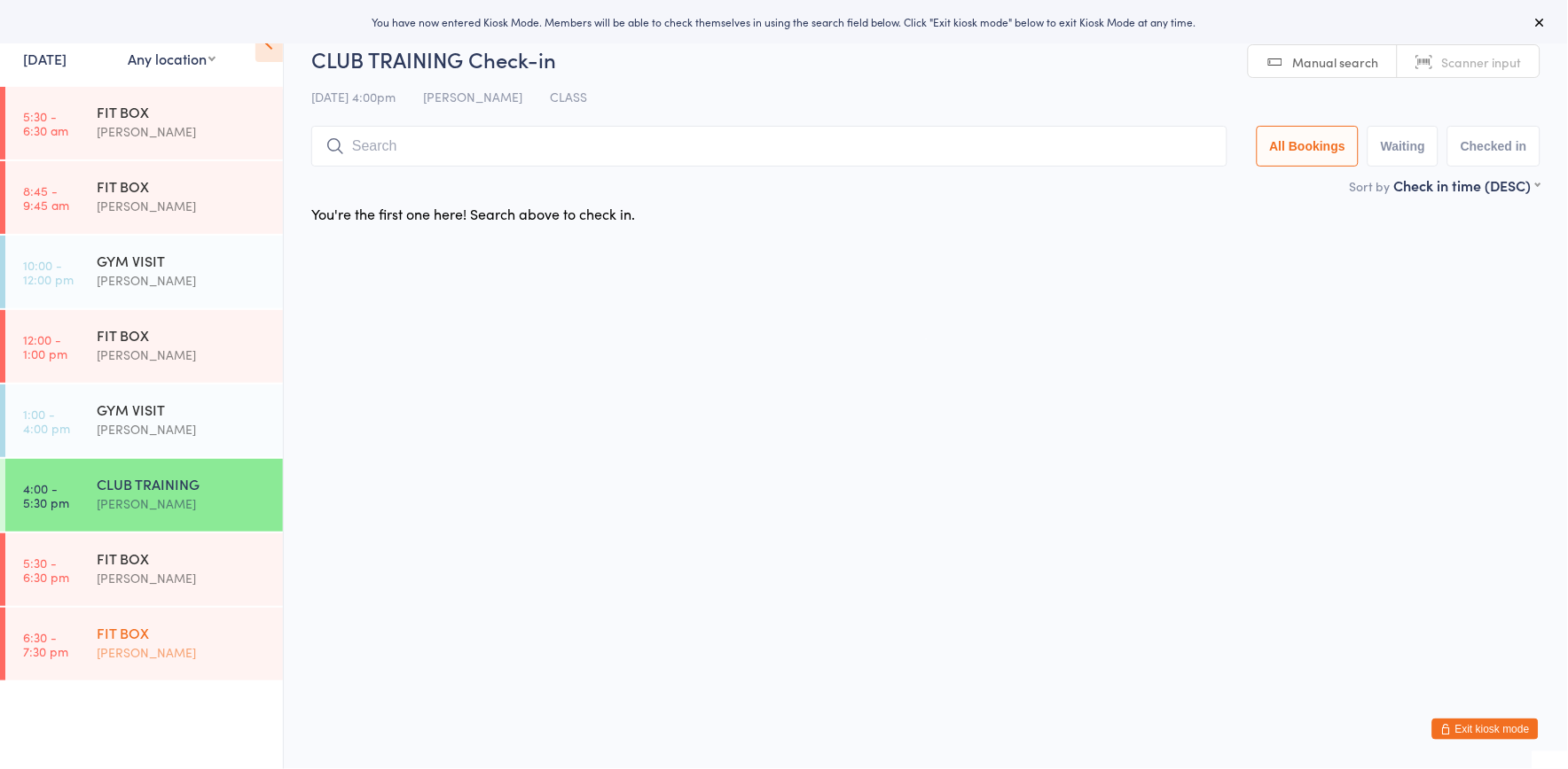
click at [129, 633] on div "FIT BOX" at bounding box center [182, 632] width 171 height 19
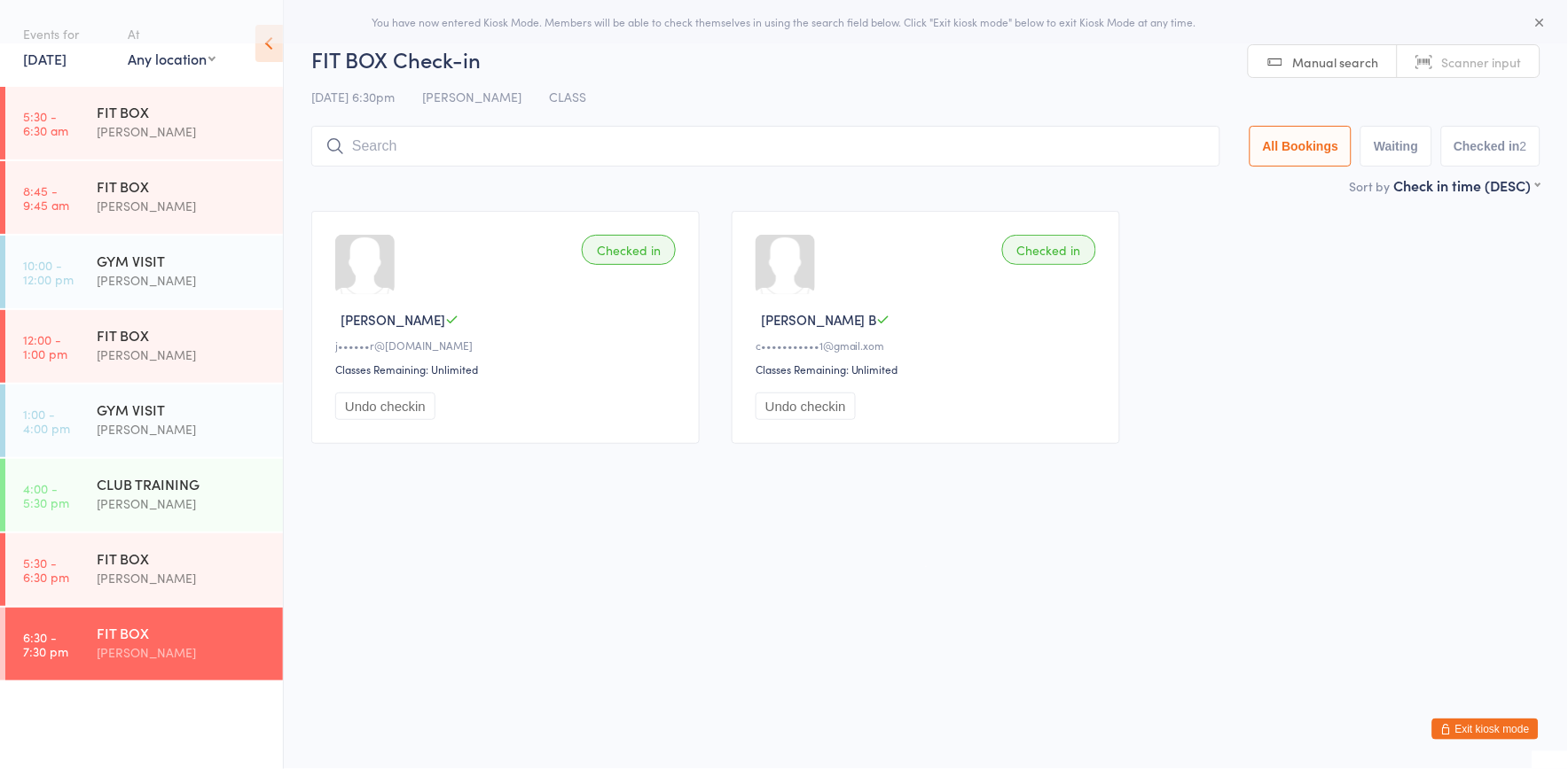
click at [1447, 53] on link "Scanner input" at bounding box center [1469, 62] width 142 height 34
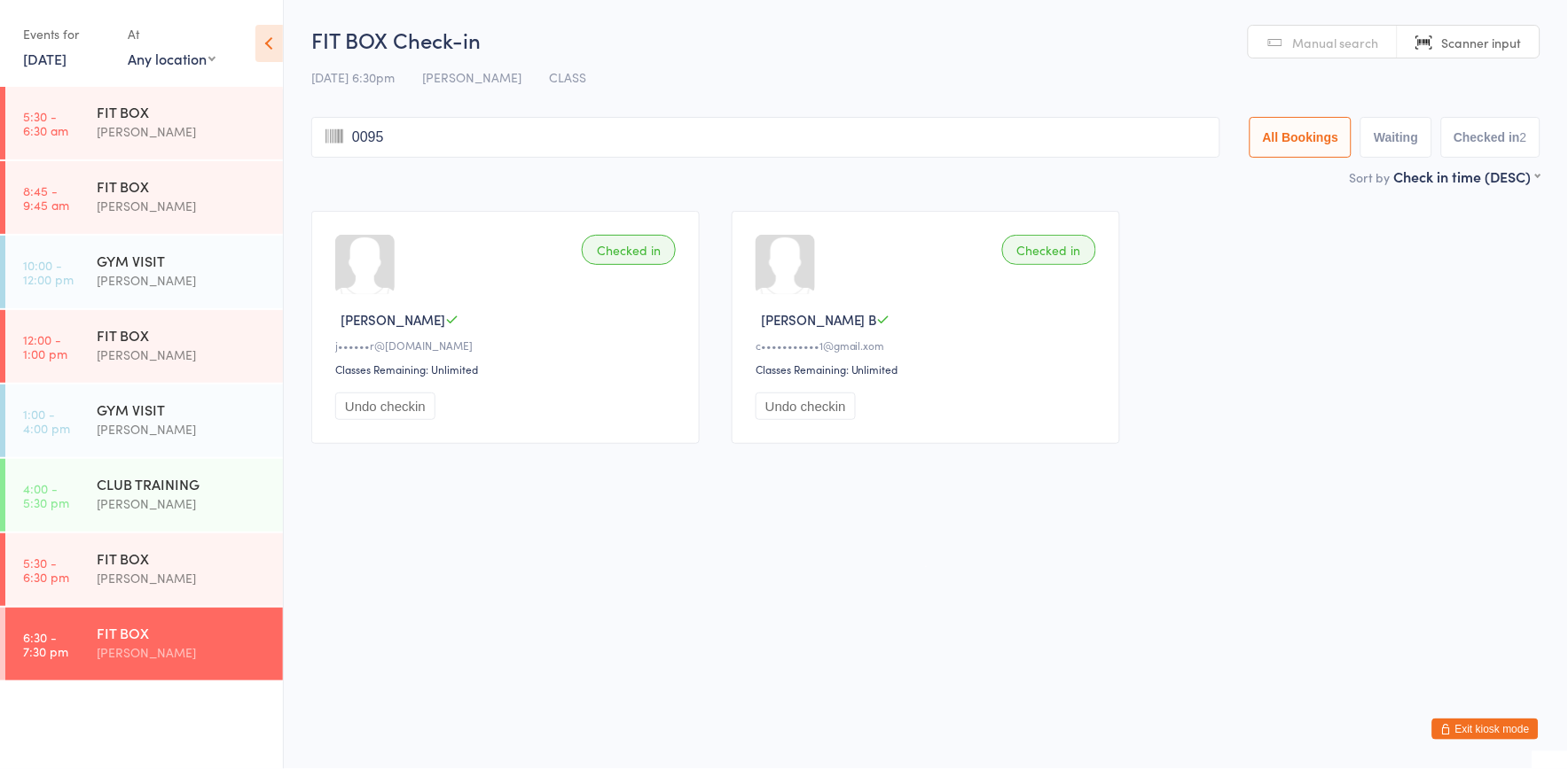
type input "00951"
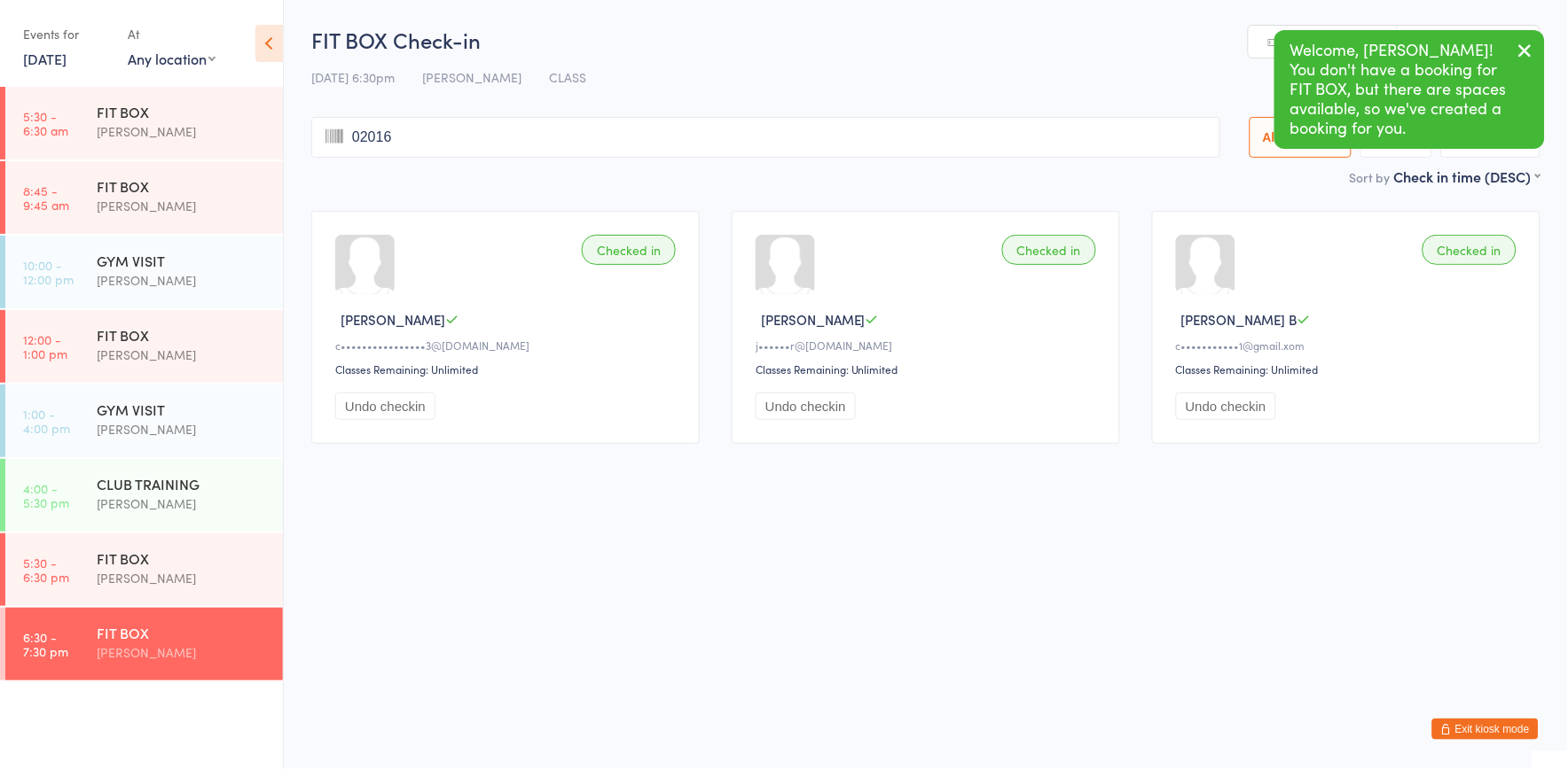
type input "02016"
